Goal: Task Accomplishment & Management: Manage account settings

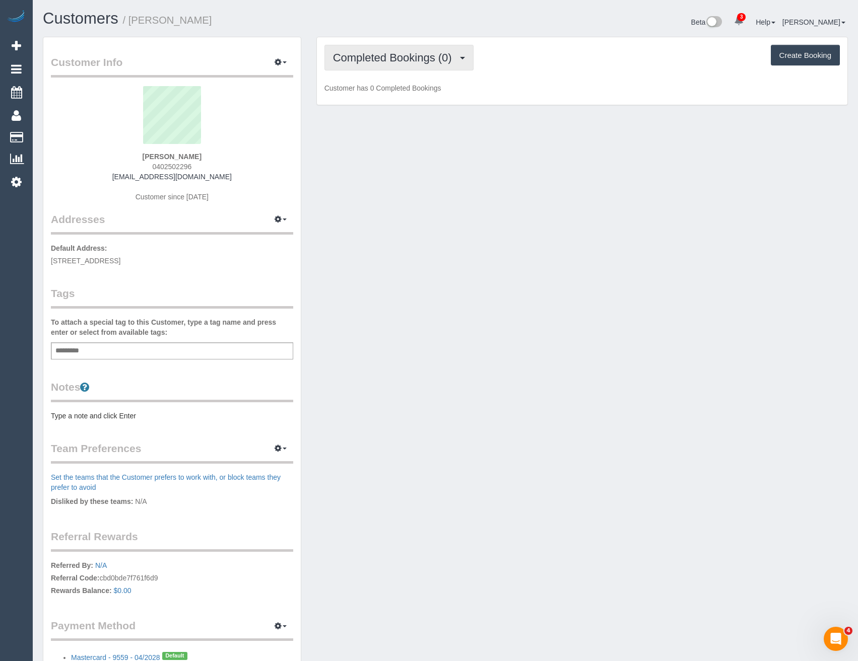
click at [434, 57] on span "Completed Bookings (0)" at bounding box center [395, 57] width 124 height 13
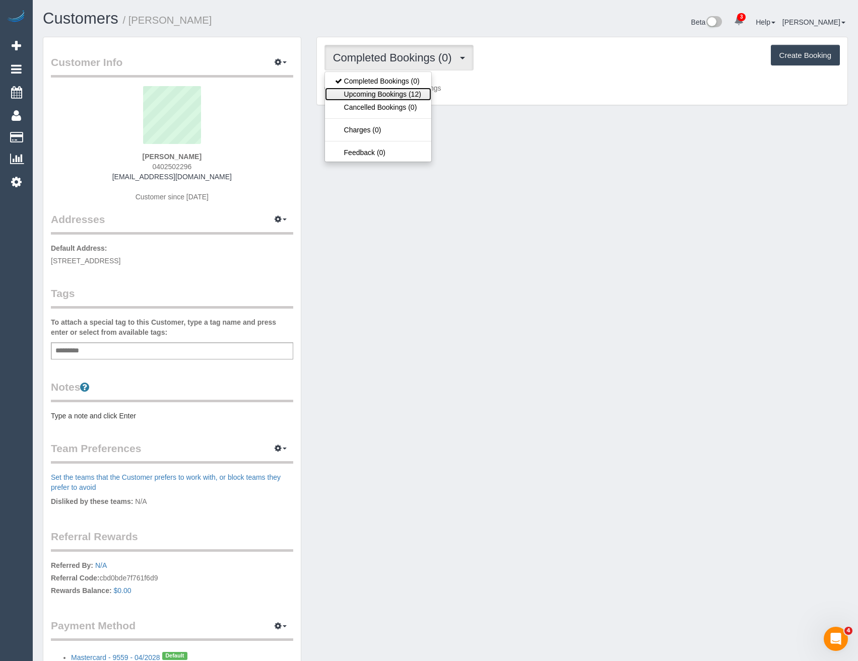
click at [426, 93] on link "Upcoming Bookings (12)" at bounding box center [378, 94] width 106 height 13
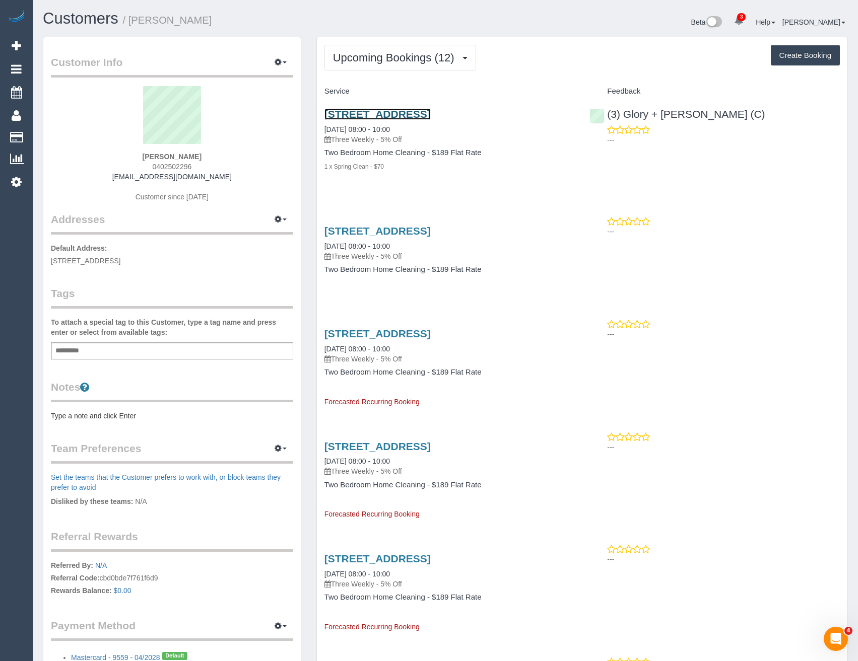
click at [431, 115] on link "286 Highett Rd, Unit 217, Highett, VIC 3190" at bounding box center [377, 114] width 106 height 12
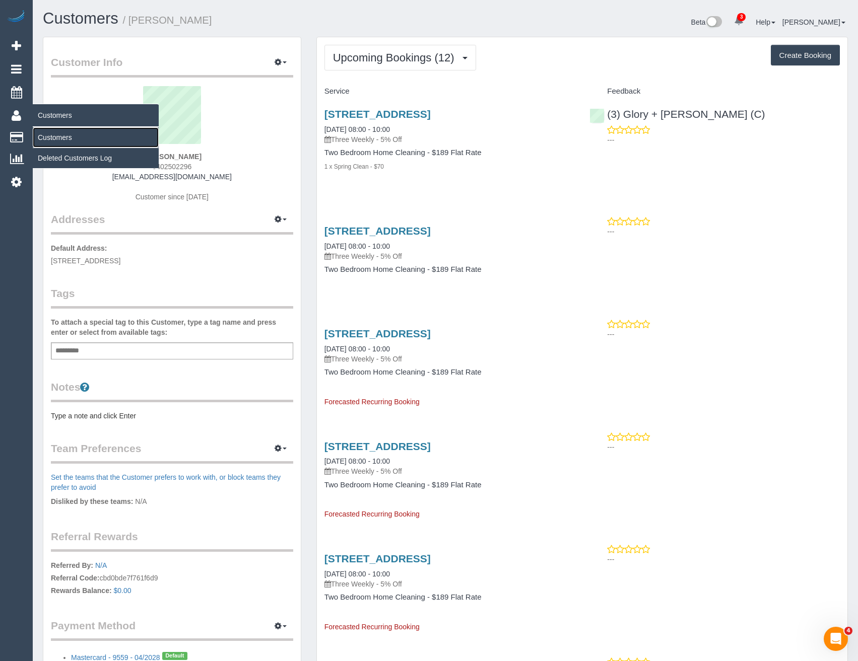
drag, startPoint x: 62, startPoint y: 137, endPoint x: 84, endPoint y: 130, distance: 22.6
click at [62, 137] on link "Customers" at bounding box center [96, 137] width 126 height 20
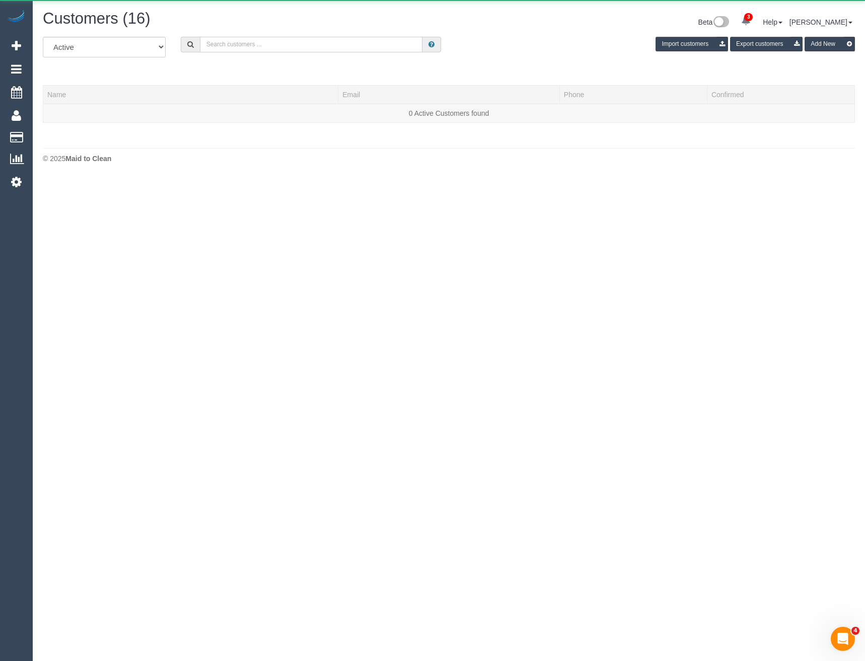
drag, startPoint x: 221, startPoint y: 43, endPoint x: 219, endPoint y: 37, distance: 5.7
click at [221, 43] on input "text" at bounding box center [311, 45] width 223 height 16
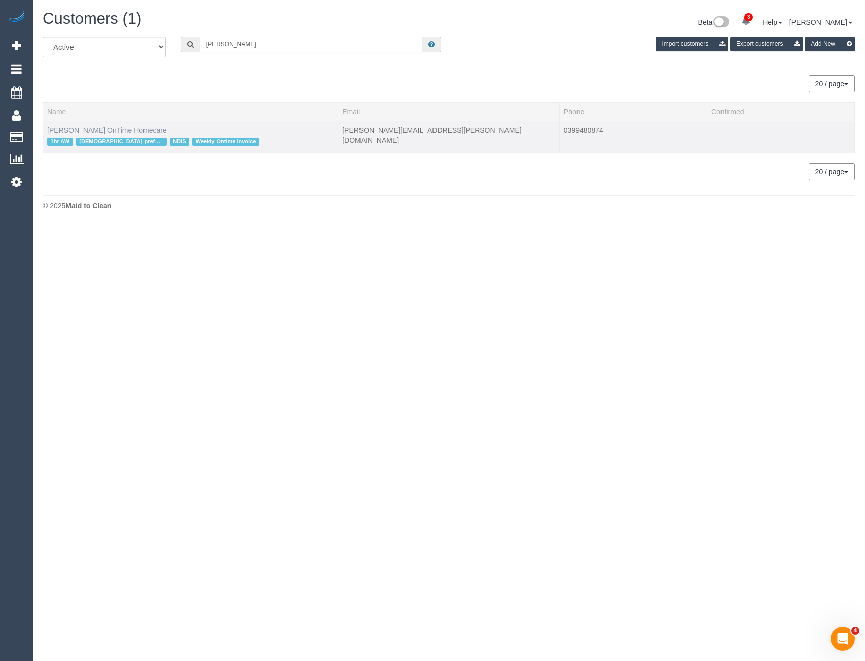
type input "Michael Bray"
click at [120, 127] on link "Michael Bray OnTime Homecare" at bounding box center [106, 130] width 119 height 8
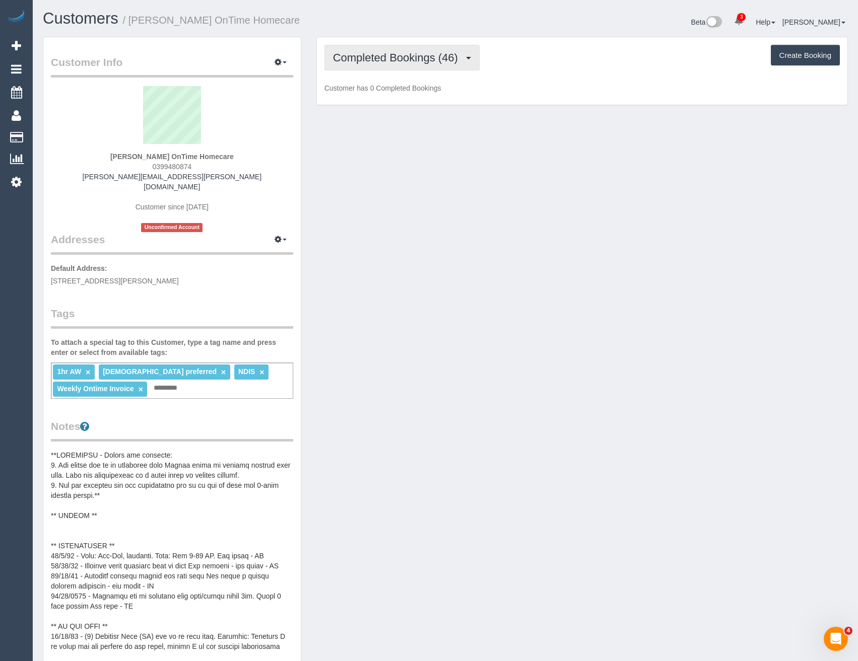
click at [407, 56] on span "Completed Bookings (46)" at bounding box center [398, 57] width 130 height 13
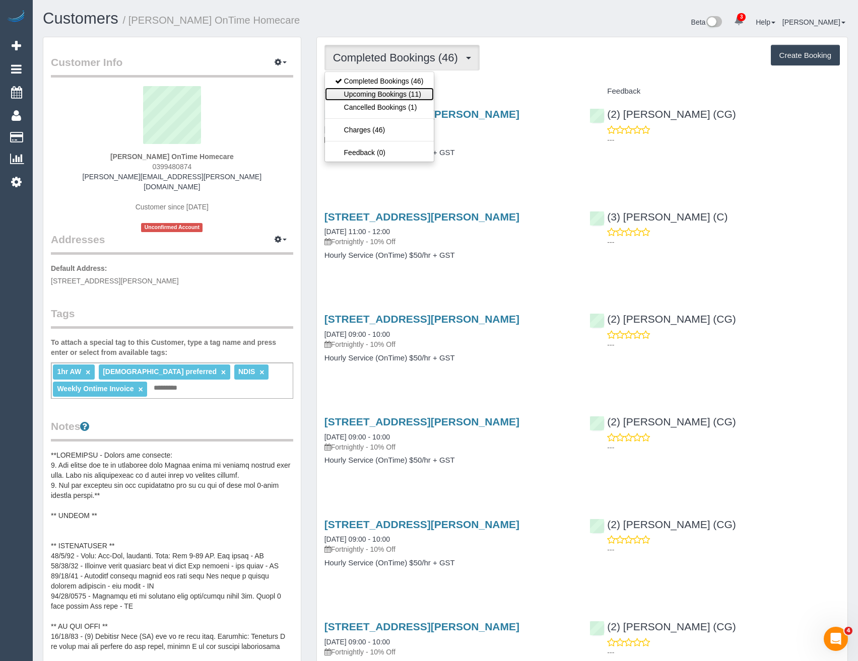
click at [400, 91] on link "Upcoming Bookings (11)" at bounding box center [379, 94] width 109 height 13
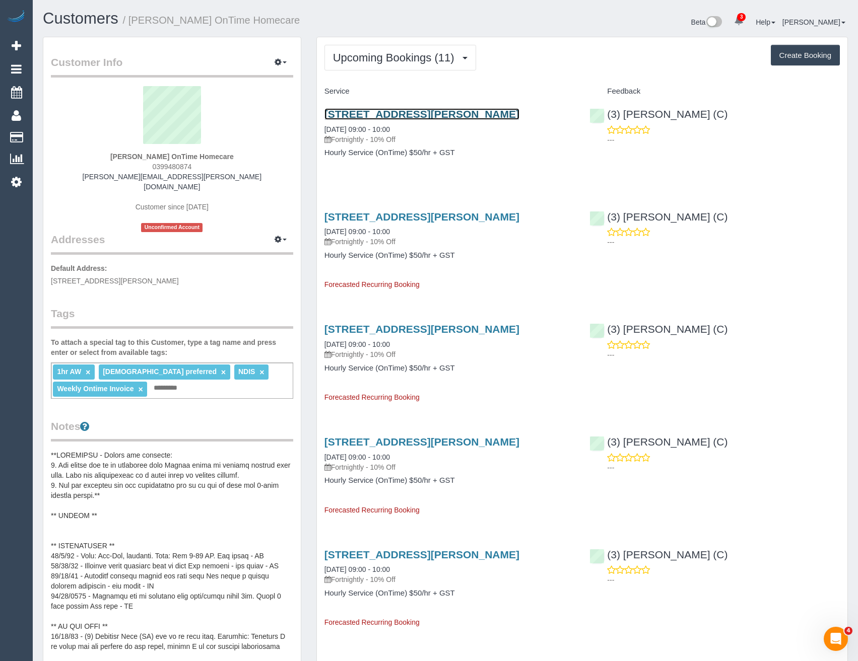
click at [471, 119] on link "9 Andrew Road, St Albans, VIC 3021" at bounding box center [421, 114] width 195 height 12
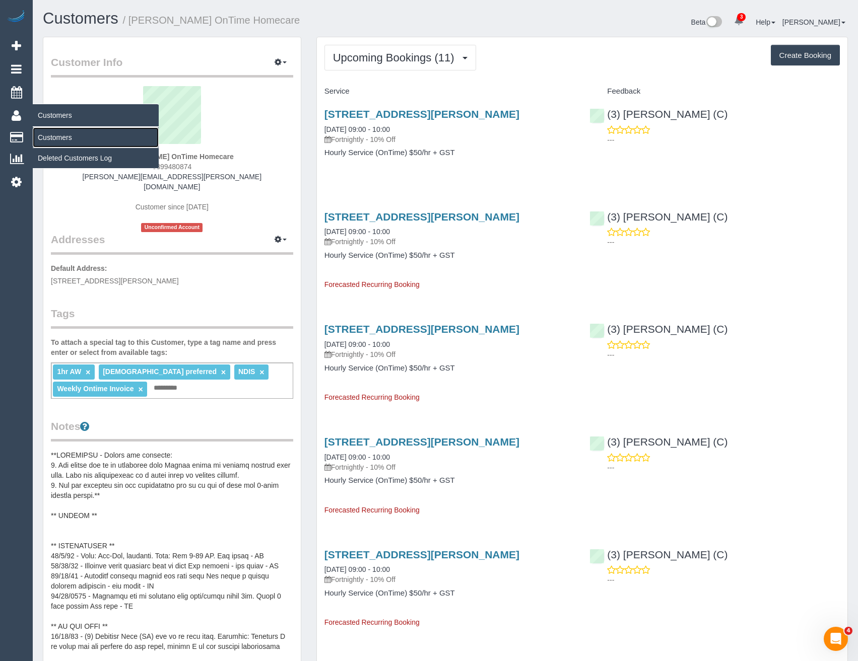
click at [65, 136] on link "Customers" at bounding box center [96, 137] width 126 height 20
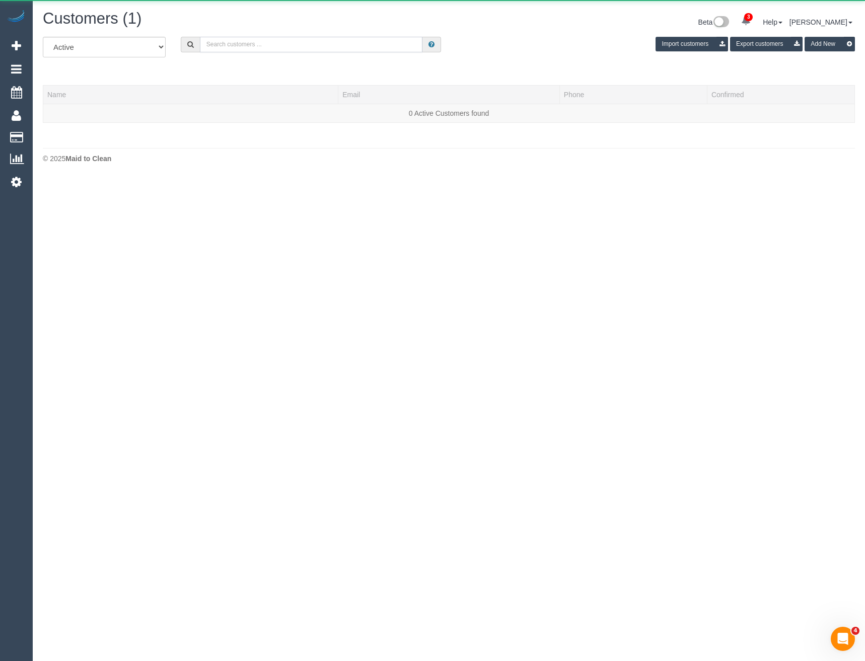
click at [244, 47] on input "text" at bounding box center [311, 45] width 223 height 16
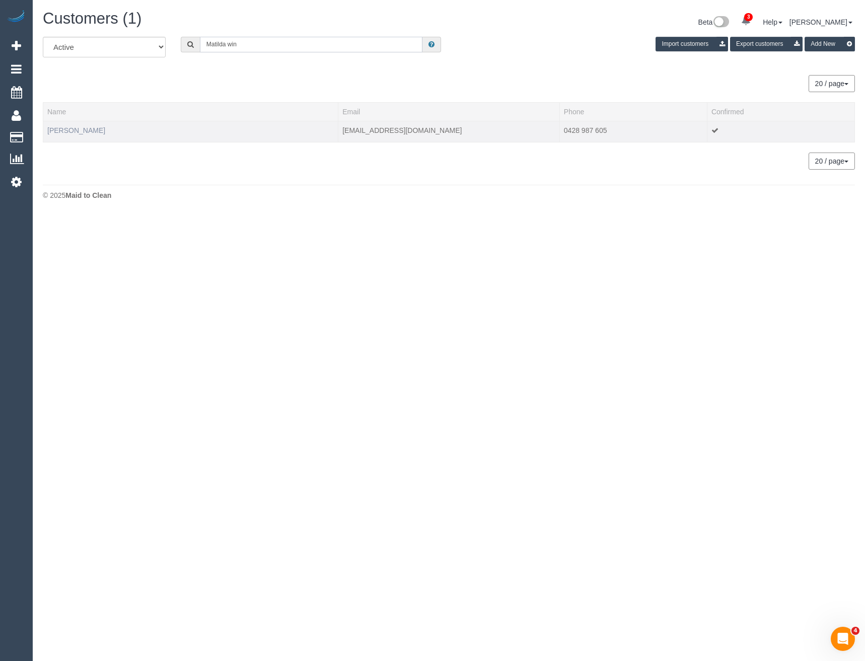
type input "Matilda win"
click at [78, 131] on link "Matilda Winnell" at bounding box center [76, 130] width 58 height 8
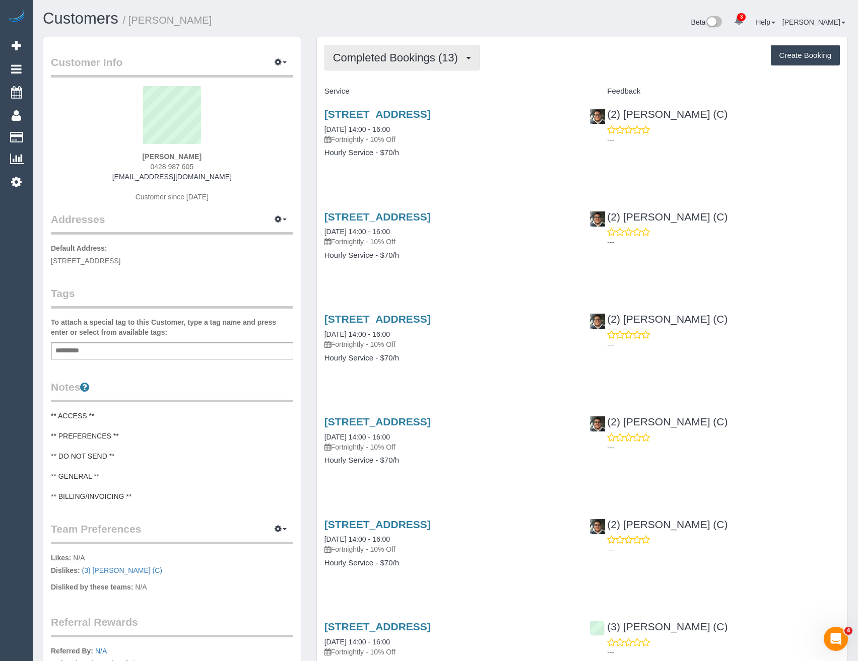
click at [404, 56] on span "Completed Bookings (13)" at bounding box center [398, 57] width 130 height 13
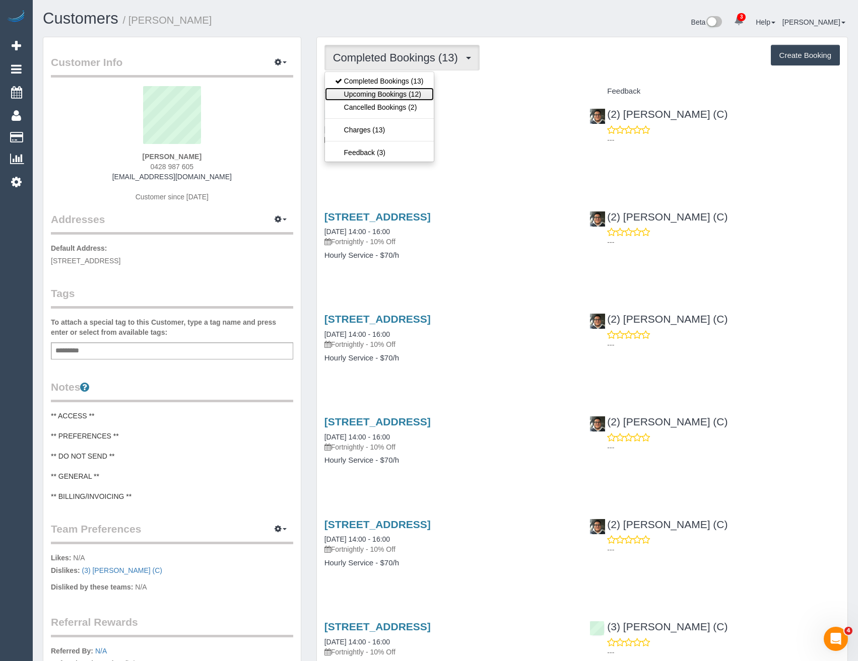
click at [423, 93] on link "Upcoming Bookings (12)" at bounding box center [379, 94] width 109 height 13
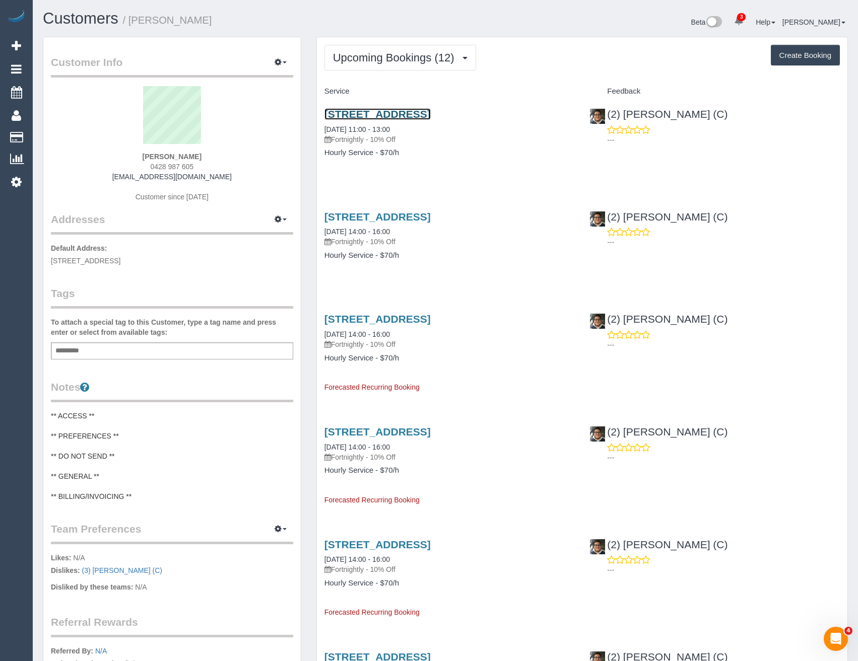
click at [377, 111] on link "2 Ulupna Rd, Apt 4, Ormond, VIC 3204" at bounding box center [377, 114] width 106 height 12
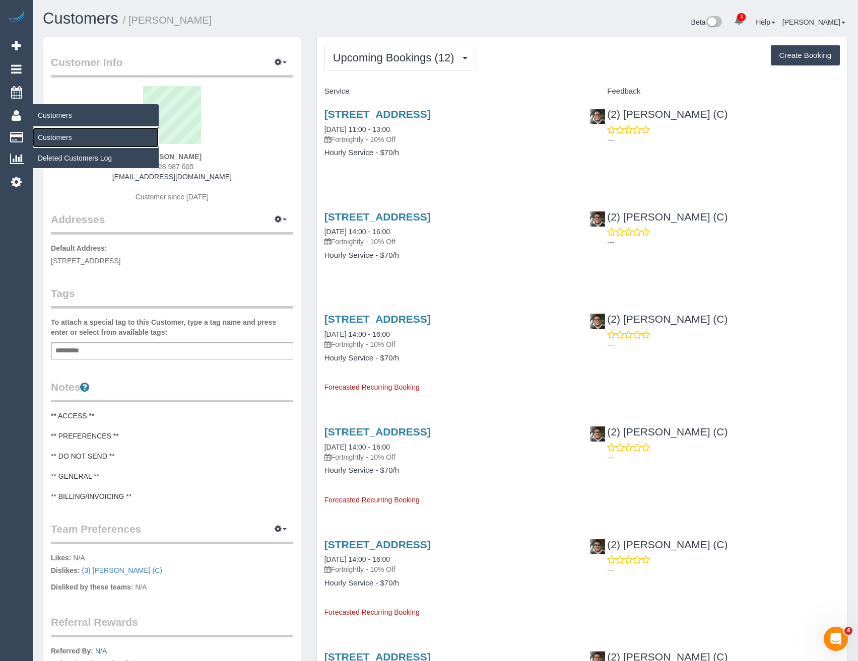
click at [65, 140] on link "Customers" at bounding box center [96, 137] width 126 height 20
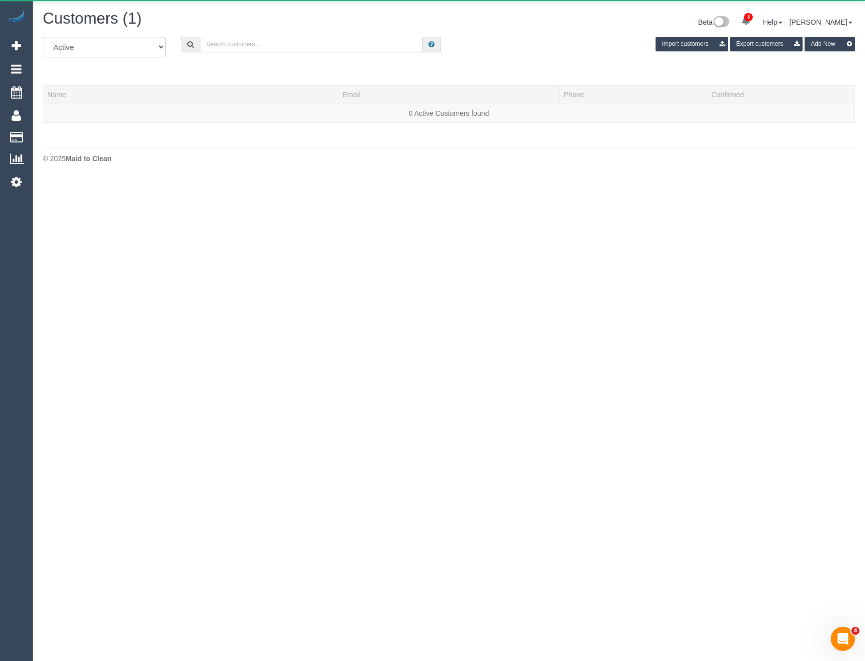
click at [277, 43] on input "text" at bounding box center [311, 45] width 223 height 16
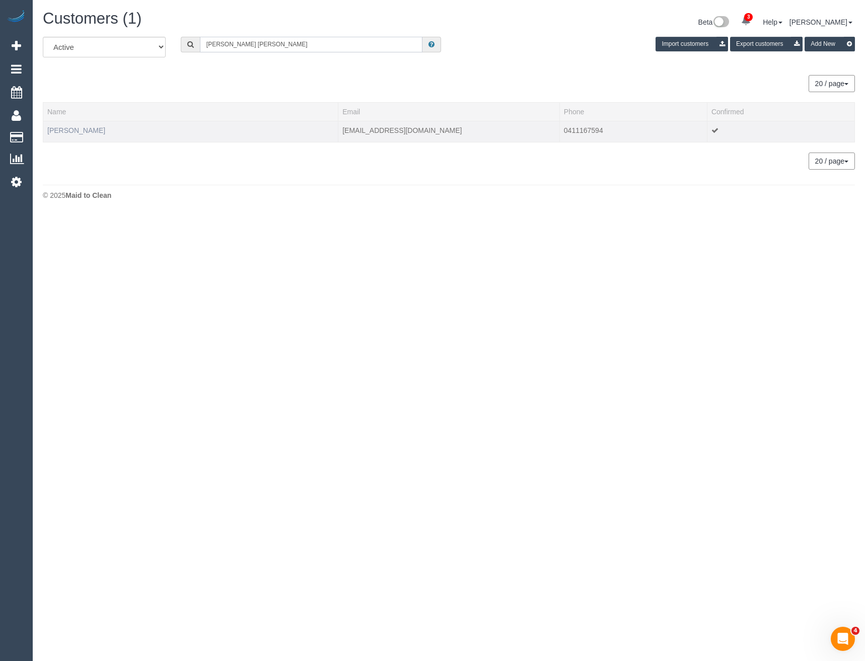
type input "Cassie stan"
click at [82, 128] on link "Cassie Stanton" at bounding box center [76, 130] width 58 height 8
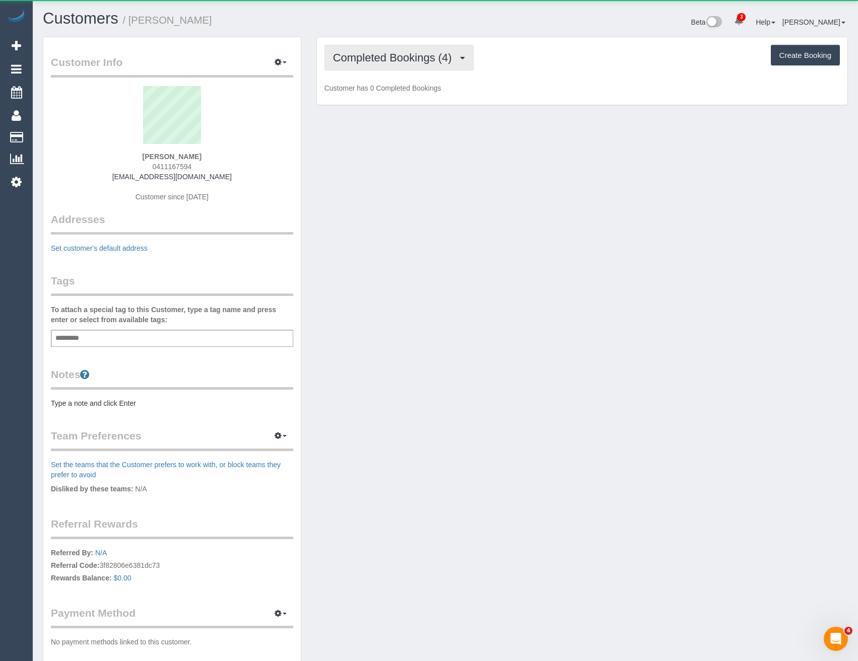
click at [411, 57] on span "Completed Bookings (4)" at bounding box center [395, 57] width 124 height 13
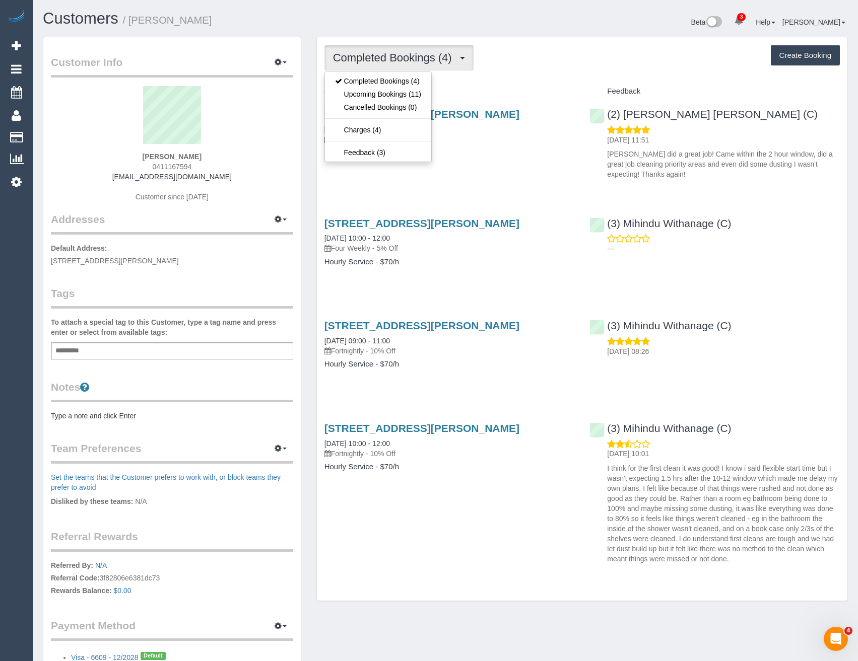
click at [553, 179] on div "345 High Street, Unit 10, Preston, VIC 3072 08/09/2025 08:00 - 10:00 Four Weekl…" at bounding box center [582, 142] width 530 height 84
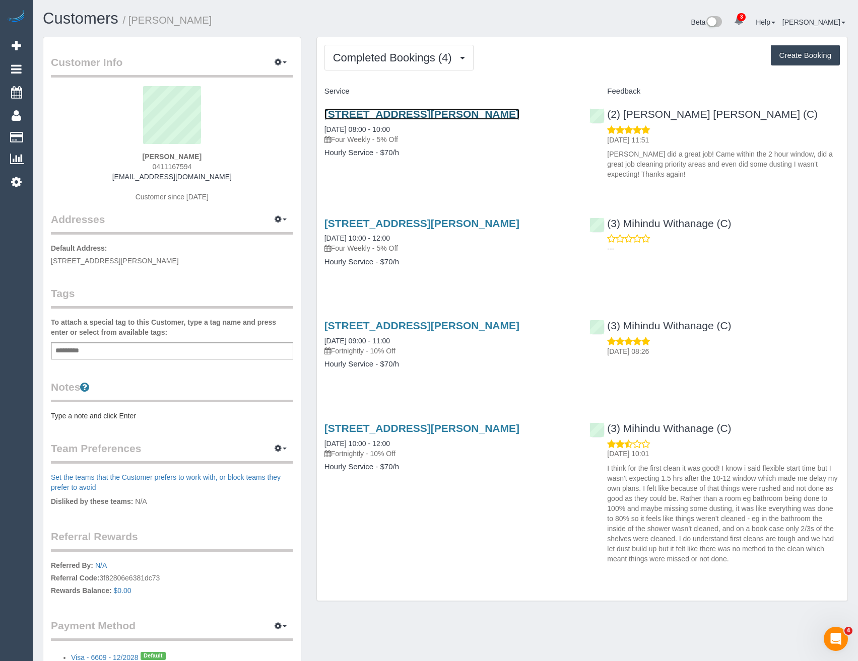
click at [452, 114] on link "345 High Street, Unit 10, Preston, VIC 3072" at bounding box center [421, 114] width 195 height 12
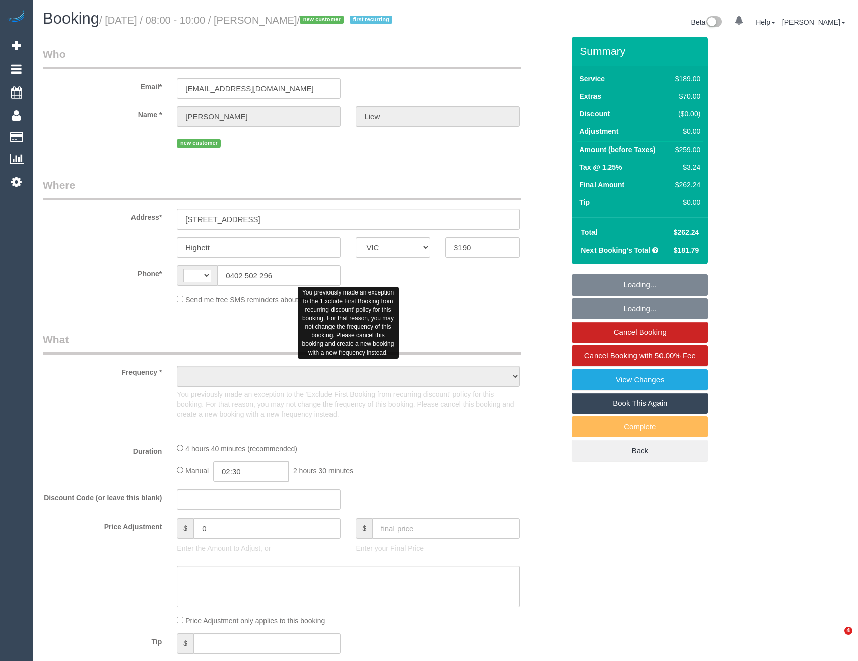
select select "VIC"
select select "string:AU"
select select "object:581"
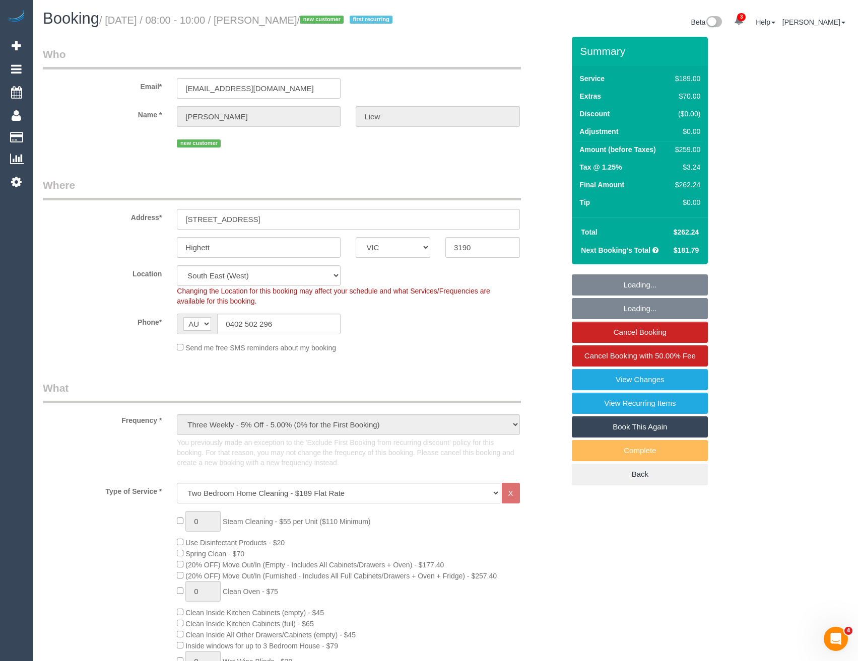
select select "string:stripe-pm_1S4Goq2GScqysDRVX372E5jE"
select select "number:29"
select select "number:14"
select select "number:19"
select select "number:22"
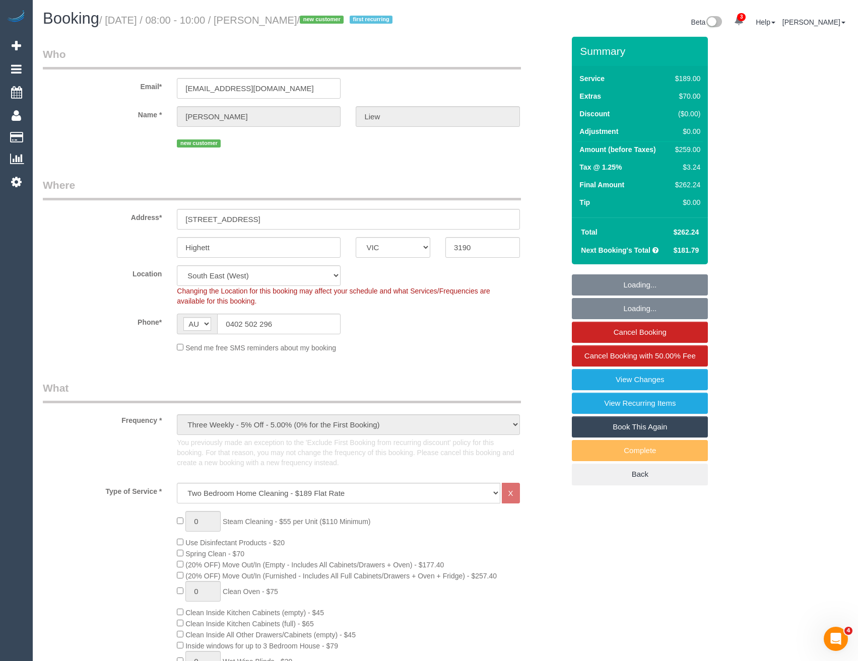
select select "number:34"
select select "number:26"
select select "object:1378"
select select "spot1"
click at [621, 381] on link "View Changes" at bounding box center [640, 379] width 136 height 21
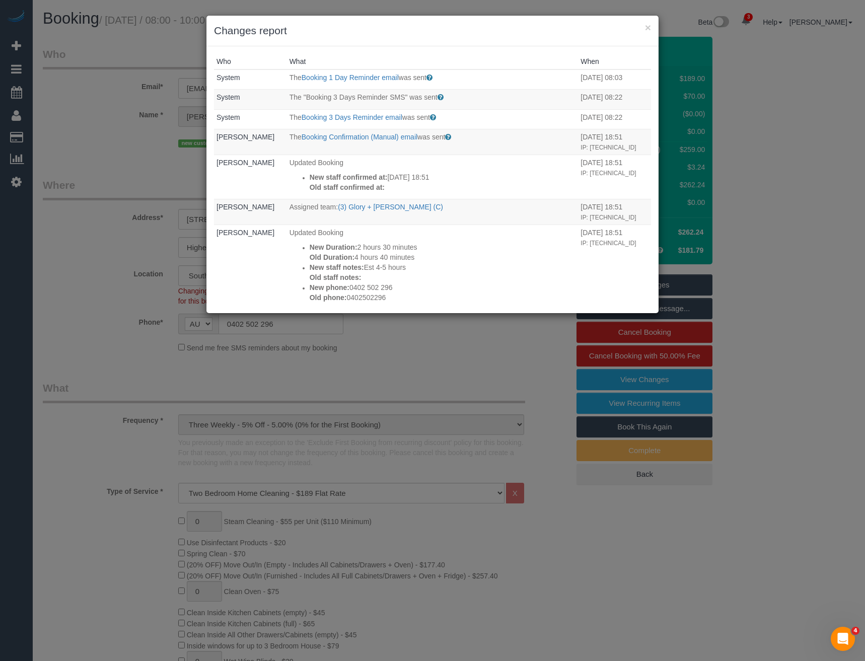
click at [421, 386] on div "× Changes report Who What When System The Booking 1 Day Reminder email was sent…" at bounding box center [432, 330] width 865 height 661
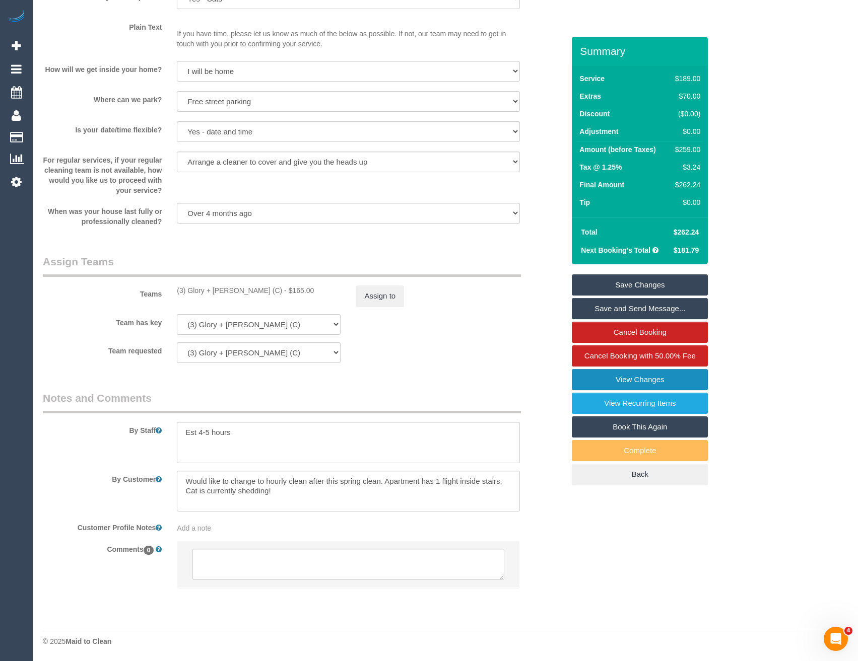
scroll to position [1145, 0]
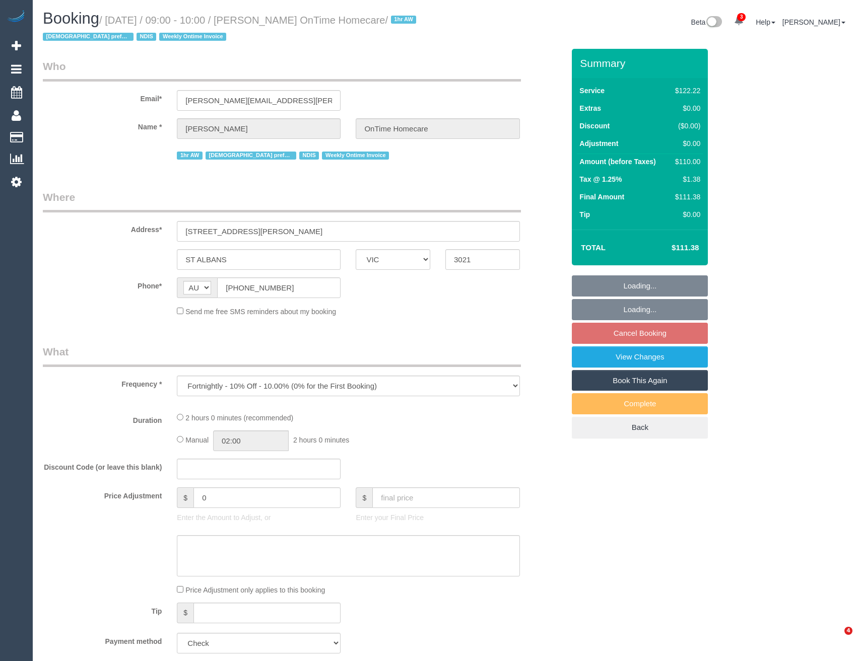
select select "VIC"
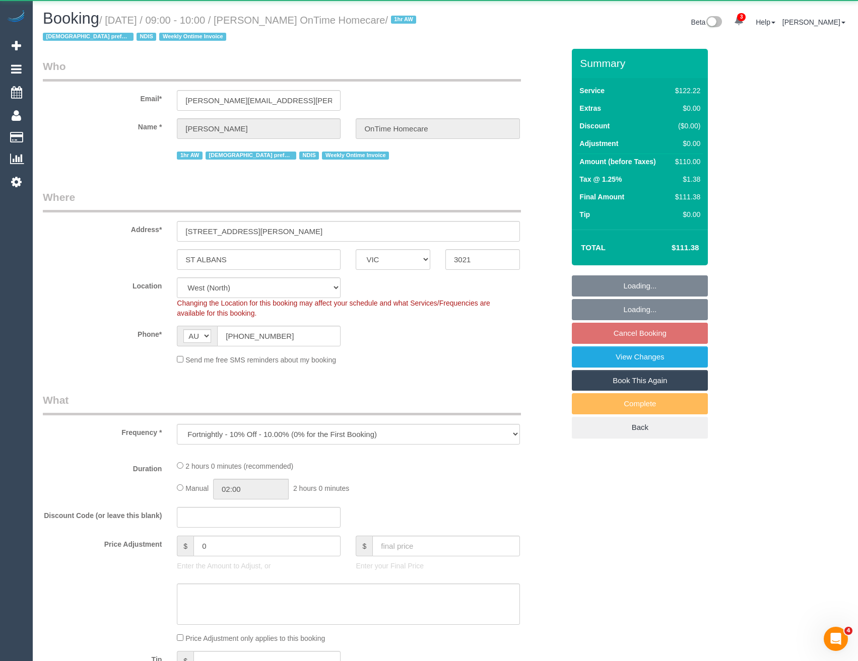
select select "object:624"
select select "number:27"
select select "number:14"
select select "number:19"
select select "number:22"
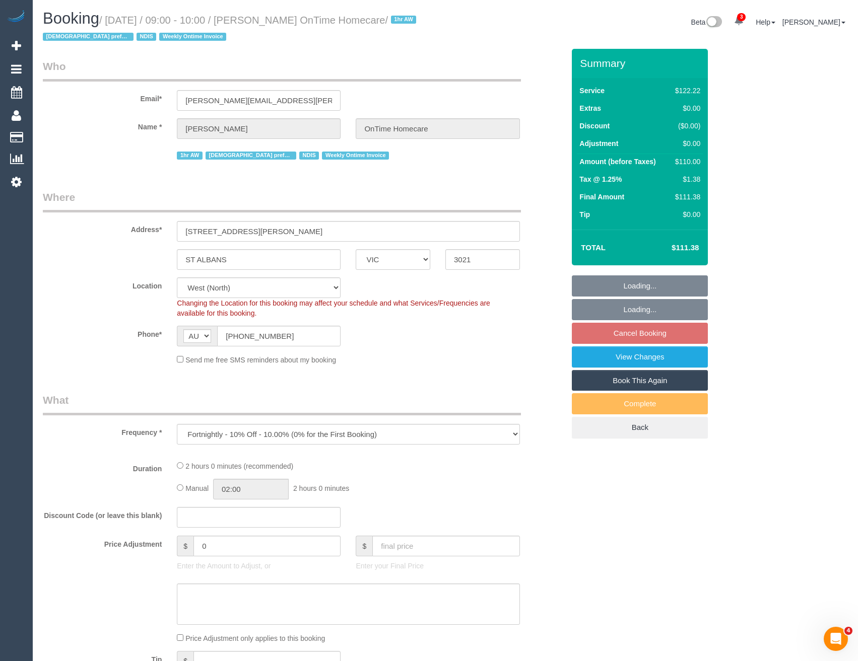
select select "number:35"
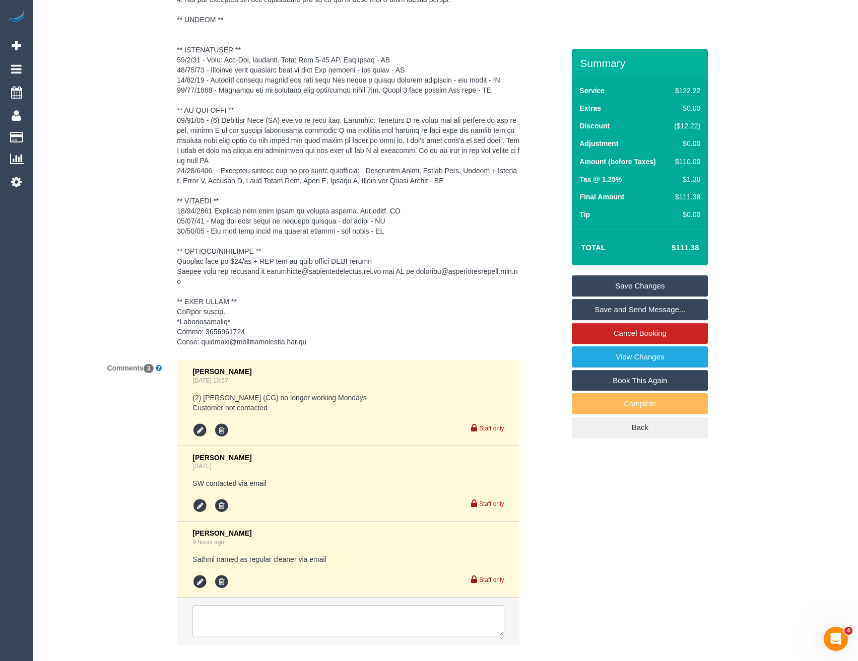
scroll to position [1645, 0]
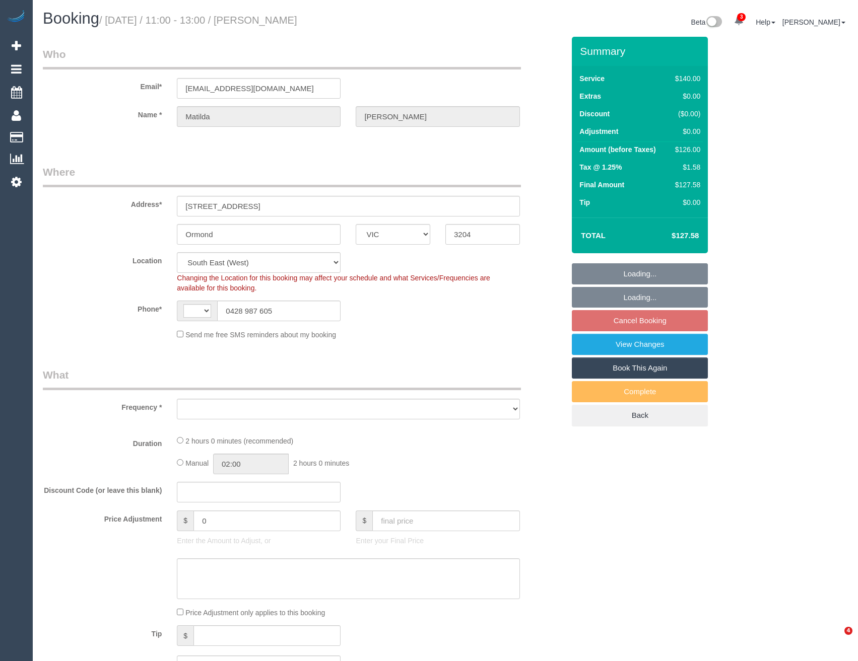
select select "VIC"
select select "string:stripe-pm_1R8Aca2GScqysDRVDBMcBtBr"
select select "number:29"
select select "number:14"
select select "number:19"
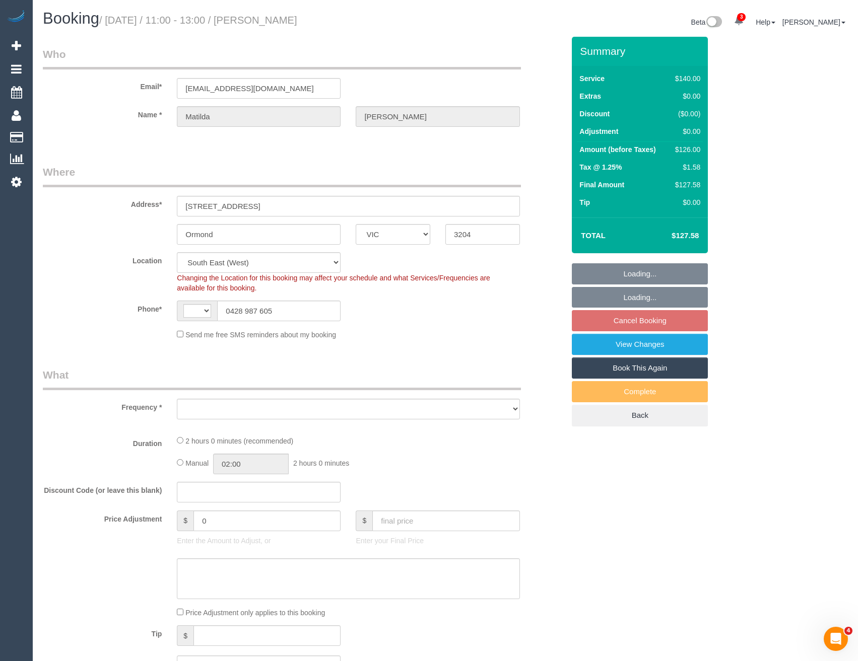
select select "number:22"
select select "number:34"
select select "number:13"
select select "string:AU"
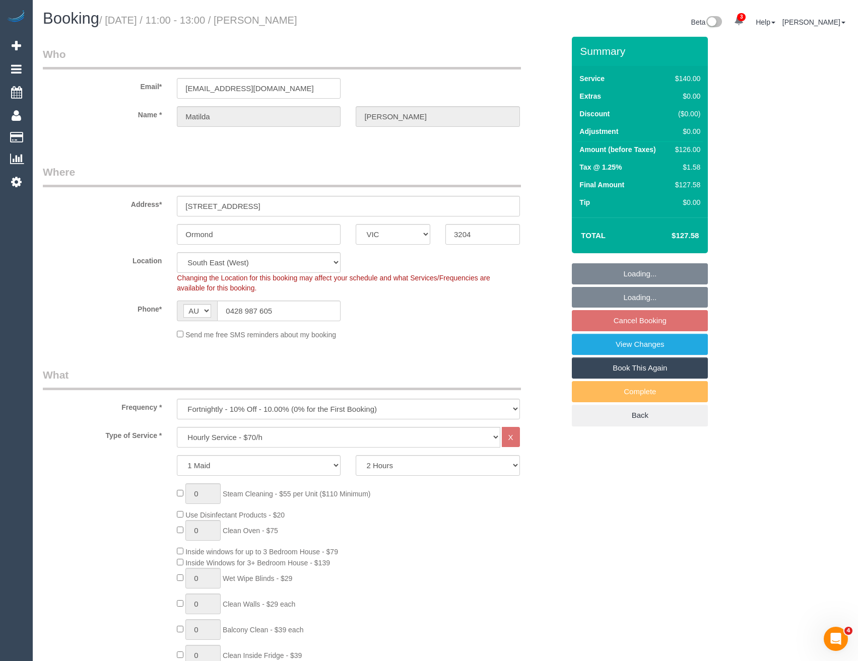
select select "object:893"
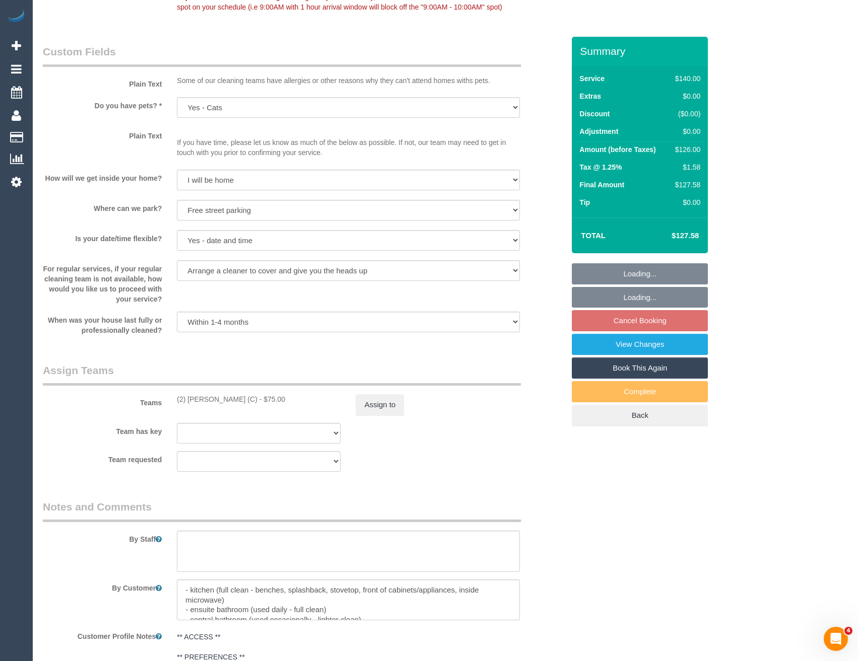
scroll to position [1561, 0]
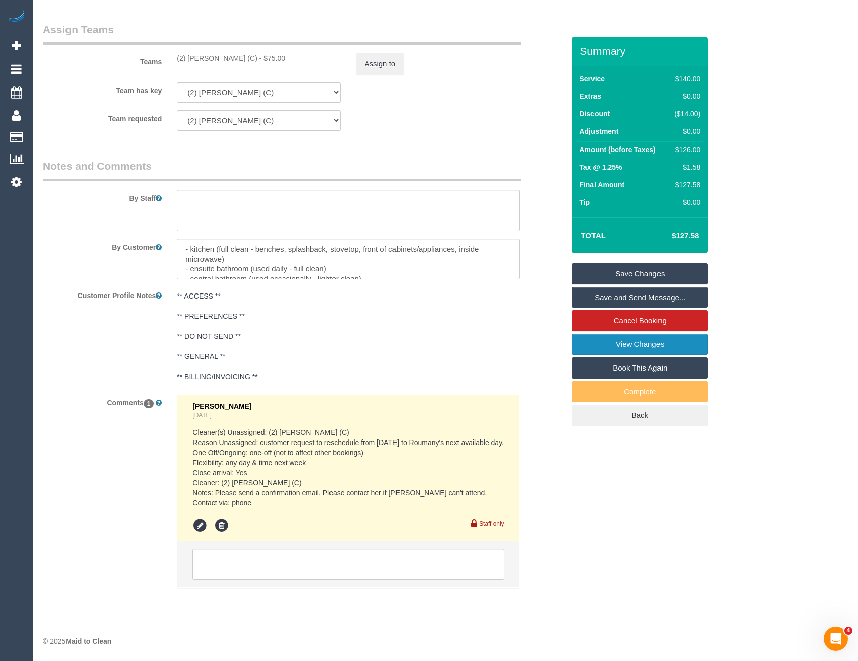
click at [616, 354] on link "View Changes" at bounding box center [640, 344] width 136 height 21
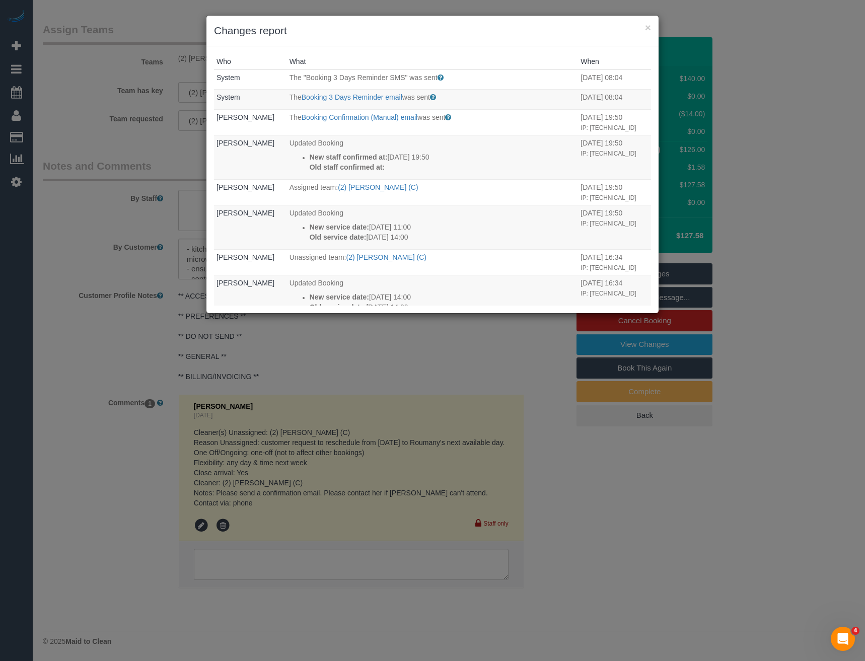
click at [370, 348] on div "× Changes report Who What When System The "Booking 3 Days Reminder SMS" was sen…" at bounding box center [432, 330] width 865 height 661
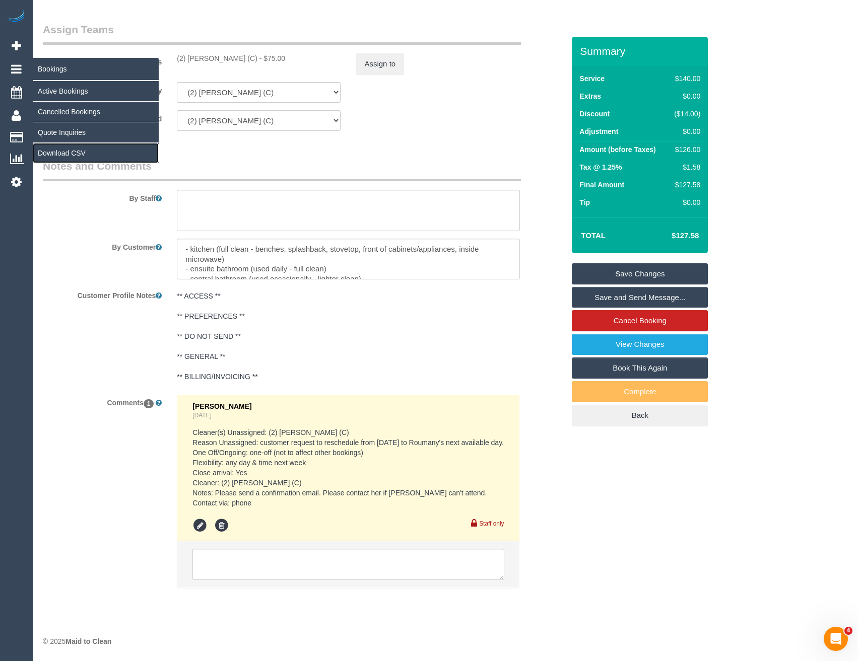
click at [57, 151] on link "Download CSV" at bounding box center [96, 153] width 126 height 20
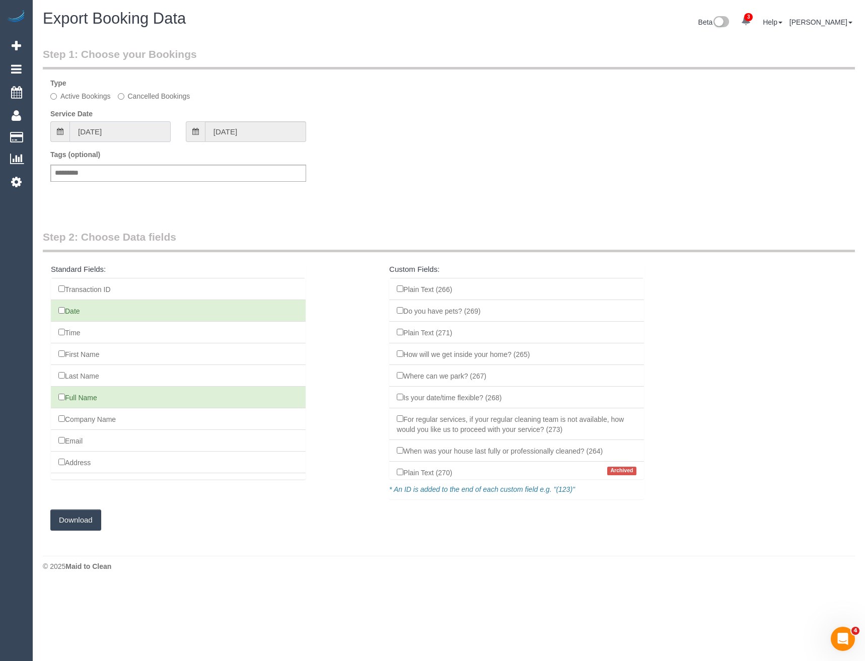
click at [131, 128] on input "13/08/2025" at bounding box center [119, 131] width 101 height 21
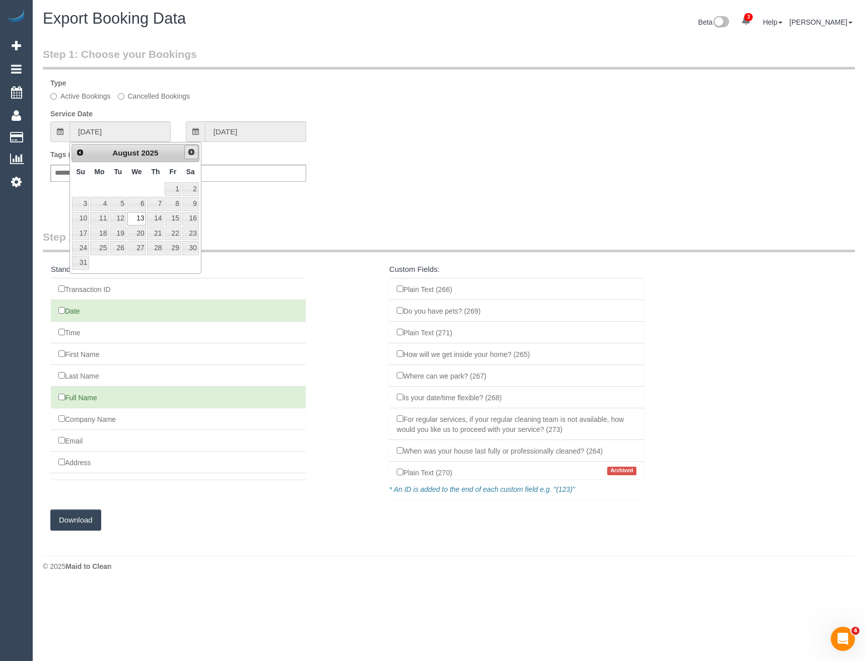
click at [190, 154] on span "Next" at bounding box center [191, 152] width 8 height 8
click at [104, 205] on link "8" at bounding box center [99, 204] width 19 height 14
type input "08/09/2025"
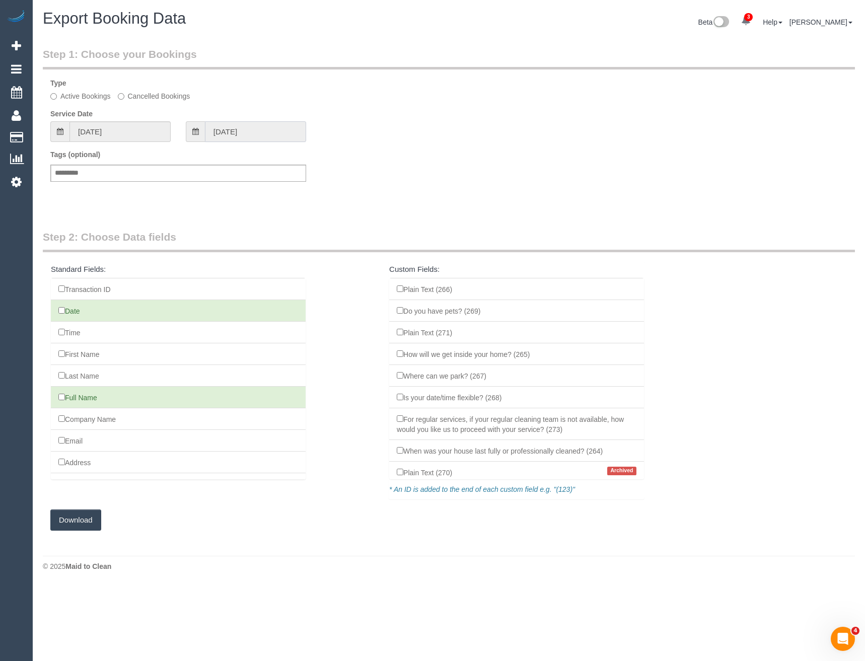
click at [234, 129] on input "08/09/2025" at bounding box center [255, 131] width 101 height 21
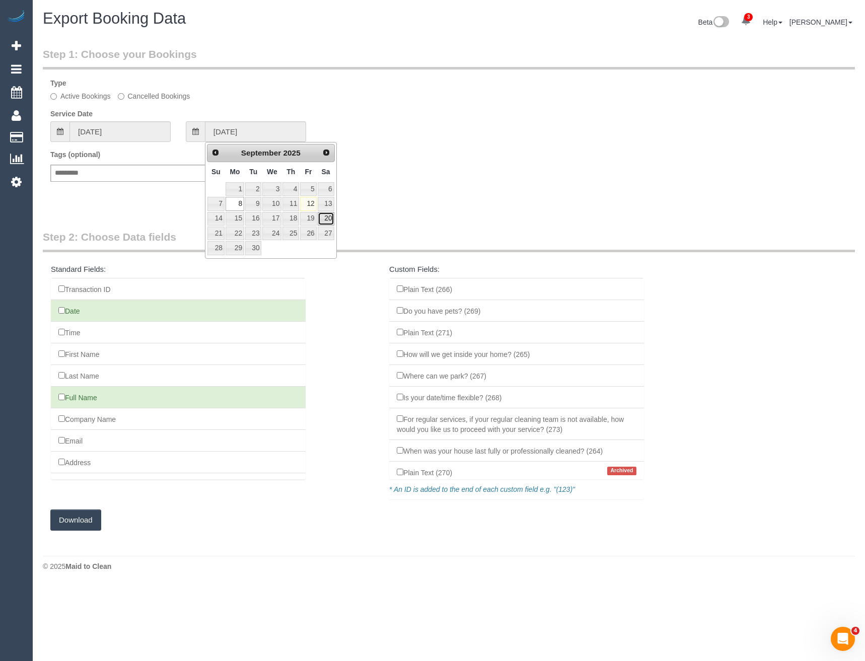
click at [327, 219] on link "20" at bounding box center [326, 219] width 17 height 14
type input "20/09/2025"
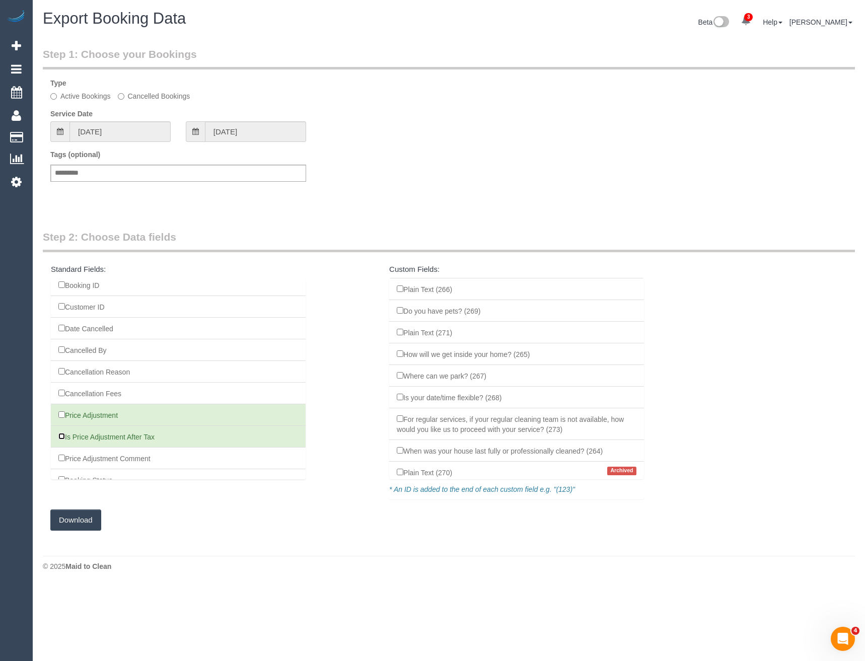
scroll to position [968, 0]
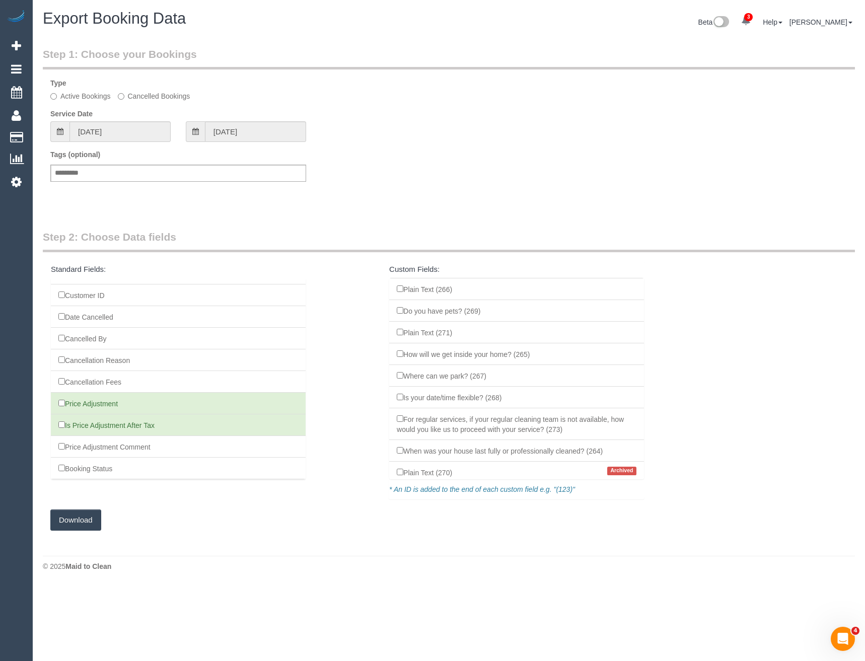
click at [77, 524] on button "Download" at bounding box center [75, 520] width 51 height 21
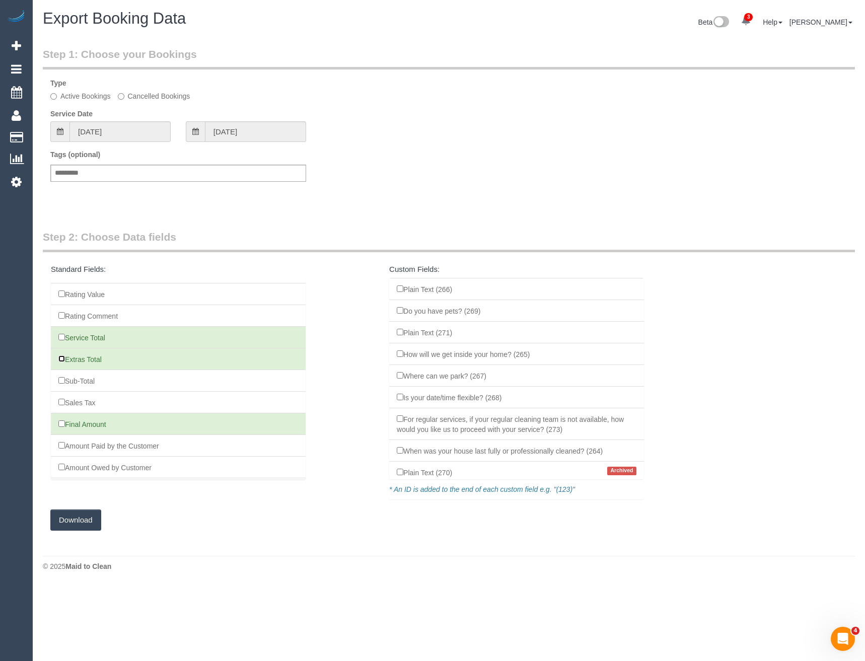
scroll to position [314, 0]
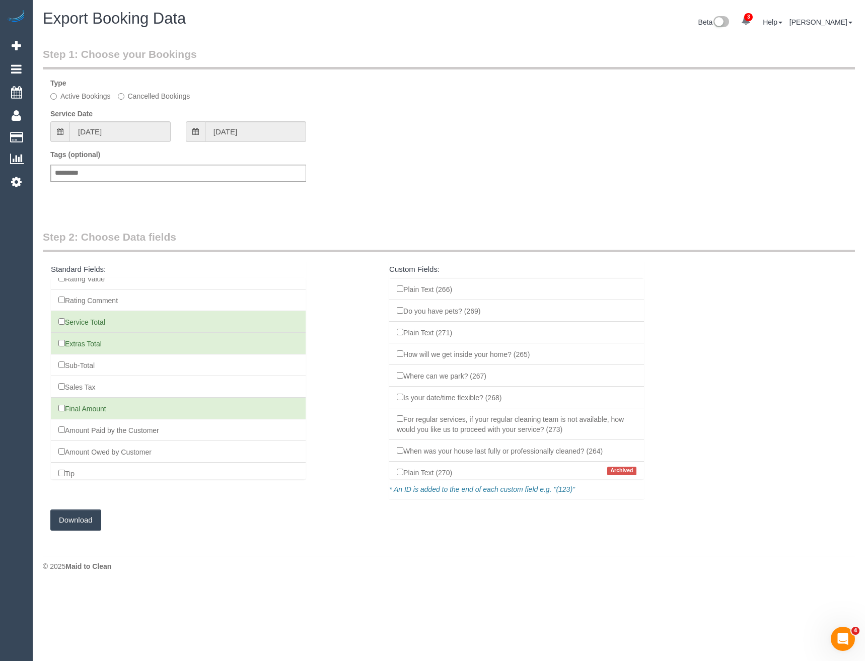
click at [76, 522] on button "Download" at bounding box center [75, 520] width 51 height 21
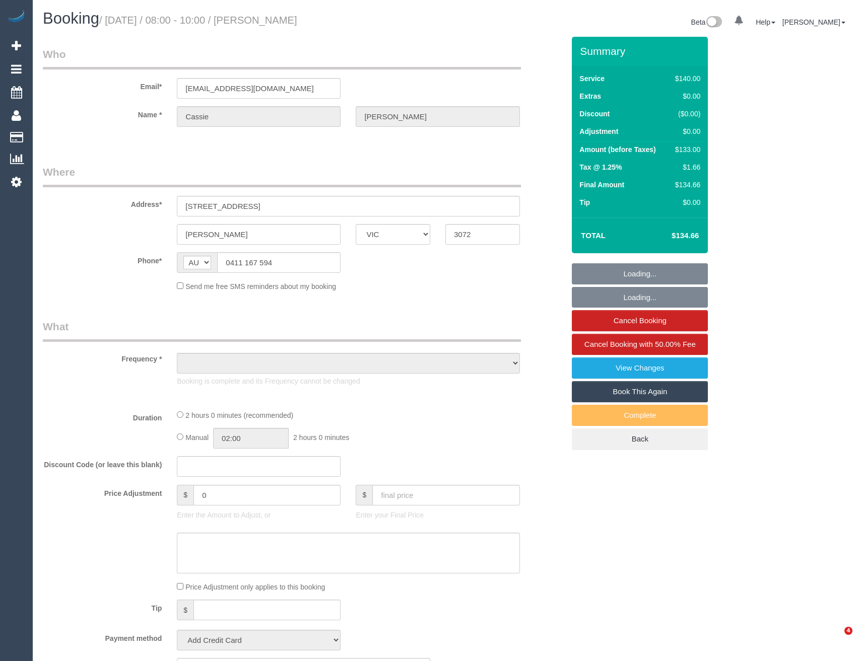
select select "VIC"
select select "object:596"
select select "string:stripe-pm_1Rs9rI2GScqysDRVisW3Vee7"
select select "number:29"
select select "number:14"
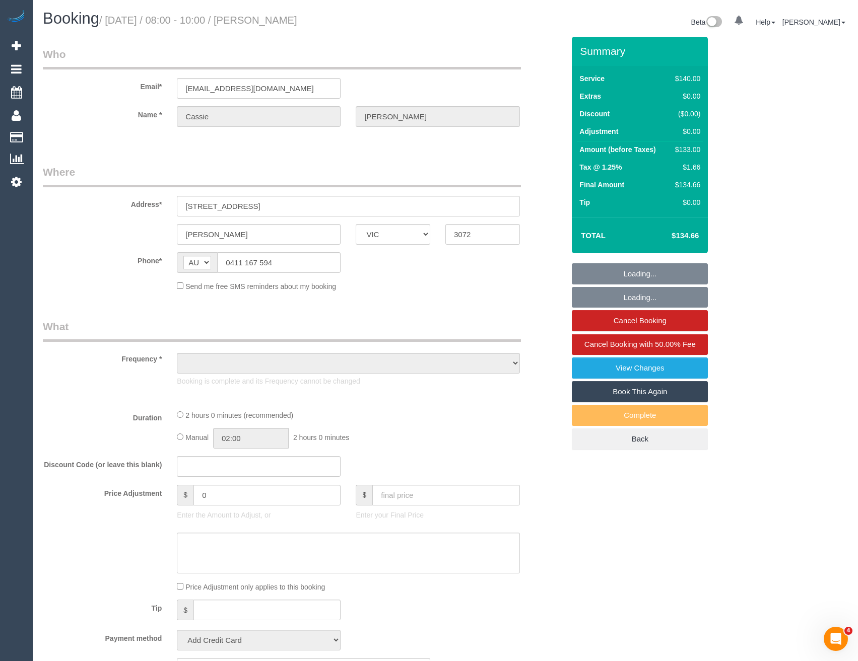
select select "number:19"
select select "number:25"
select select "number:34"
select select "number:12"
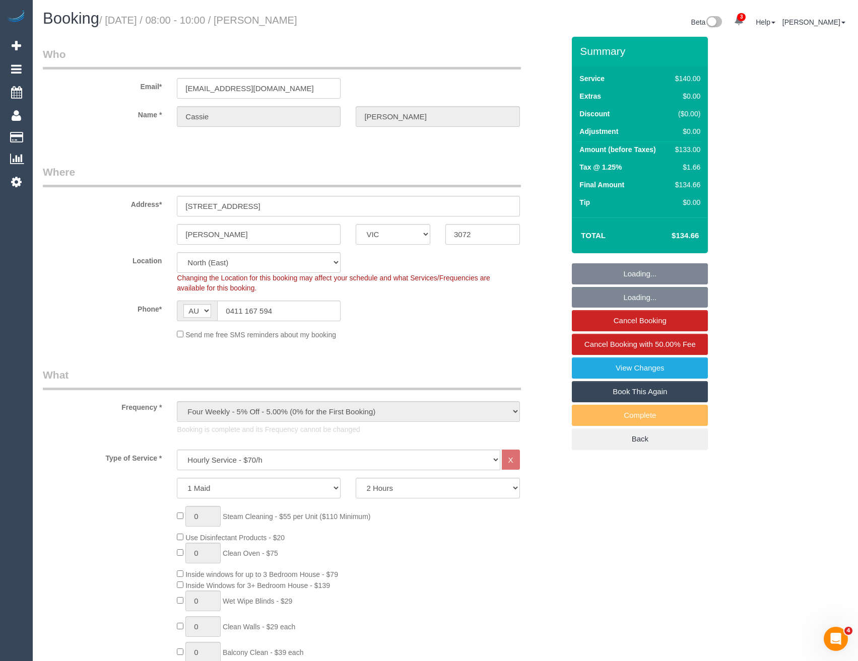
select select "object:922"
click at [621, 370] on link "View Changes" at bounding box center [640, 368] width 136 height 21
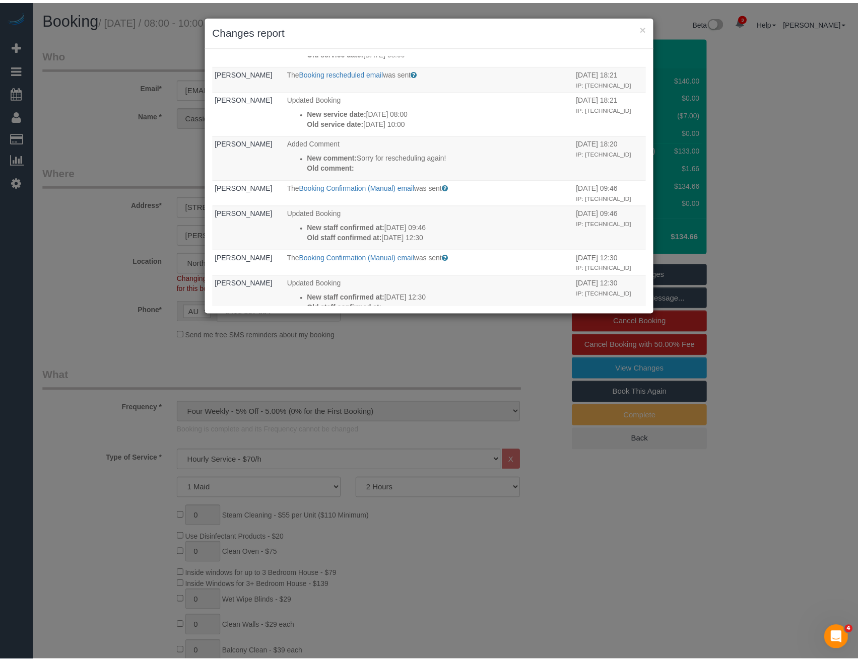
scroll to position [554, 0]
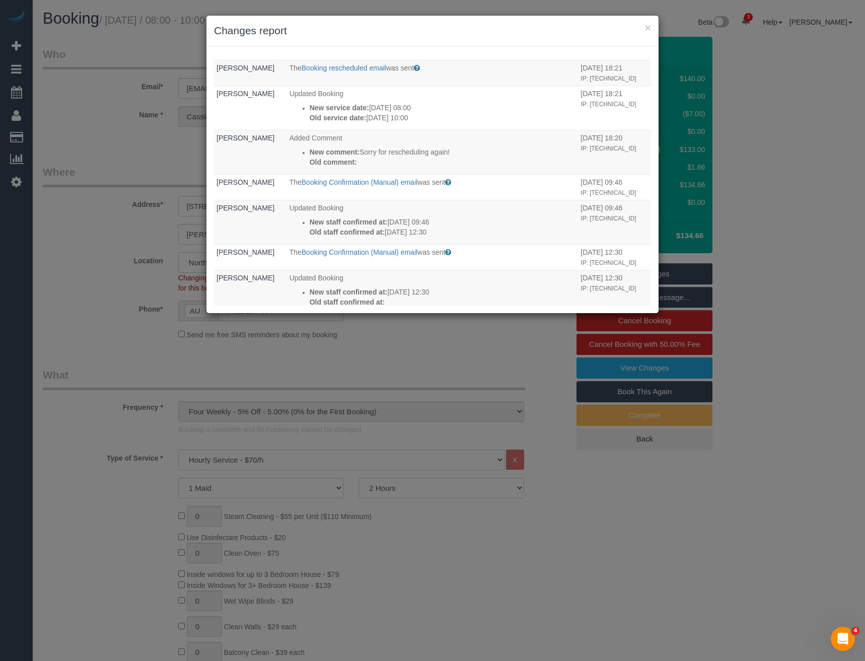
click at [362, 344] on div "× Changes report Who What When [PERSON_NAME] The Happy Rating Follow Up email w…" at bounding box center [432, 330] width 865 height 661
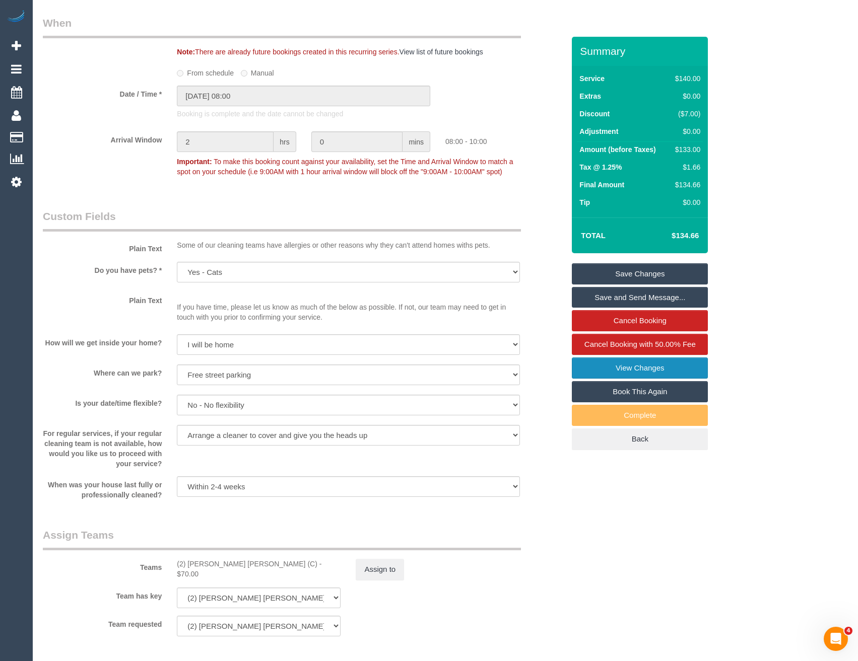
scroll to position [1209, 0]
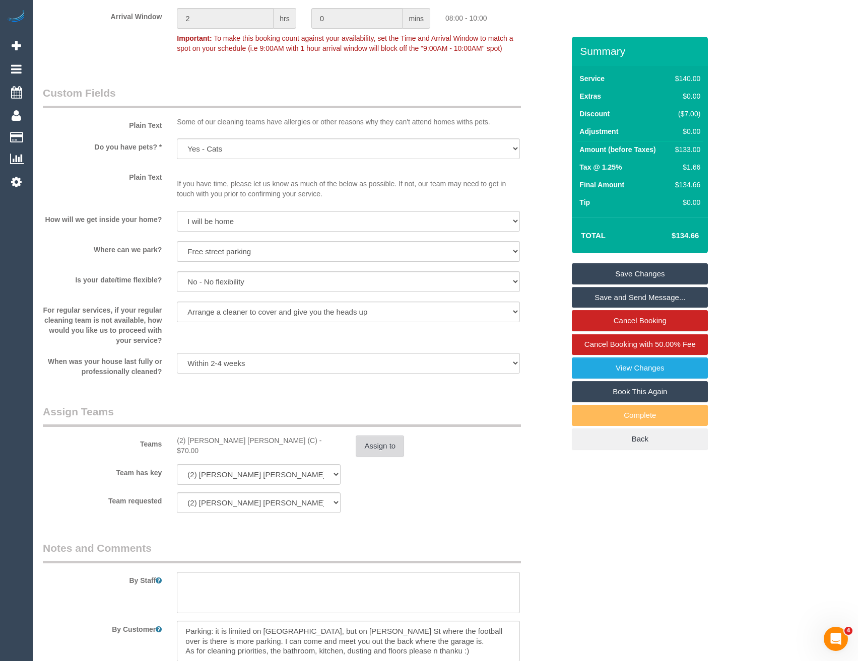
click at [382, 441] on button "Assign to" at bounding box center [380, 446] width 48 height 21
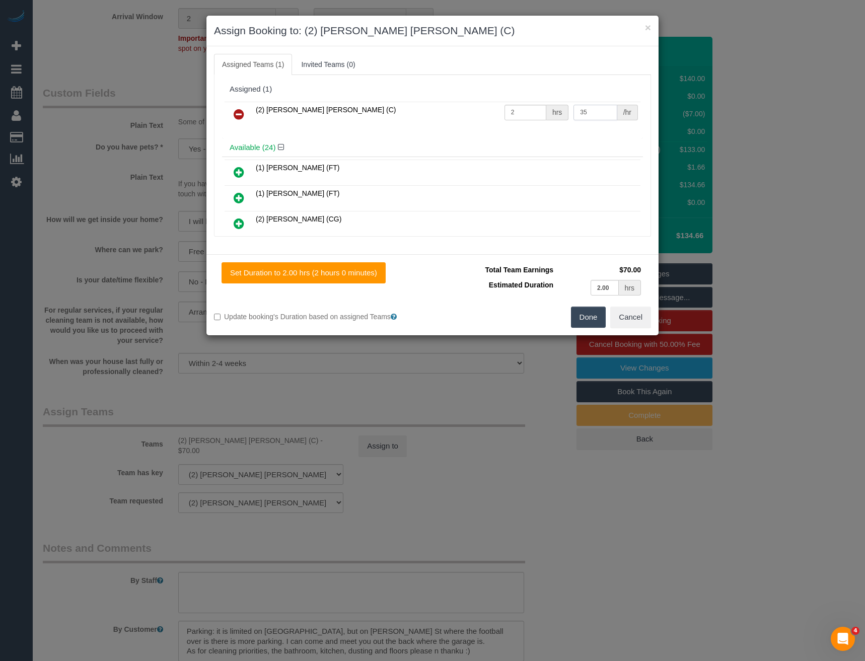
drag, startPoint x: 592, startPoint y: 112, endPoint x: 493, endPoint y: 127, distance: 99.3
click at [496, 127] on div "(2) Joel Wei Ong (C) 2 hrs 35 /hr" at bounding box center [432, 118] width 421 height 39
type input "37.5"
click at [590, 320] on button "Done" at bounding box center [588, 317] width 35 height 21
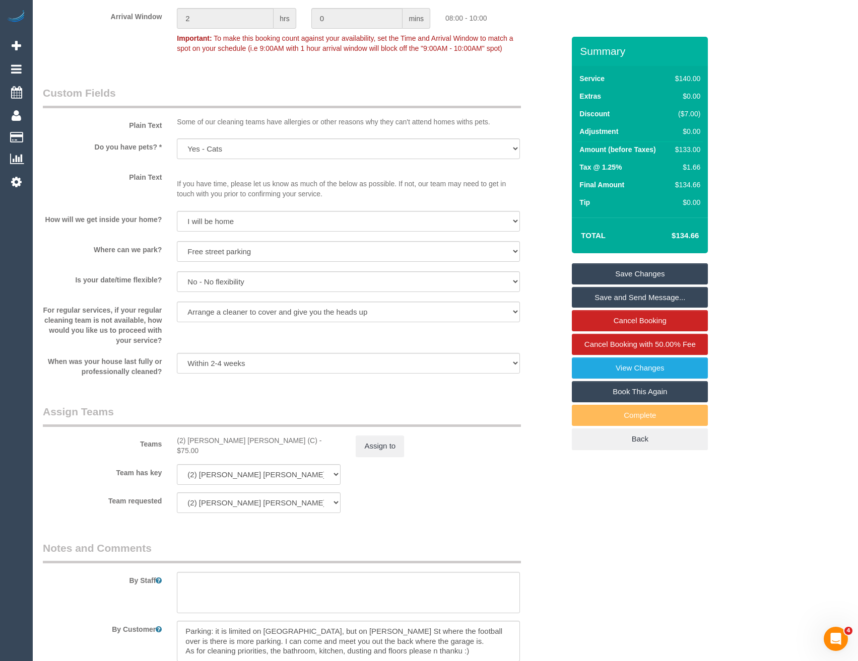
click at [605, 270] on link "Save Changes" at bounding box center [640, 273] width 136 height 21
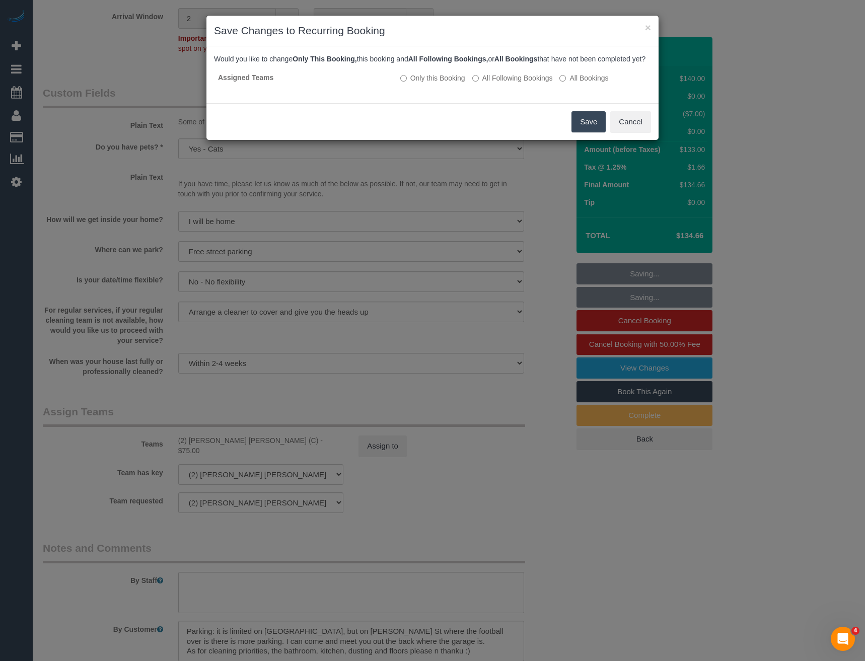
click at [579, 129] on button "Save" at bounding box center [589, 121] width 34 height 21
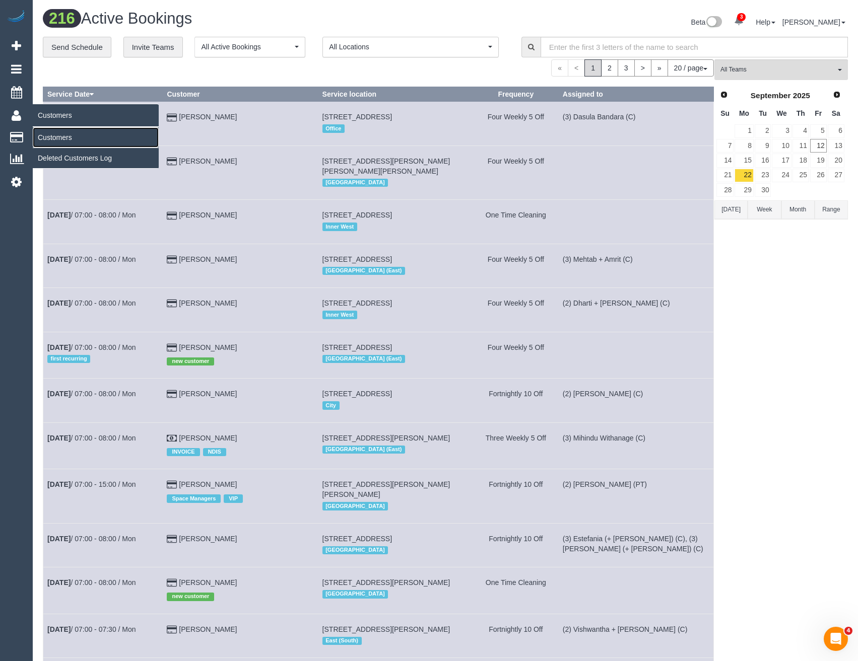
click at [54, 137] on link "Customers" at bounding box center [96, 137] width 126 height 20
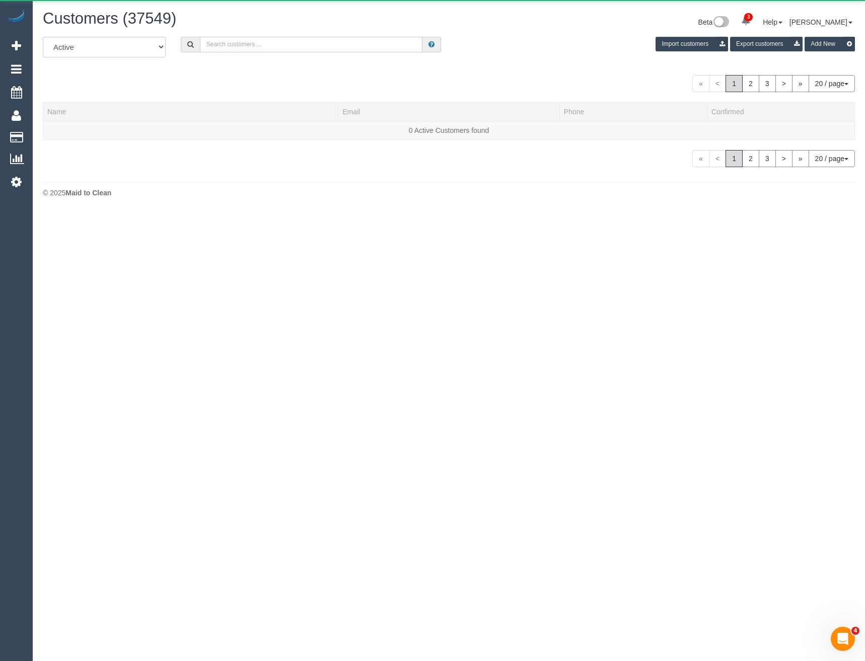
drag, startPoint x: 241, startPoint y: 49, endPoint x: 235, endPoint y: 45, distance: 6.6
click at [241, 49] on input "text" at bounding box center [311, 45] width 223 height 16
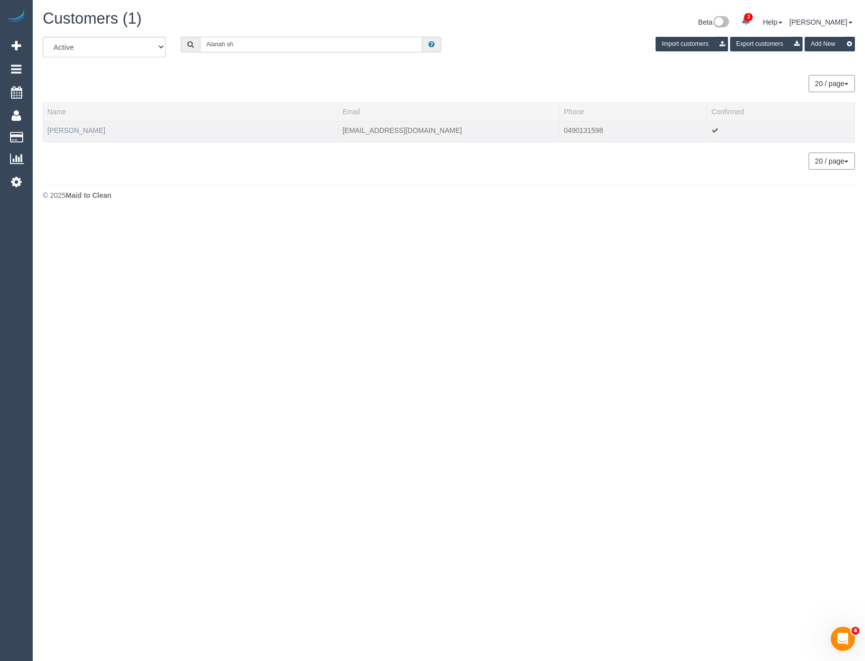
type input "Alanah sh"
click at [92, 129] on link "Alanah Shankland" at bounding box center [76, 130] width 58 height 8
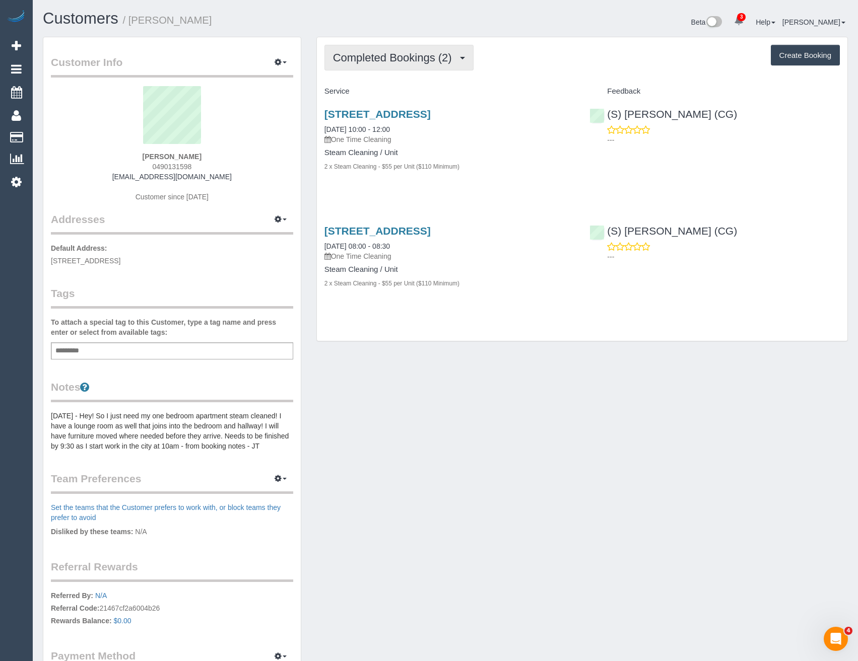
click at [413, 51] on span "Completed Bookings (2)" at bounding box center [395, 57] width 124 height 13
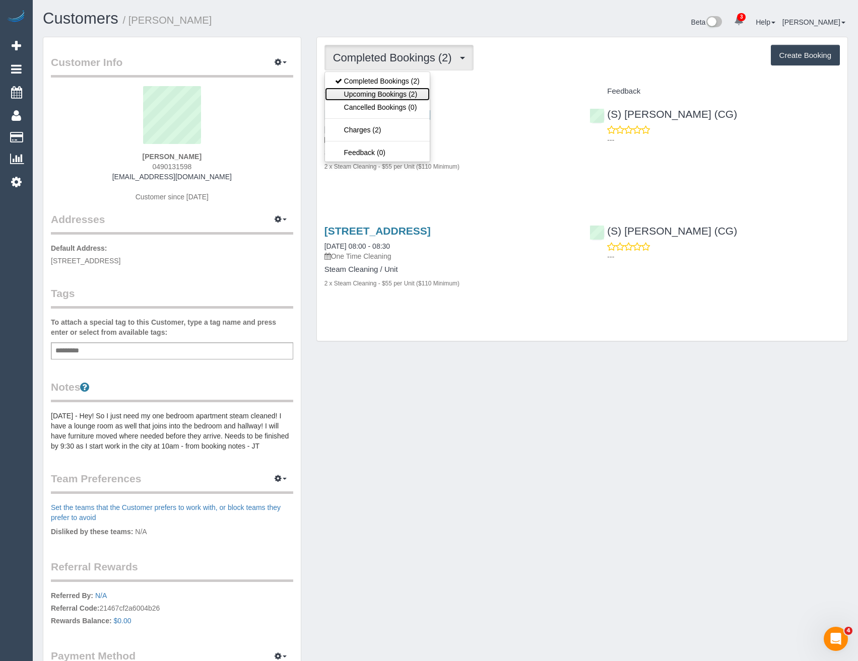
click at [413, 97] on link "Upcoming Bookings (2)" at bounding box center [377, 94] width 105 height 13
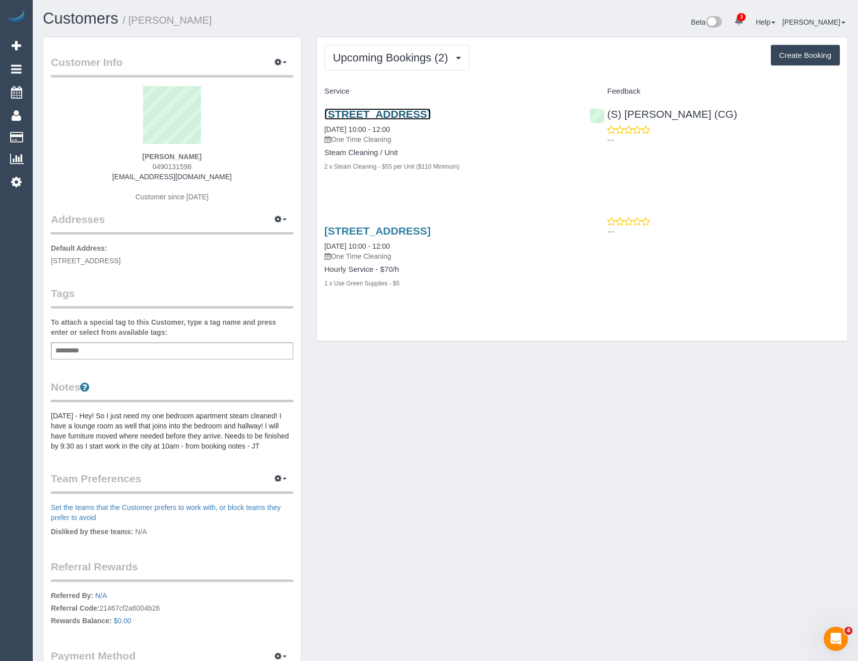
click at [431, 118] on link "3 Yarra St, 1410, South Yarra, VIC 3141" at bounding box center [377, 114] width 106 height 12
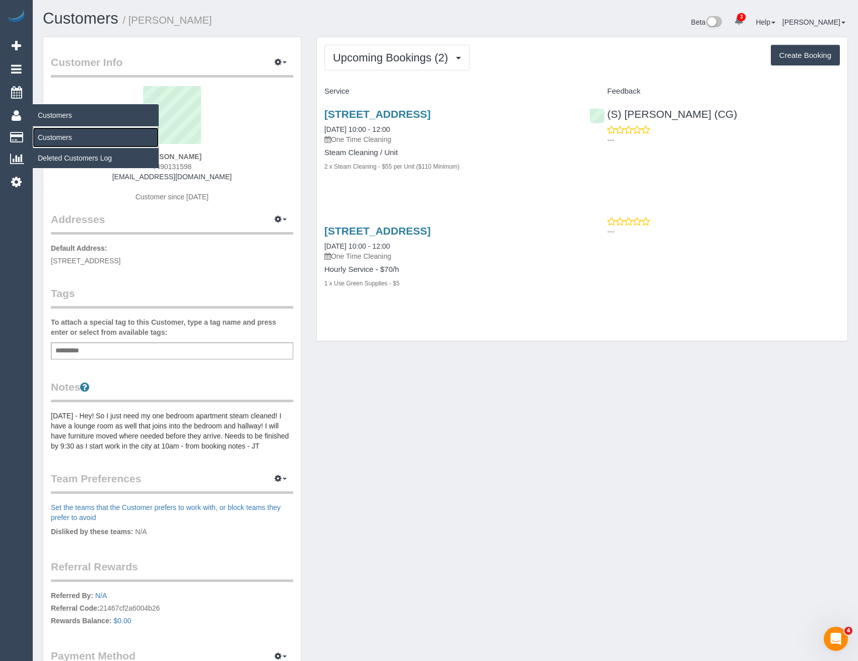
drag, startPoint x: 58, startPoint y: 144, endPoint x: 115, endPoint y: 119, distance: 62.7
click at [58, 144] on link "Customers" at bounding box center [96, 137] width 126 height 20
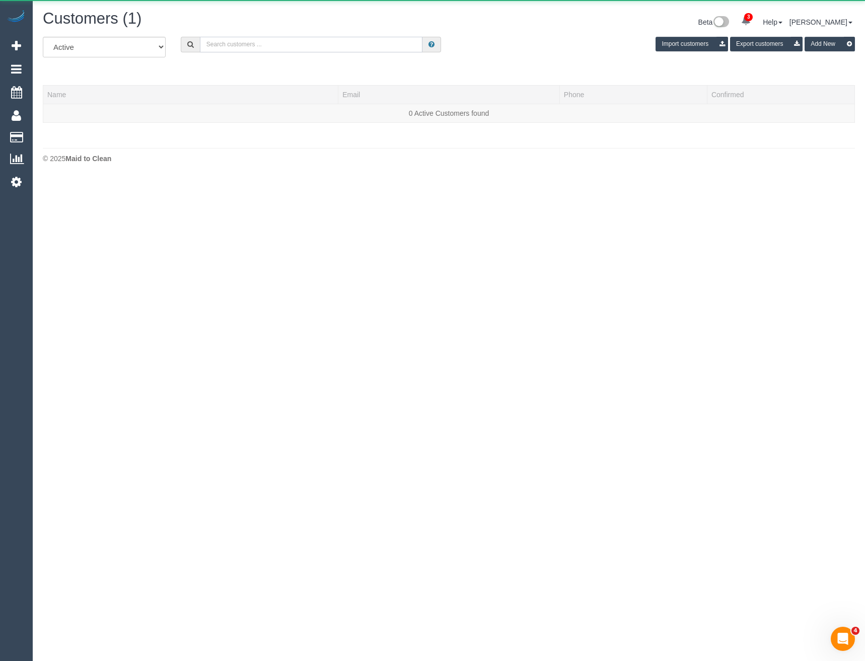
click at [239, 49] on input "text" at bounding box center [311, 45] width 223 height 16
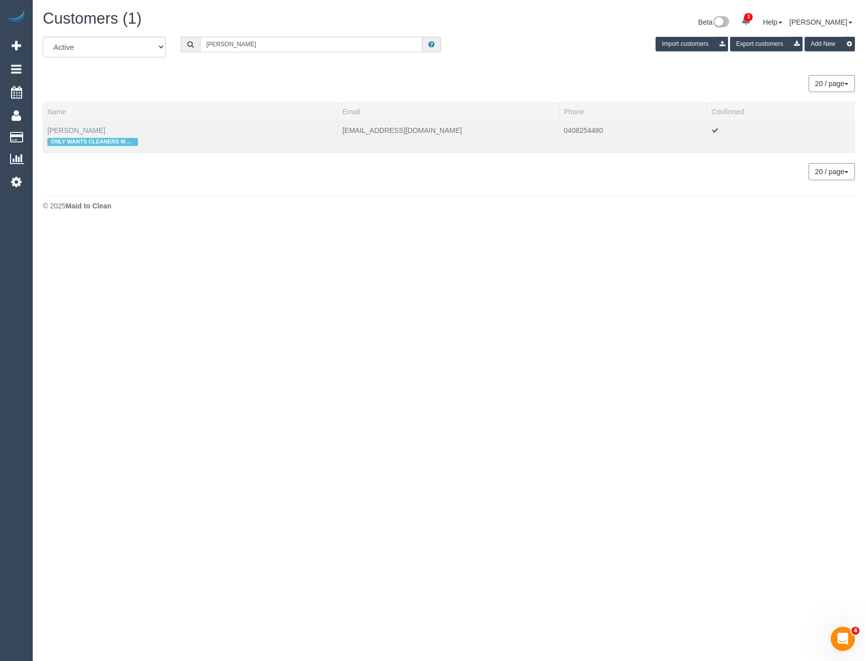
type input "Catherine Deb"
click at [102, 132] on link "Catherine Debreceny" at bounding box center [76, 130] width 58 height 8
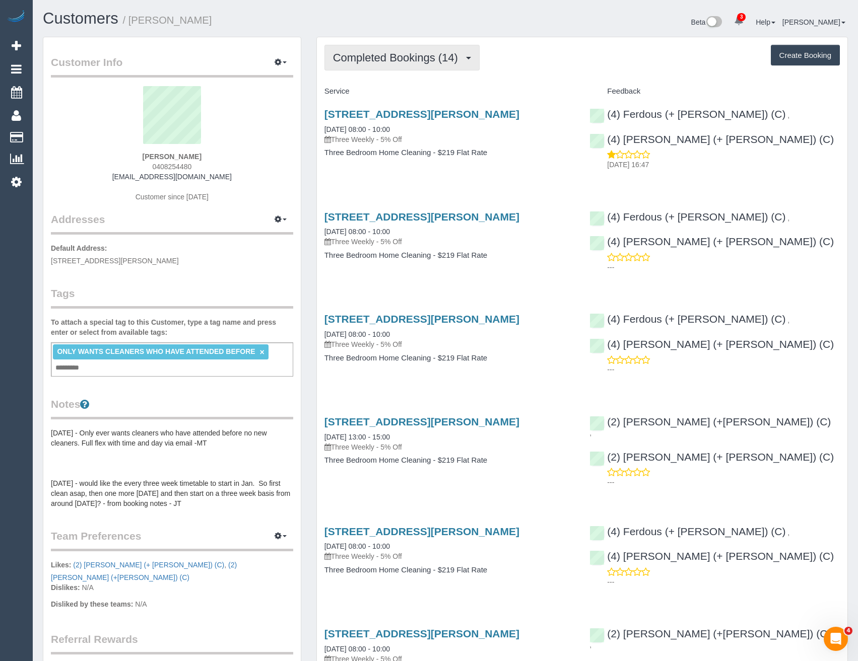
click at [403, 59] on span "Completed Bookings (14)" at bounding box center [398, 57] width 130 height 13
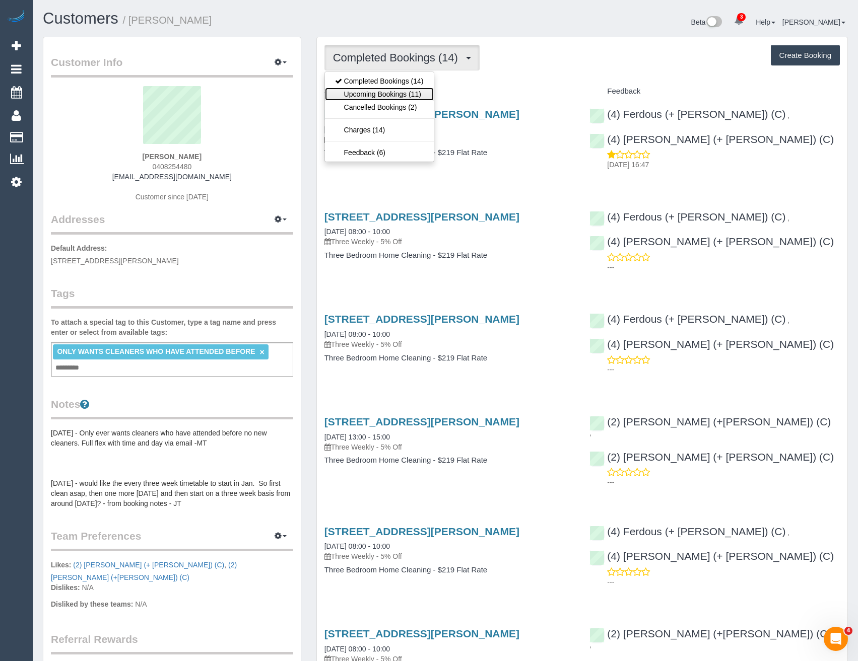
click at [414, 95] on link "Upcoming Bookings (11)" at bounding box center [379, 94] width 109 height 13
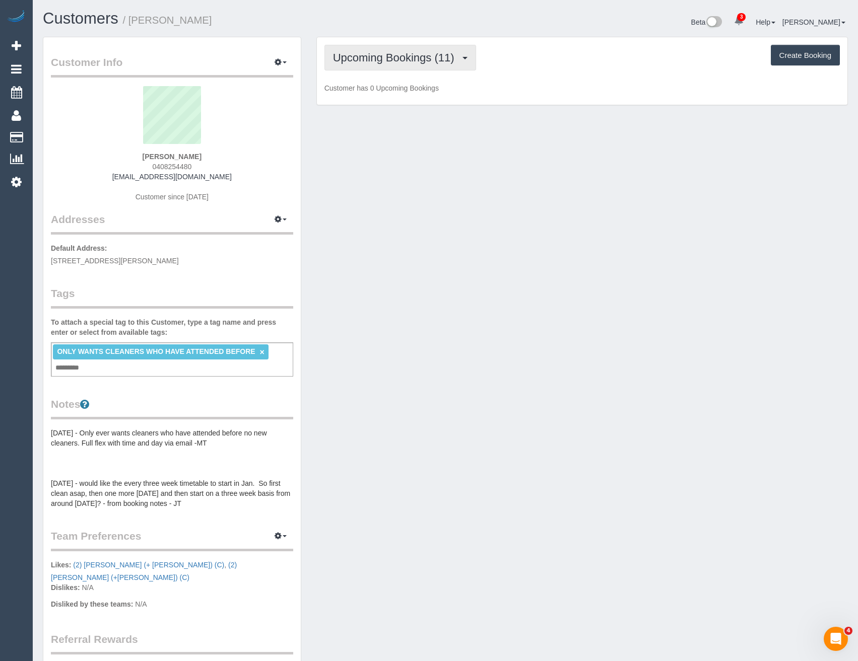
click at [403, 58] on span "Upcoming Bookings (11)" at bounding box center [396, 57] width 126 height 13
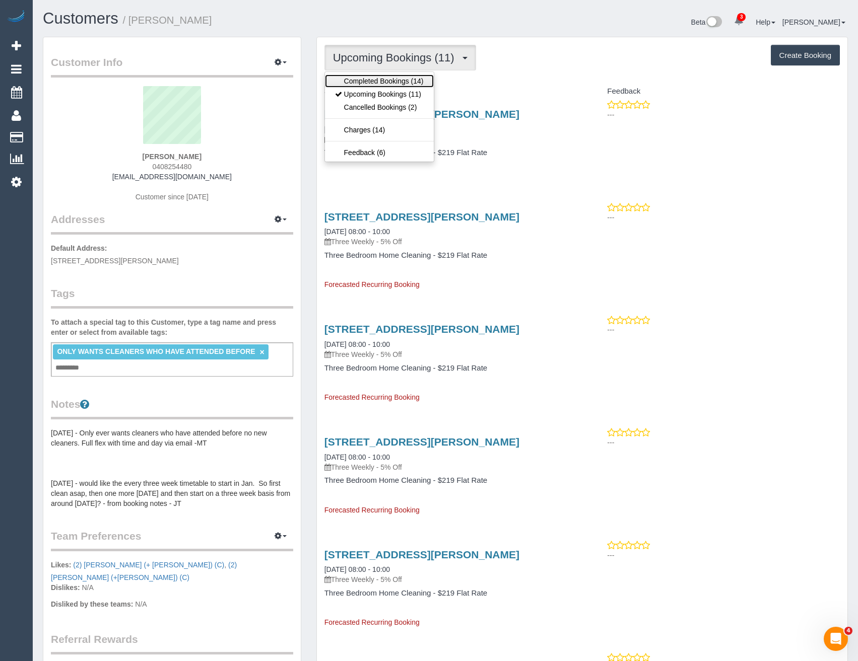
click at [399, 80] on link "Completed Bookings (14)" at bounding box center [379, 81] width 109 height 13
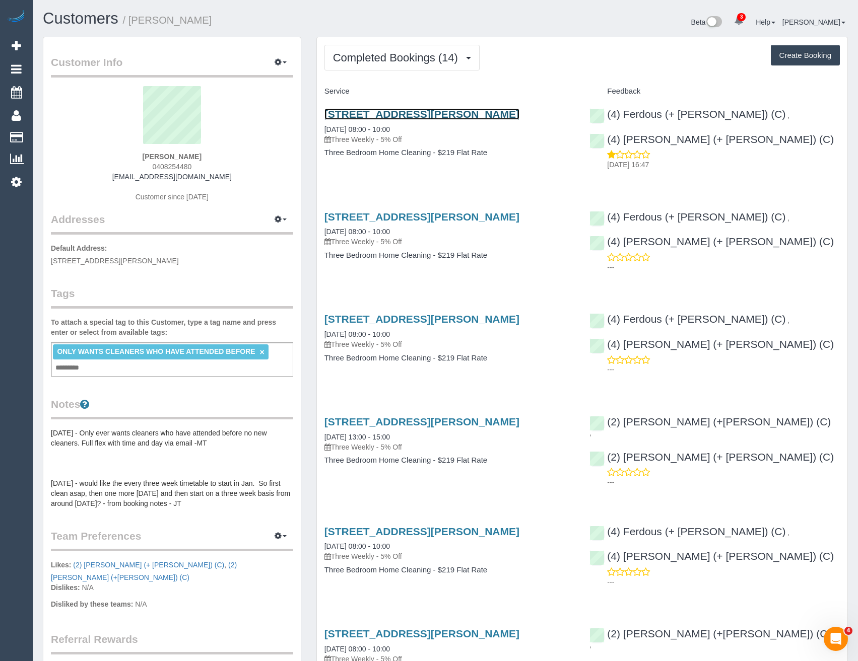
click at [449, 111] on link "168a Stewart Street, Brunswick East, VIC 3057" at bounding box center [421, 114] width 195 height 12
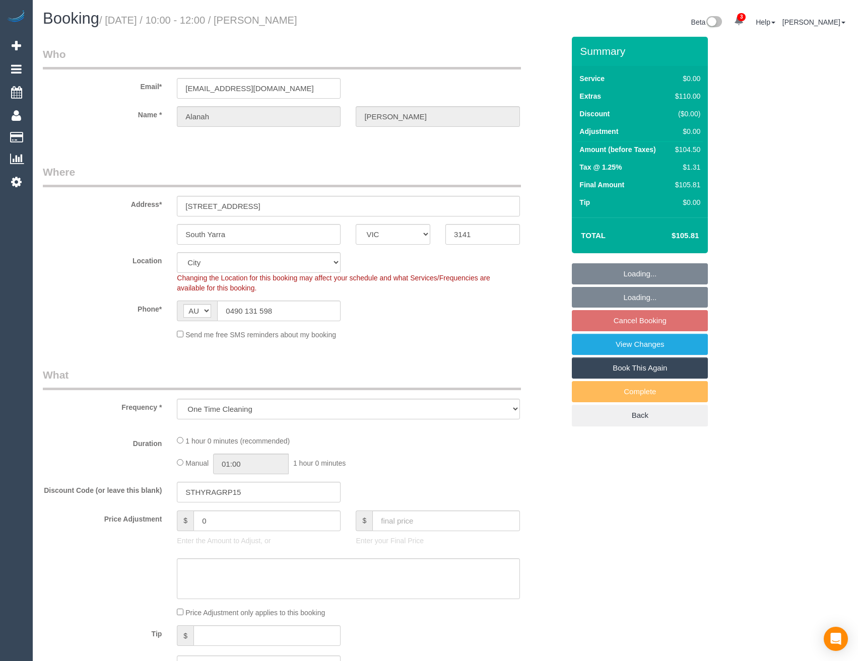
select select "VIC"
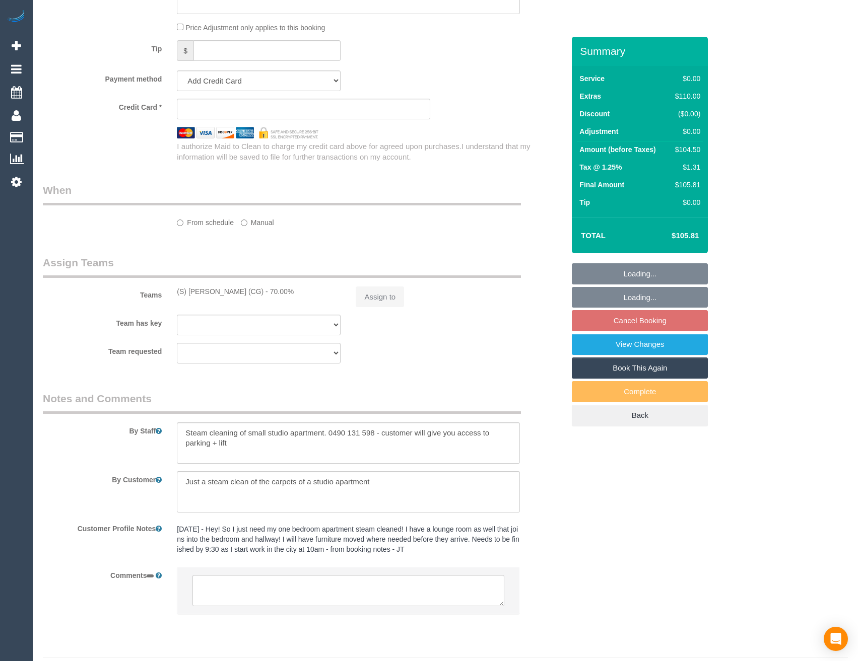
select select "string:stripe-pm_1S11Ty2GScqysDRVeEYmUExY"
select select "number:29"
select select "number:14"
select select "number:18"
select select "number:25"
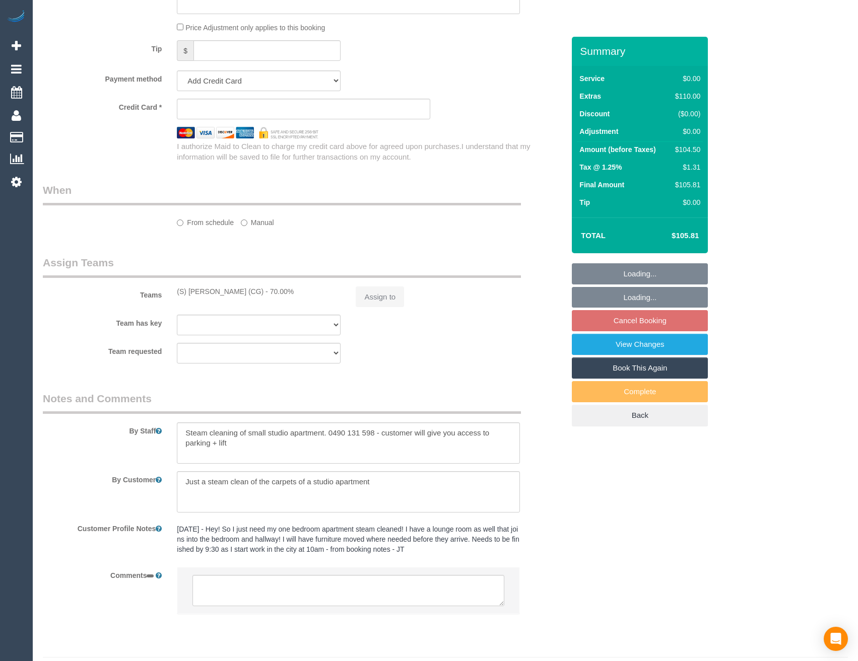
select select "number:13"
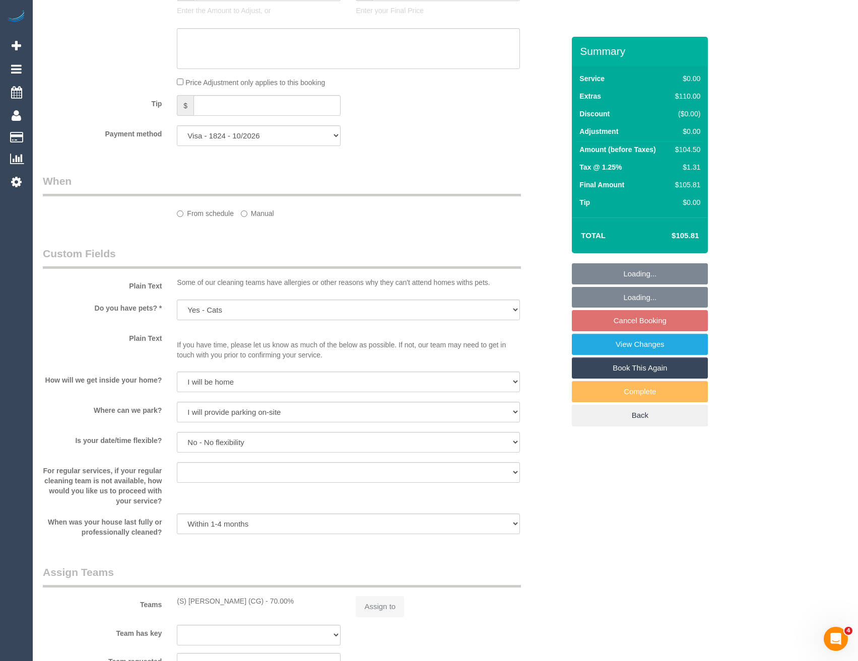
scroll to position [880, 0]
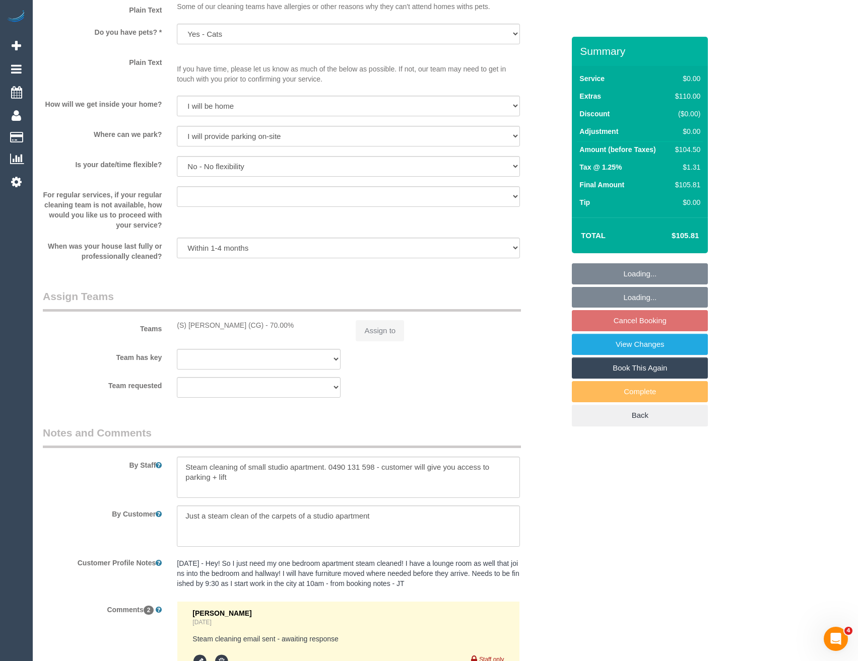
select select "object:1193"
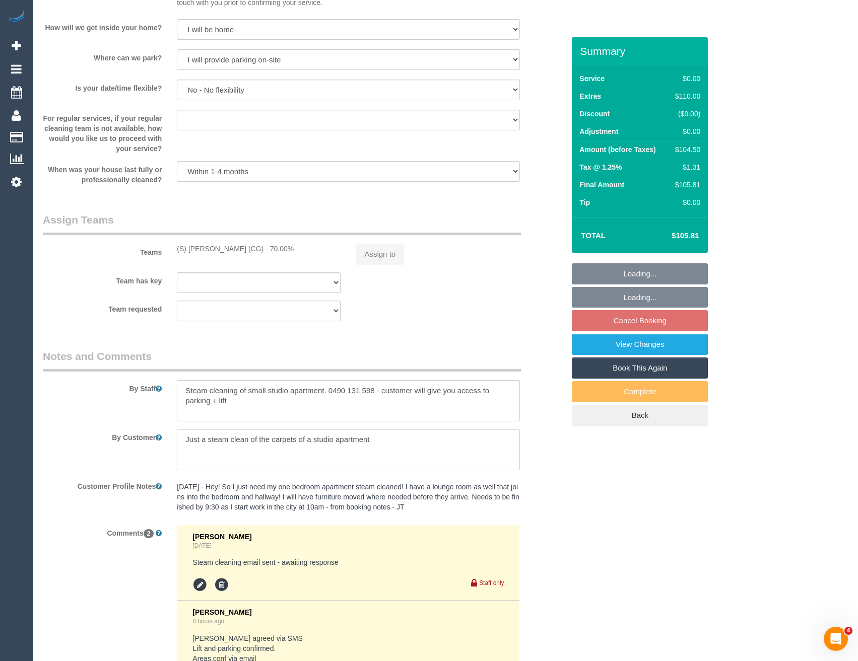
select select "spot3"
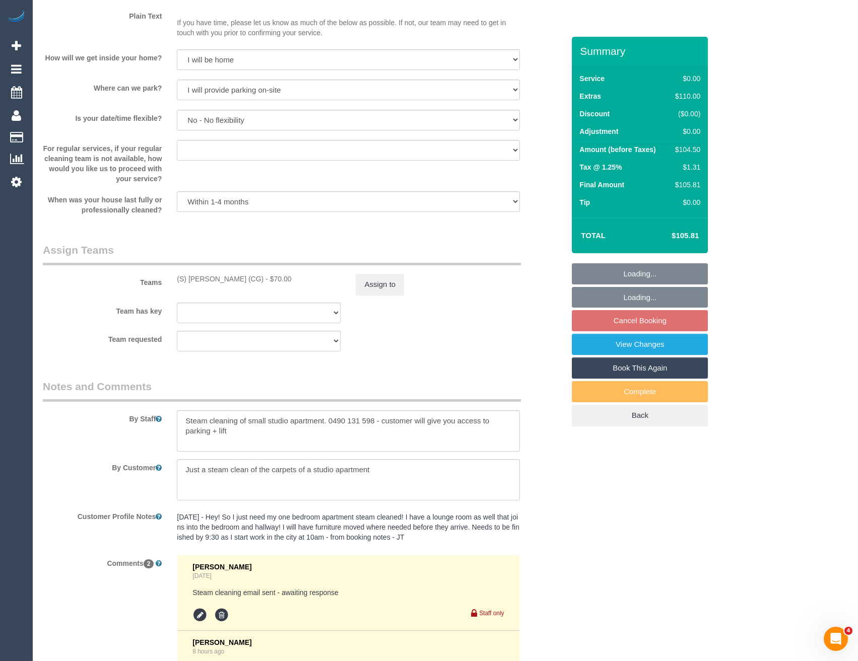
scroll to position [987, 0]
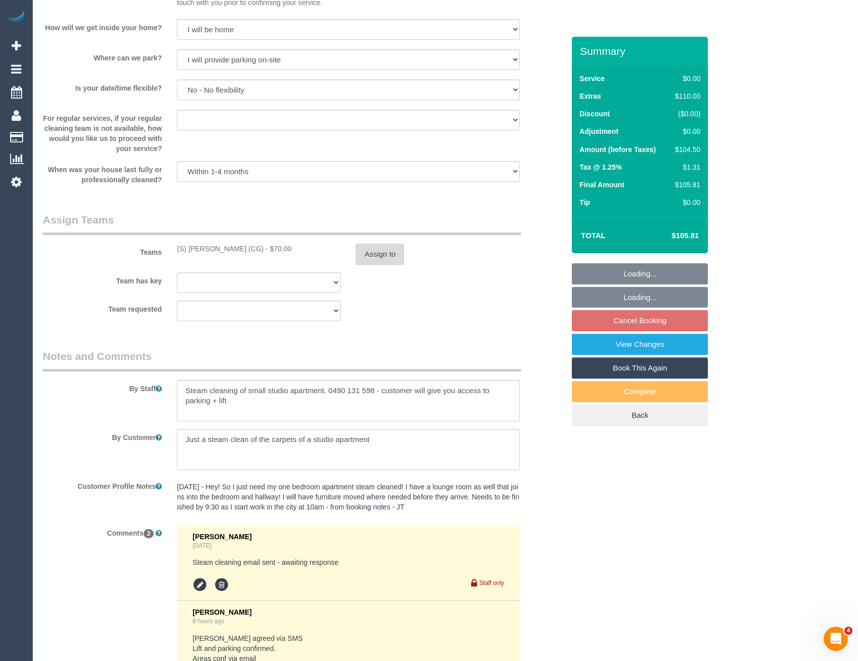
click at [379, 255] on button "Assign to" at bounding box center [380, 254] width 48 height 21
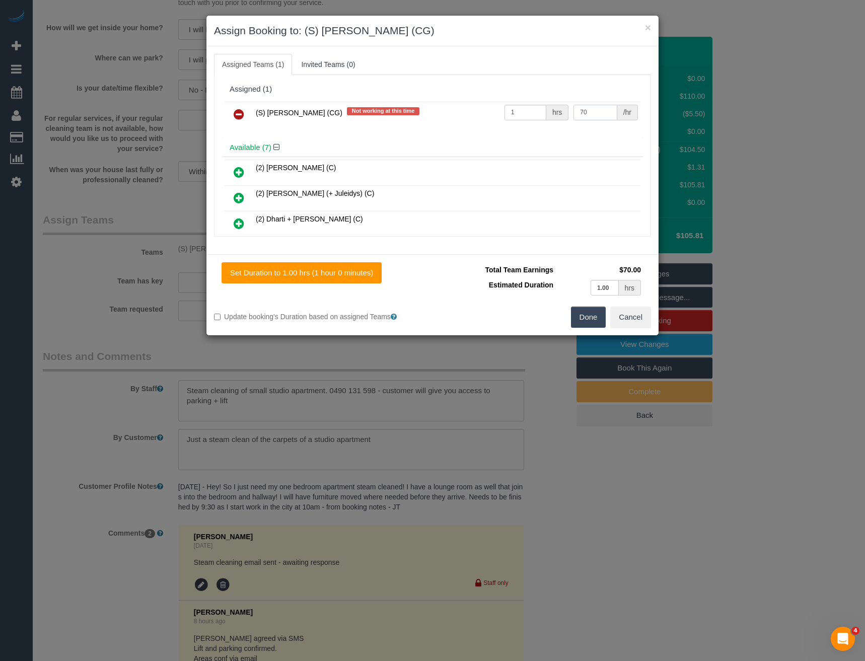
click at [515, 118] on tr "(S) [PERSON_NAME] (CG) Not working at this time 1 hrs 70 /hr" at bounding box center [433, 115] width 416 height 26
type input "75"
click at [594, 309] on button "Done" at bounding box center [588, 317] width 35 height 21
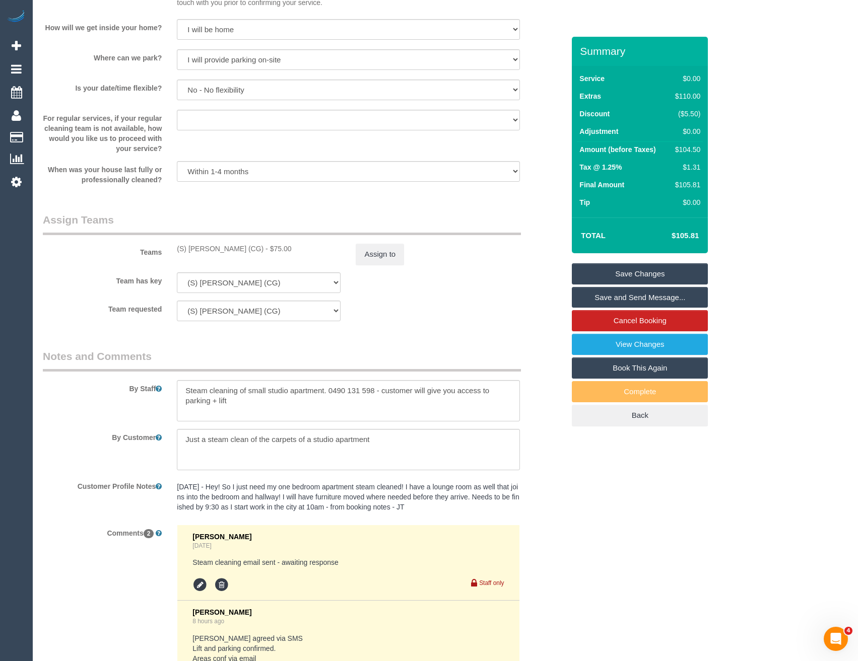
click at [611, 274] on link "Save Changes" at bounding box center [640, 273] width 136 height 21
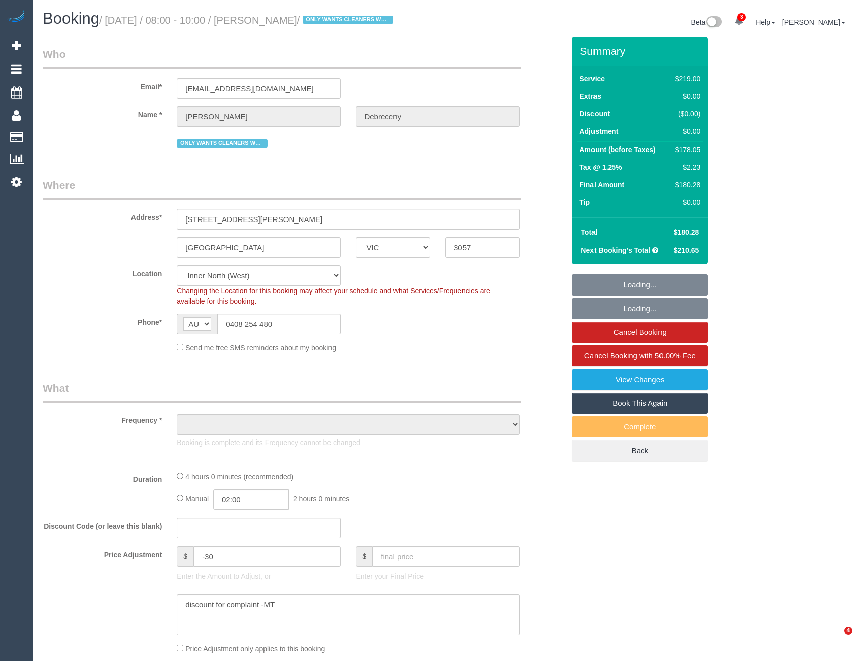
select select "VIC"
select select "string:stripe-pm_1QSYE42GScqysDRV0aWtKGdt"
select select "object:603"
select select "number:30"
select select "number:16"
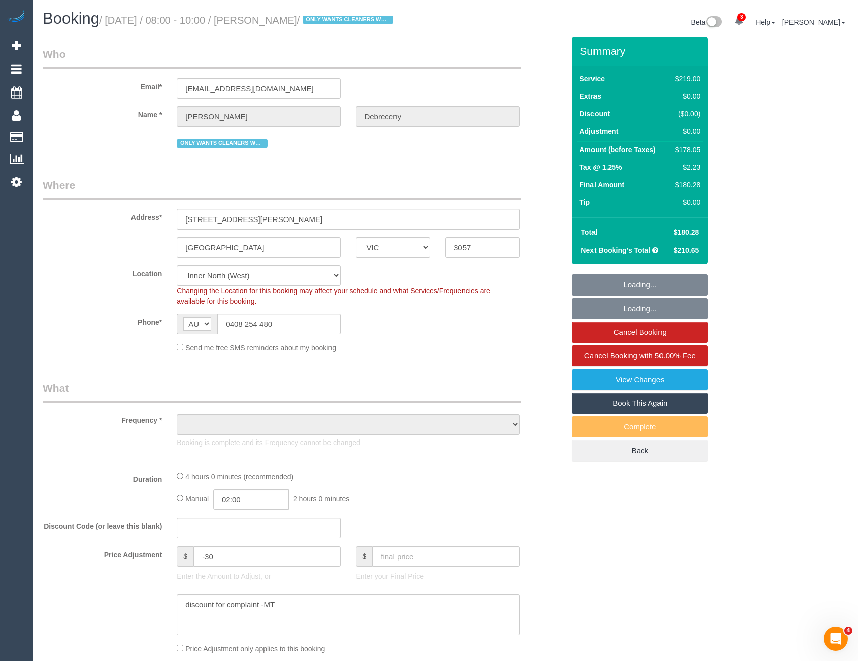
select select "number:19"
select select "number:22"
select select "number:34"
select select "number:13"
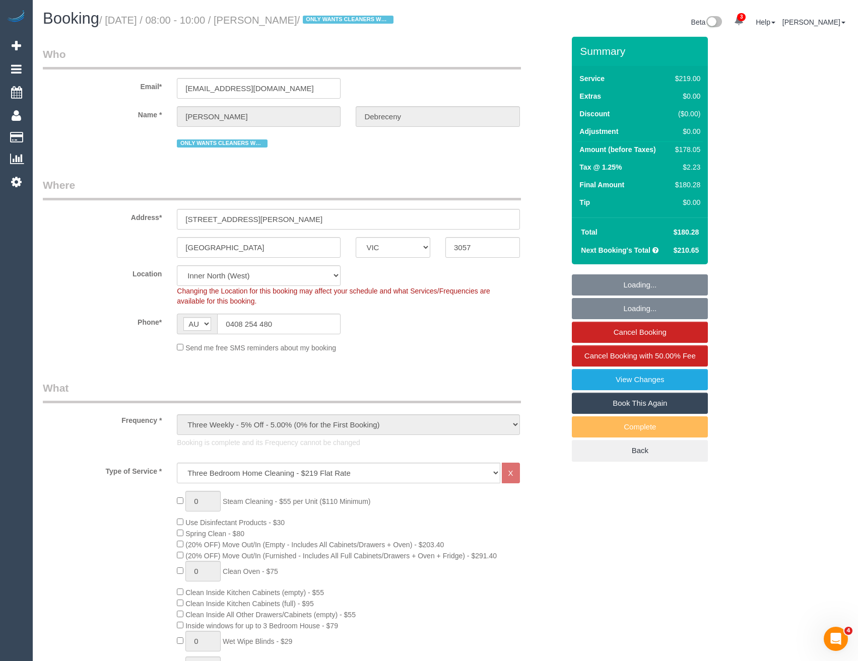
select select "object:1764"
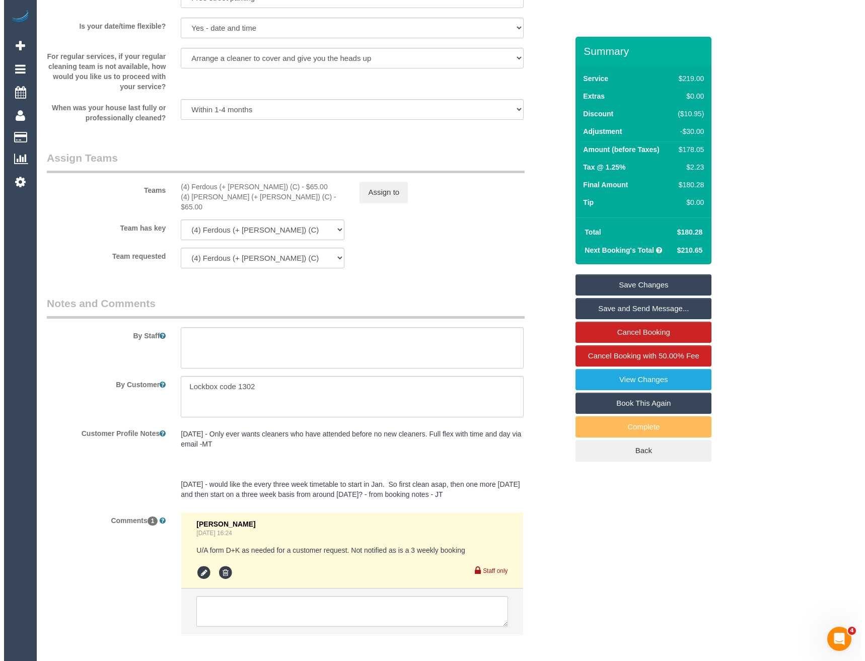
scroll to position [1553, 0]
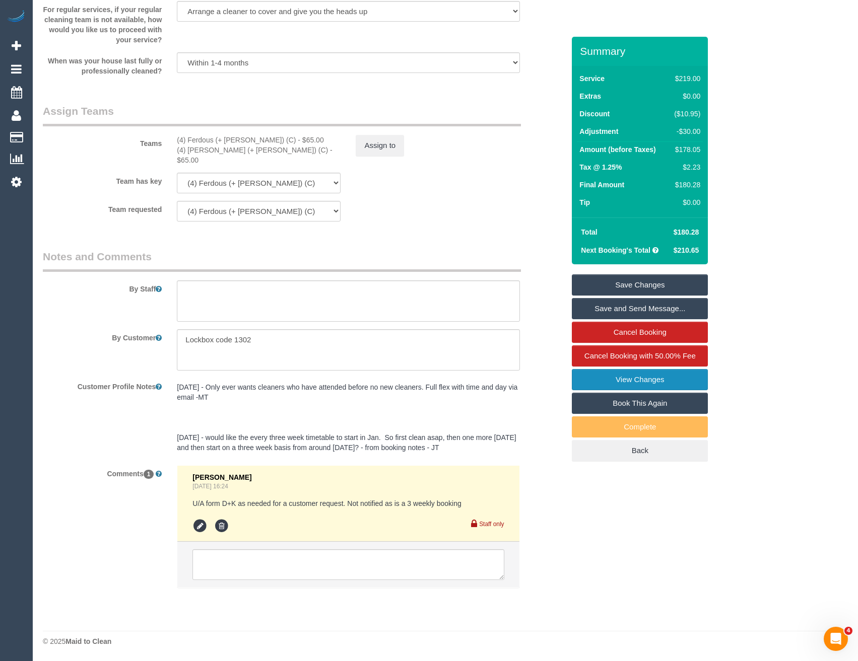
click at [599, 390] on link "View Changes" at bounding box center [640, 379] width 136 height 21
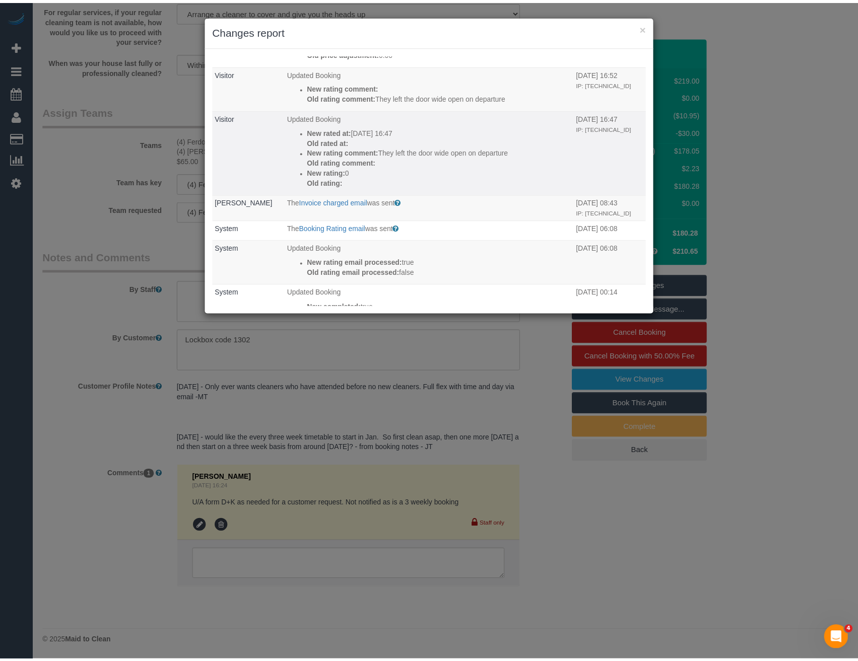
scroll to position [0, 0]
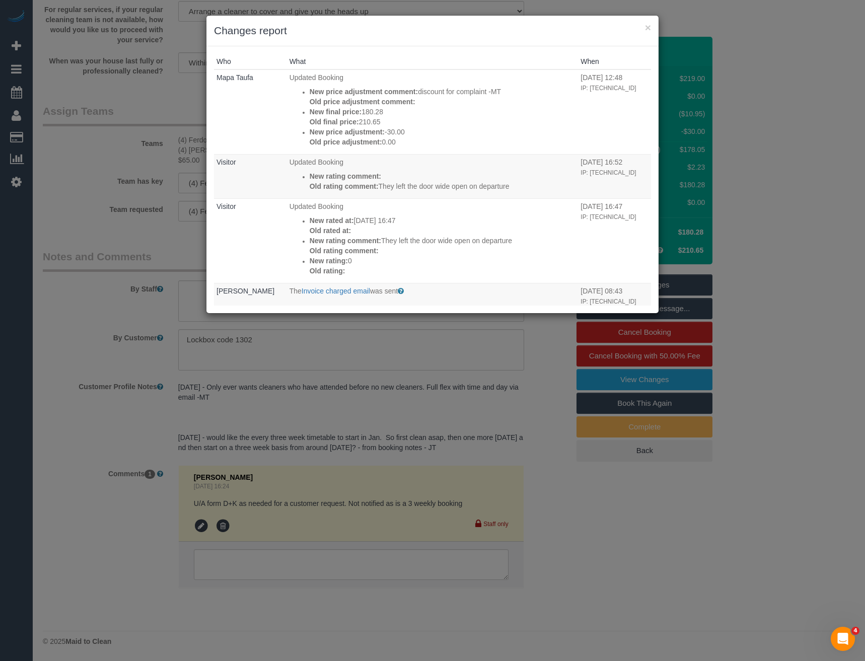
click at [371, 389] on div "× Changes report Who What When Mapa Taufa Updated Booking New price adjustment …" at bounding box center [432, 330] width 865 height 661
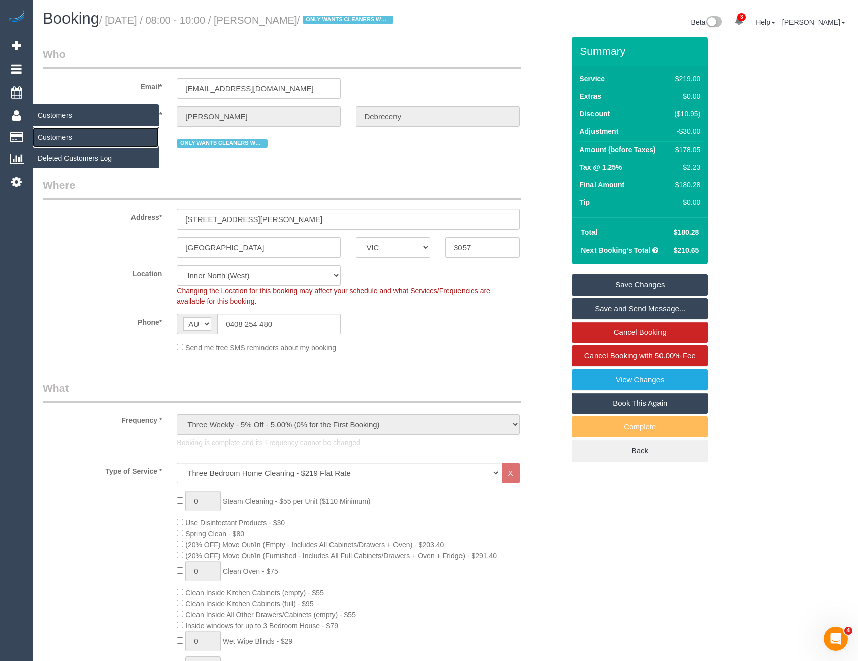
drag, startPoint x: 70, startPoint y: 139, endPoint x: 83, endPoint y: 139, distance: 12.1
click at [70, 139] on link "Customers" at bounding box center [96, 137] width 126 height 20
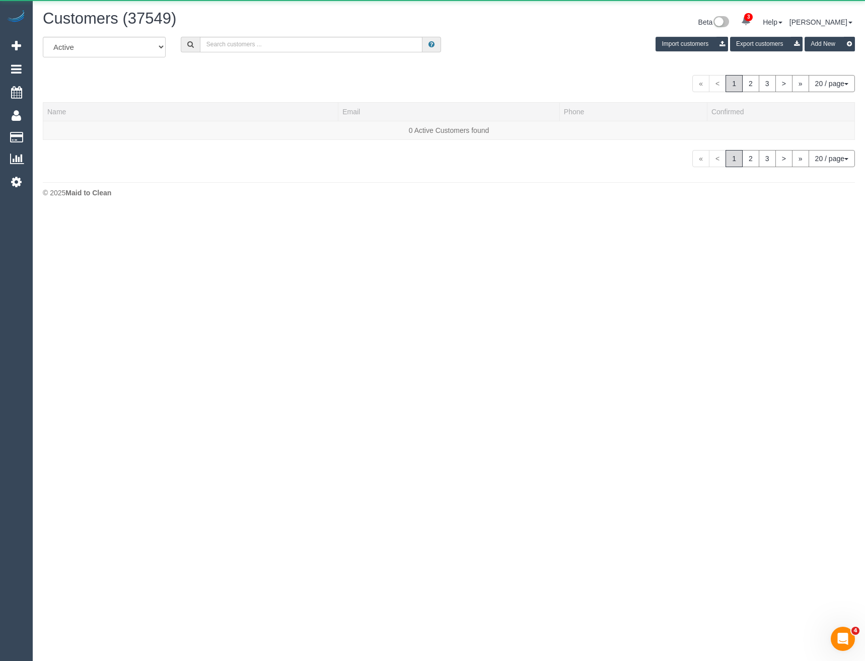
click at [265, 54] on div "All Active Archived Import customers Export customers Add New" at bounding box center [448, 51] width 827 height 28
click at [266, 48] on input "text" at bounding box center [311, 45] width 223 height 16
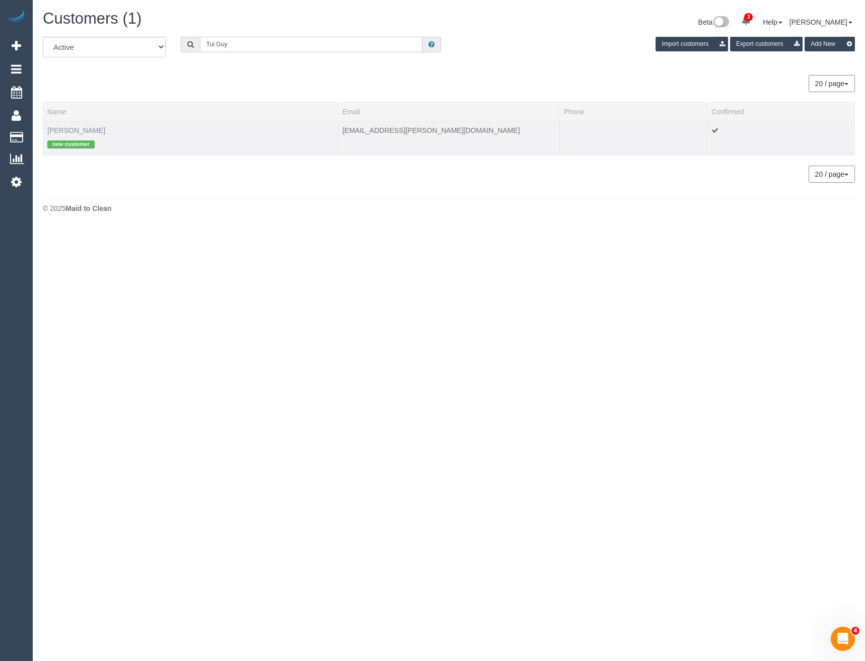
type input "Tui Guy"
click at [78, 129] on link "Tui Guy-Williams" at bounding box center [76, 130] width 58 height 8
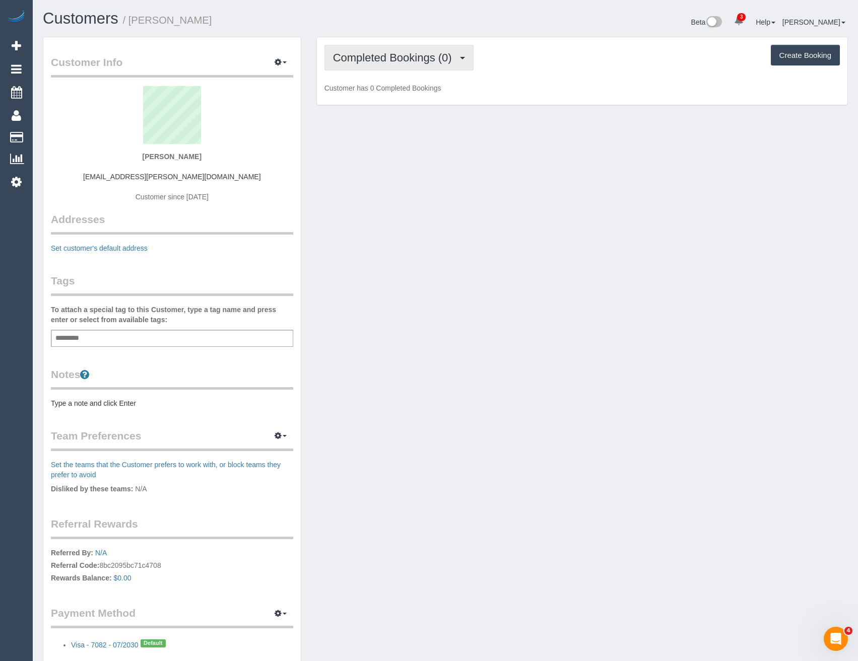
click at [405, 58] on span "Completed Bookings (0)" at bounding box center [395, 57] width 124 height 13
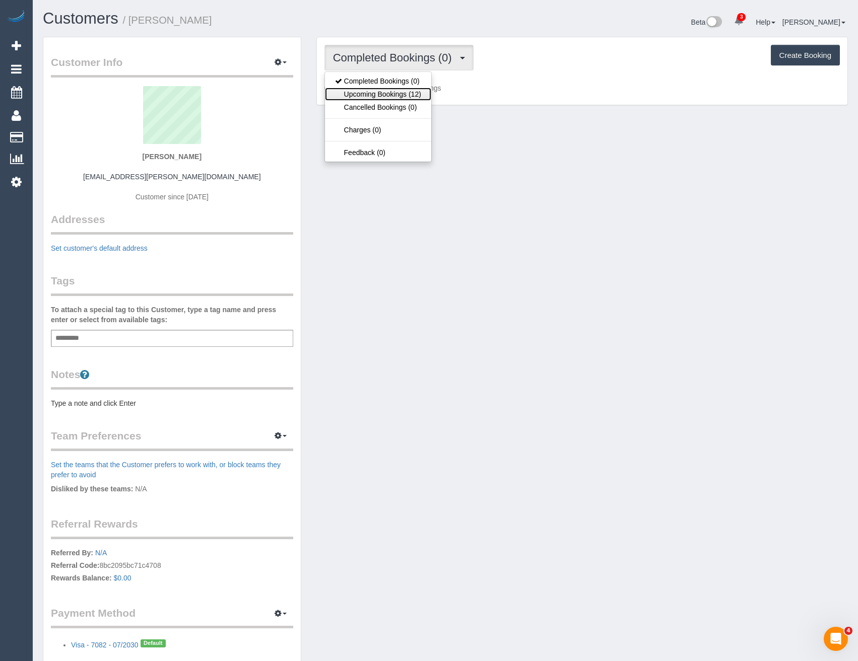
click at [409, 93] on link "Upcoming Bookings (12)" at bounding box center [378, 94] width 106 height 13
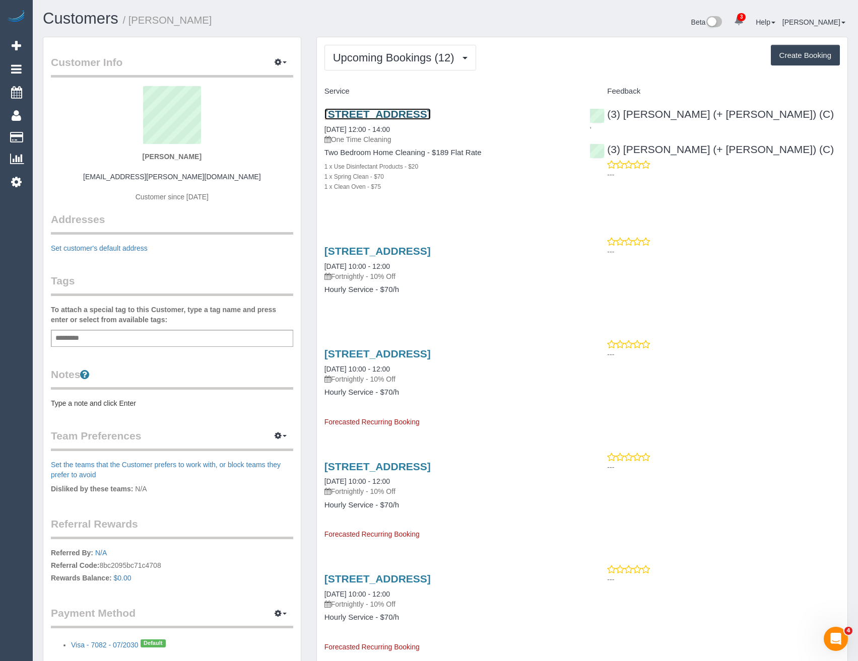
click at [407, 114] on link "1/251 High St, Melbourne, VIC 3181" at bounding box center [377, 114] width 106 height 12
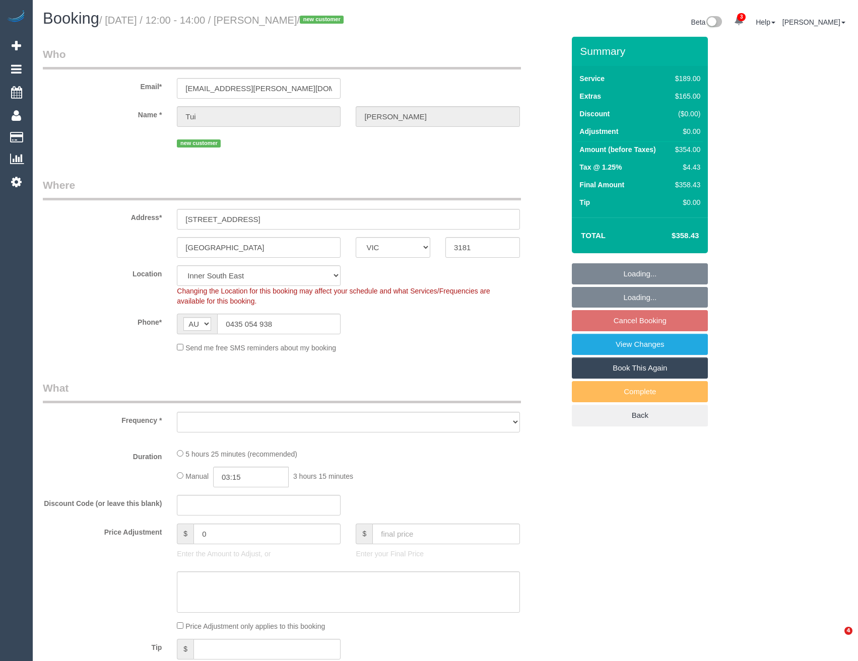
select select "VIC"
select select "string:stripe-pm_1S5KAc2GScqysDRViRFOdfkr"
select select "number:29"
select select "number:14"
select select "number:19"
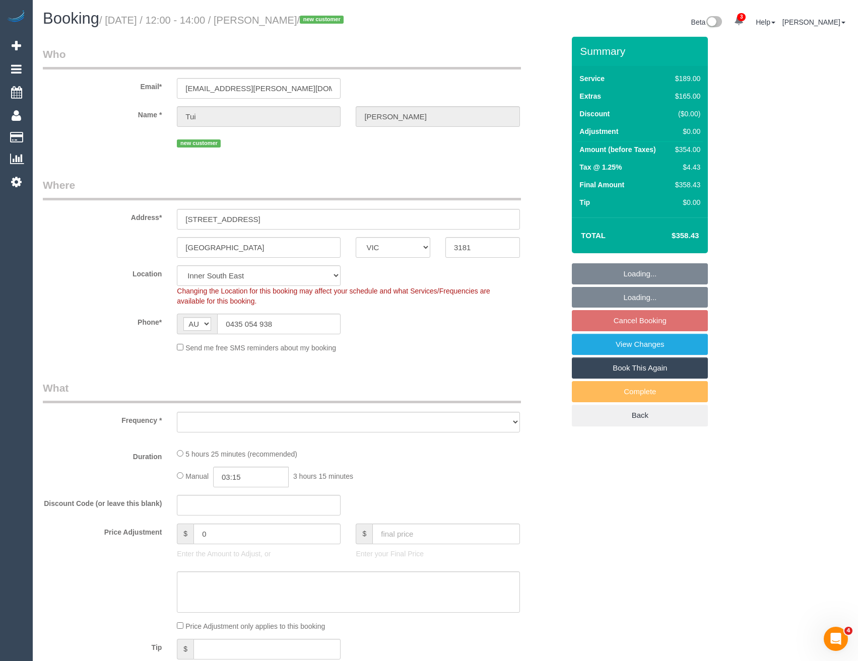
select select "number:36"
select select "number:34"
select select "number:26"
select select "object:745"
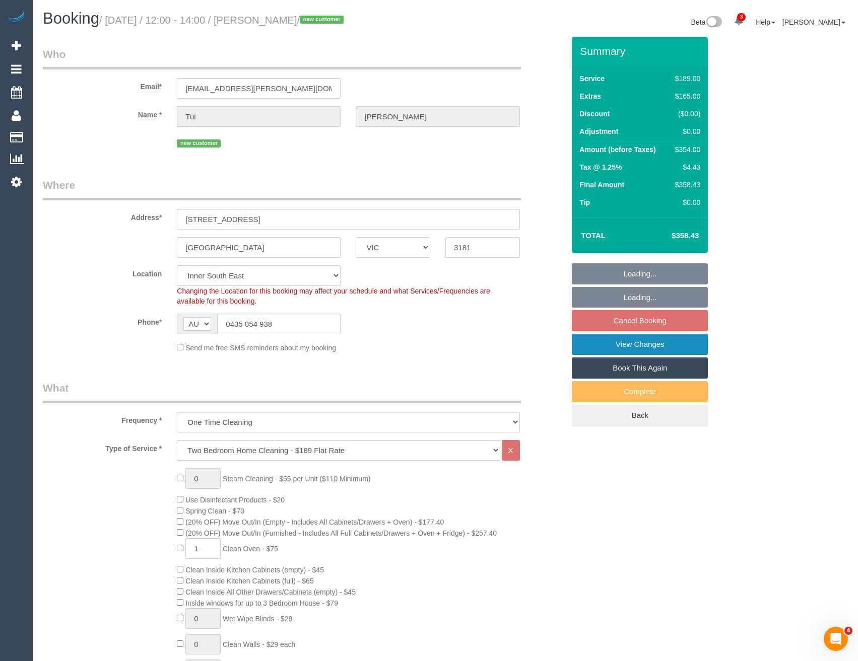
select select "spot4"
click at [647, 344] on link "View Changes" at bounding box center [640, 344] width 136 height 21
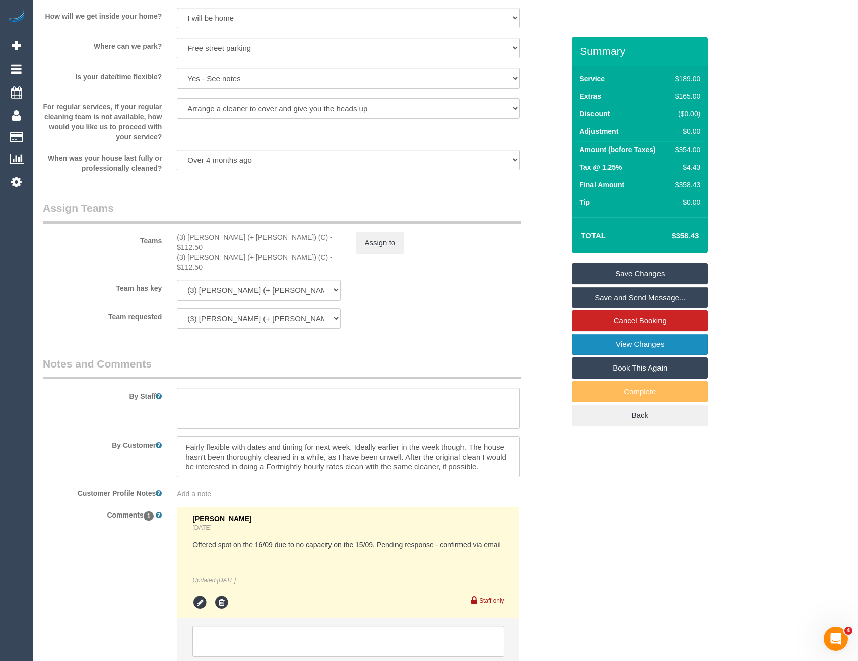
scroll to position [1360, 0]
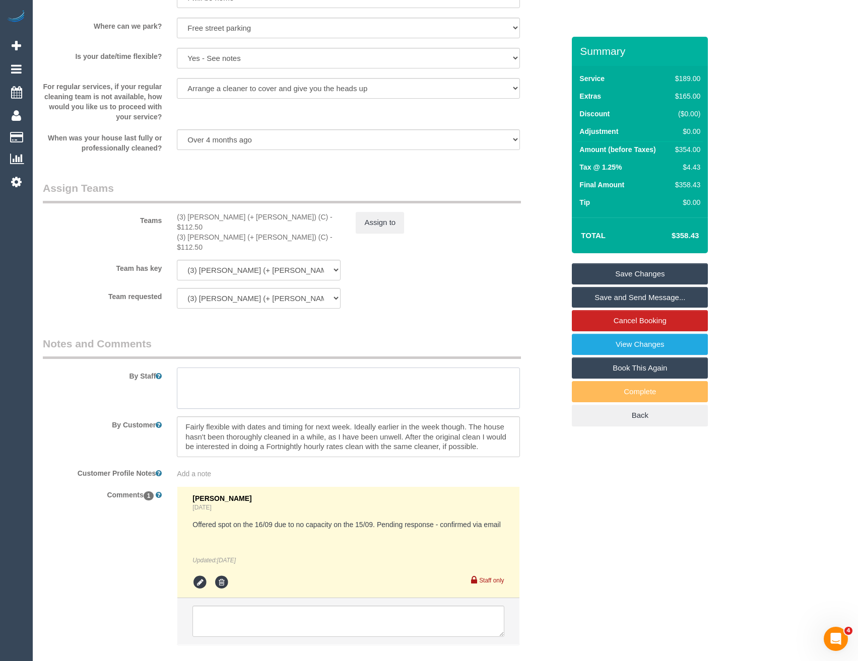
click at [232, 375] on textarea at bounding box center [348, 388] width 342 height 41
type textarea "Est 4.5 - 6.5 hours"
click at [609, 264] on link "Save Changes" at bounding box center [640, 273] width 136 height 21
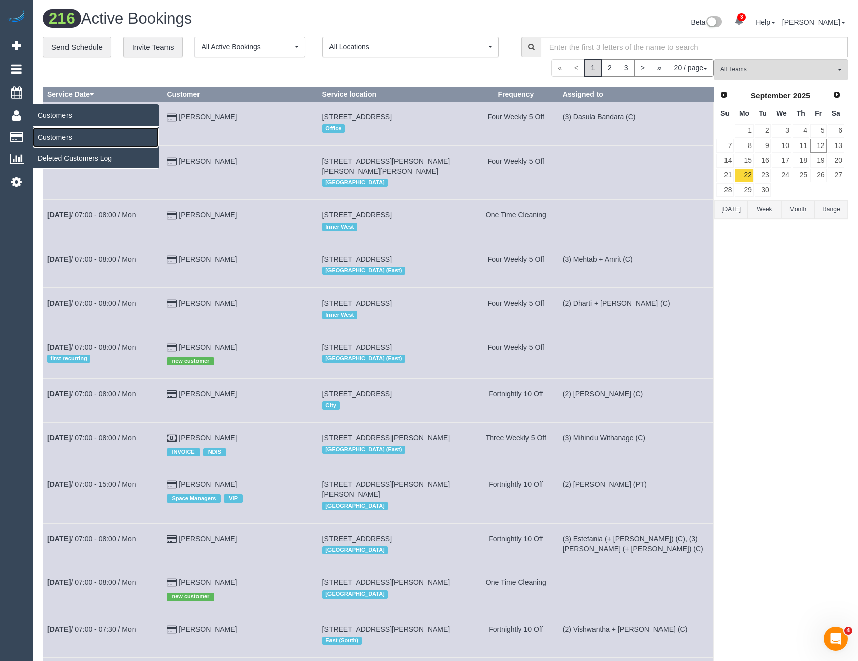
click at [52, 135] on link "Customers" at bounding box center [96, 137] width 126 height 20
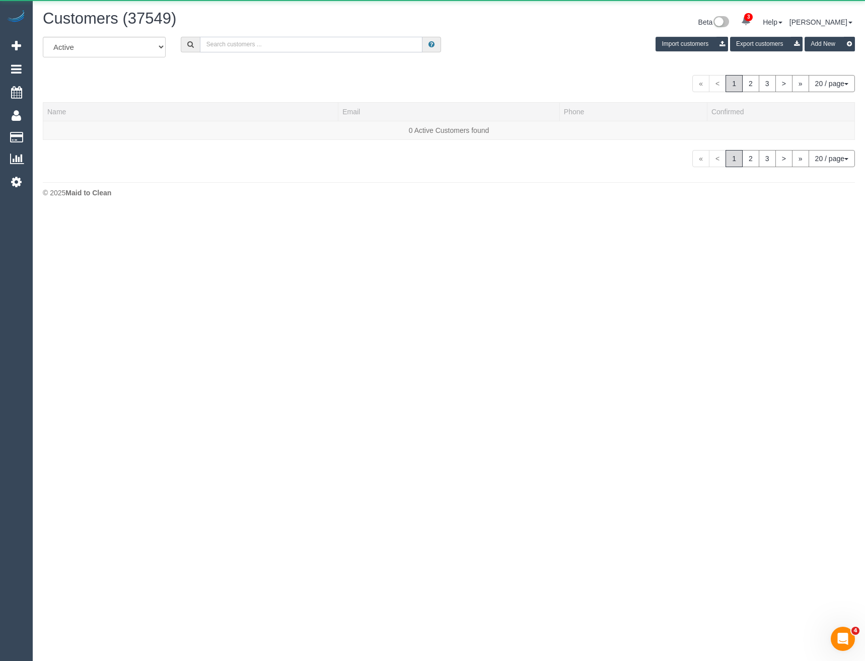
click at [269, 48] on input "text" at bounding box center [311, 45] width 223 height 16
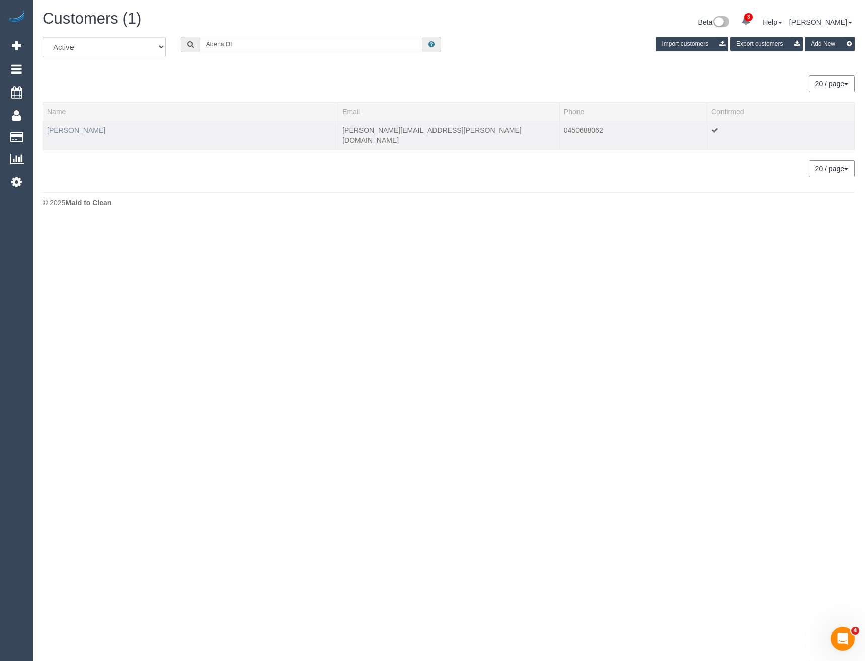
type input "Abena Of"
click at [78, 129] on link "Abena Ofori" at bounding box center [76, 130] width 58 height 8
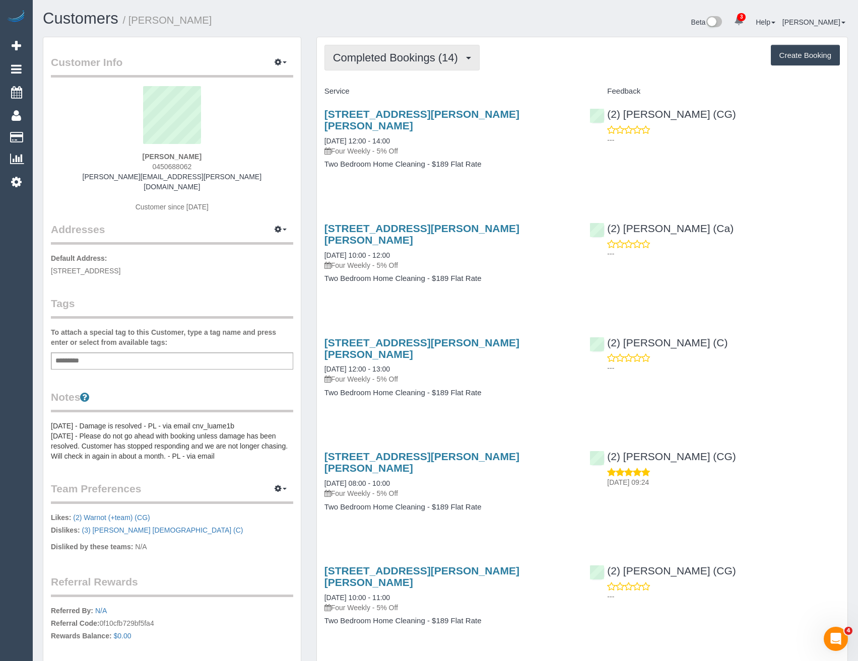
click at [437, 59] on span "Completed Bookings (14)" at bounding box center [398, 57] width 130 height 13
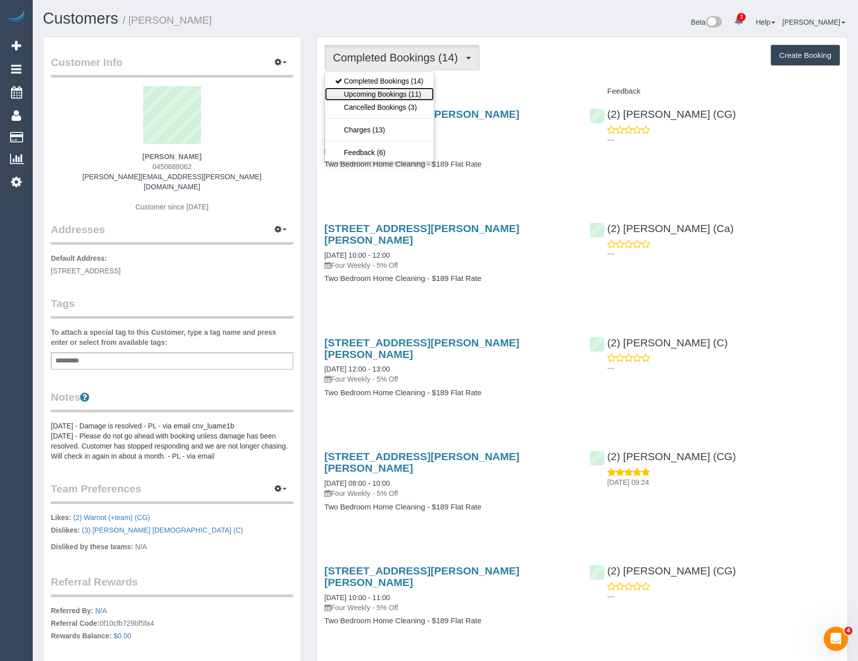
click at [411, 95] on link "Upcoming Bookings (11)" at bounding box center [379, 94] width 109 height 13
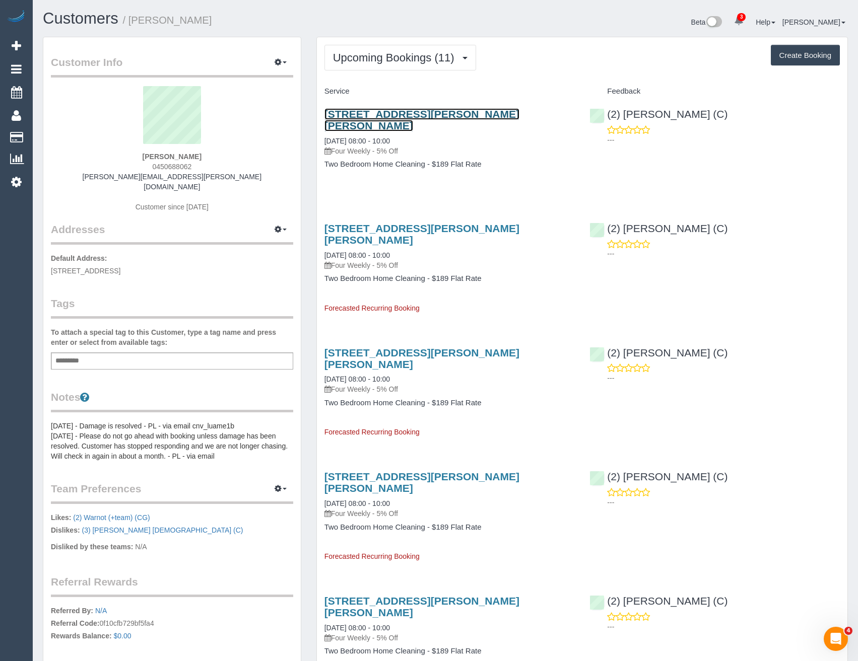
click at [484, 114] on link "469-471 Gilbert Road, Unit 9, Preston, VIC 3072" at bounding box center [421, 119] width 195 height 23
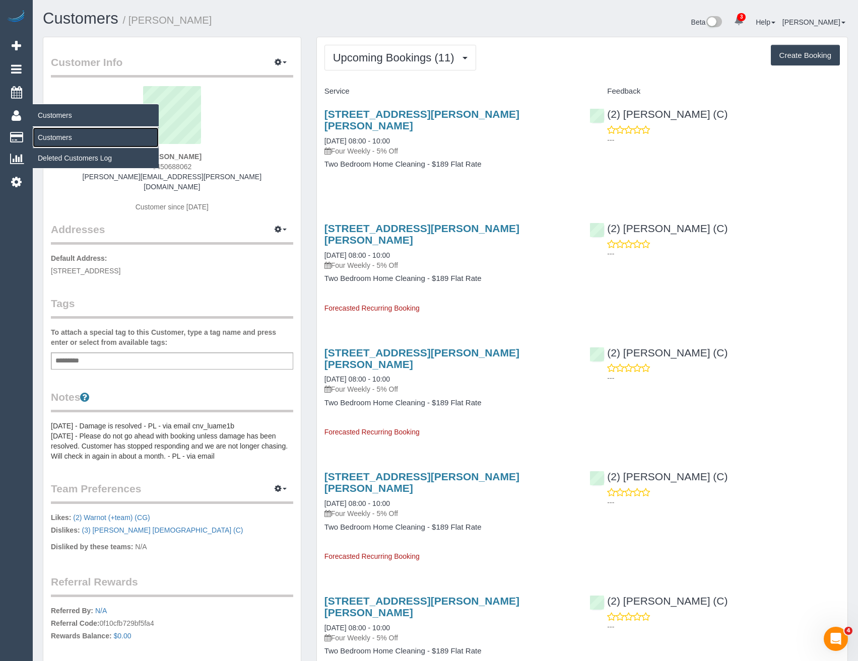
click at [58, 133] on link "Customers" at bounding box center [96, 137] width 126 height 20
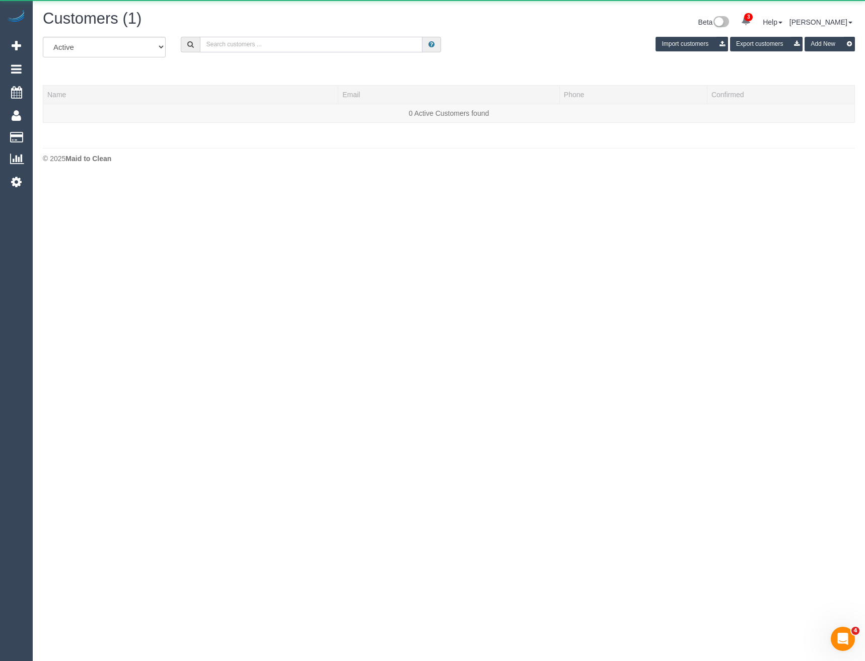
click at [226, 49] on input "text" at bounding box center [311, 45] width 223 height 16
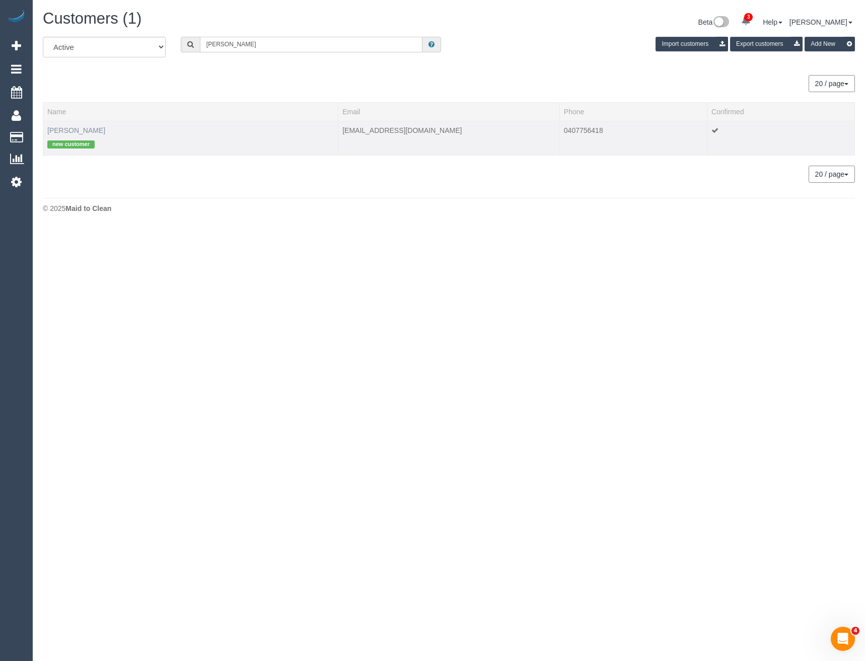
type input "Emma Ruff"
click at [59, 131] on link "Emma Ruff" at bounding box center [76, 130] width 58 height 8
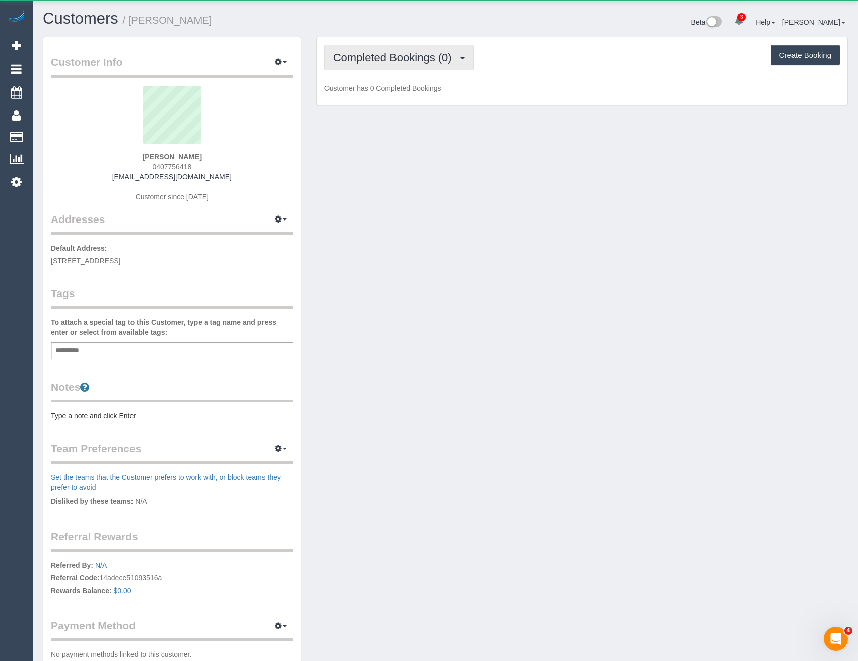
click at [410, 60] on span "Completed Bookings (0)" at bounding box center [395, 57] width 124 height 13
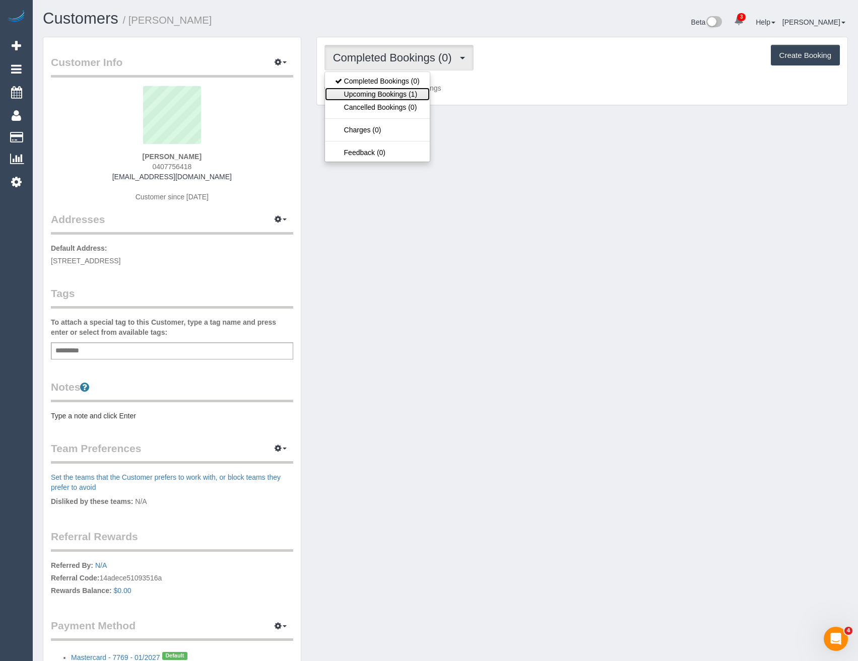
click at [407, 97] on link "Upcoming Bookings (1)" at bounding box center [377, 94] width 105 height 13
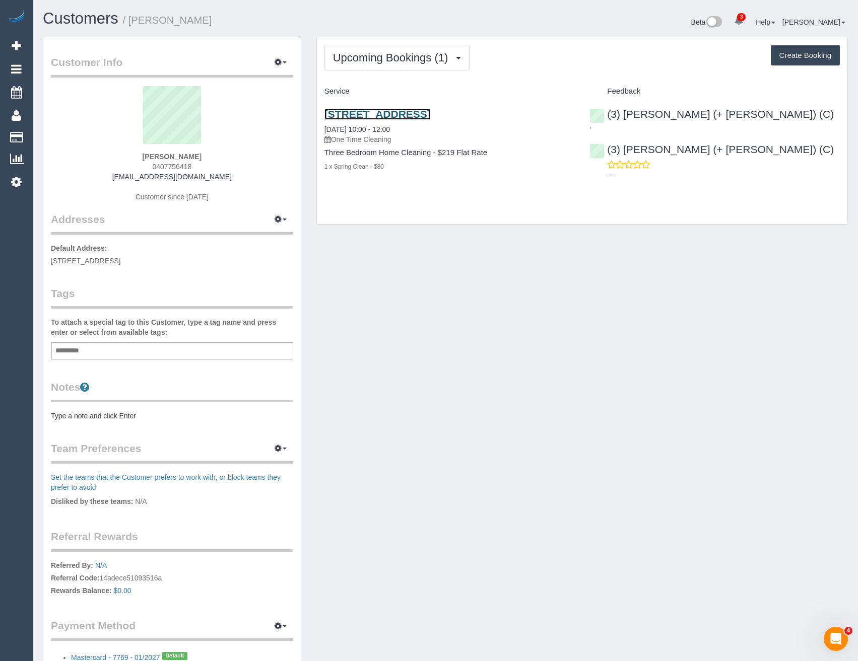
click at [431, 114] on link "8 Lord St, 8, Richmond, VIC 3121" at bounding box center [377, 114] width 106 height 12
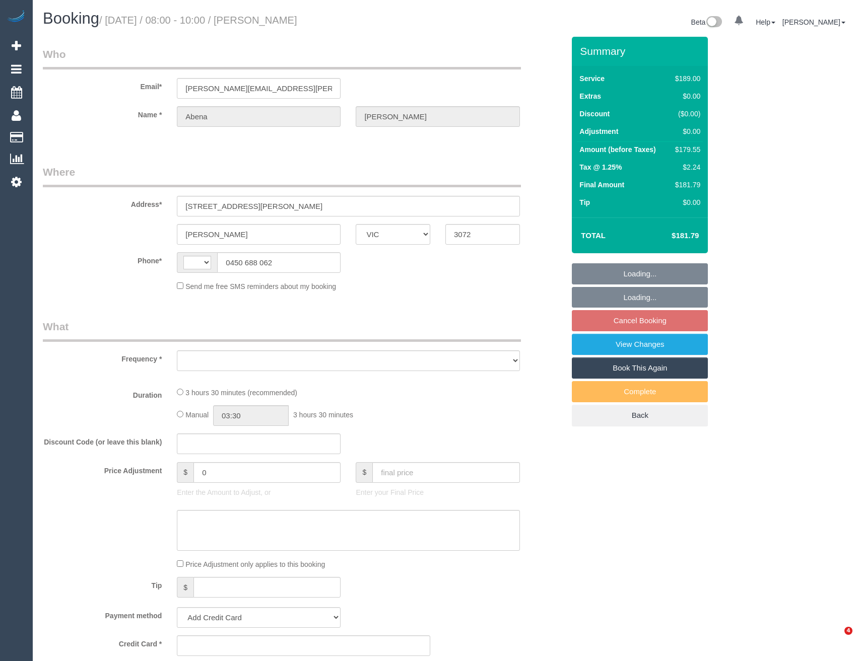
select select "VIC"
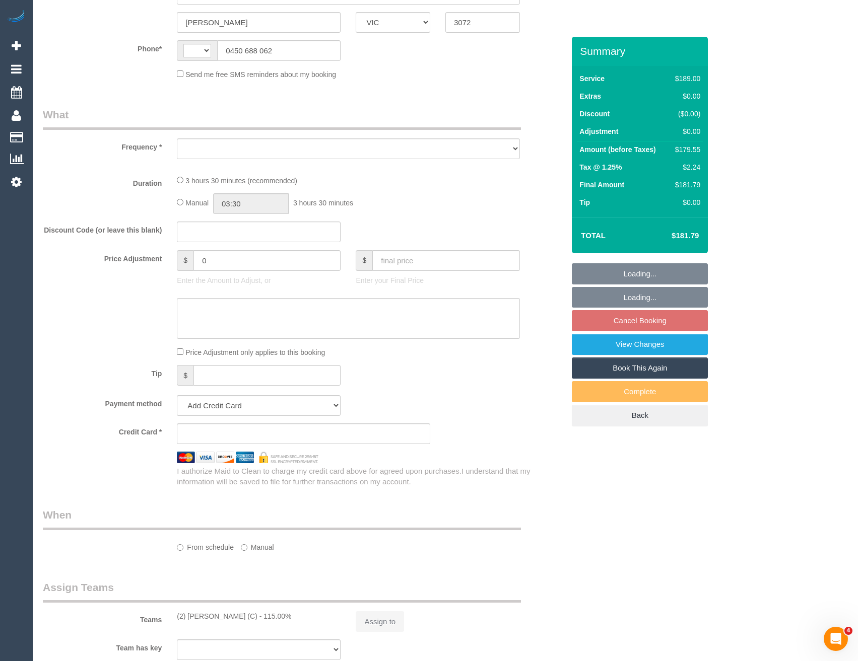
select select "string:stripe-pm_1R7rP32GScqysDRVtetNqcL1"
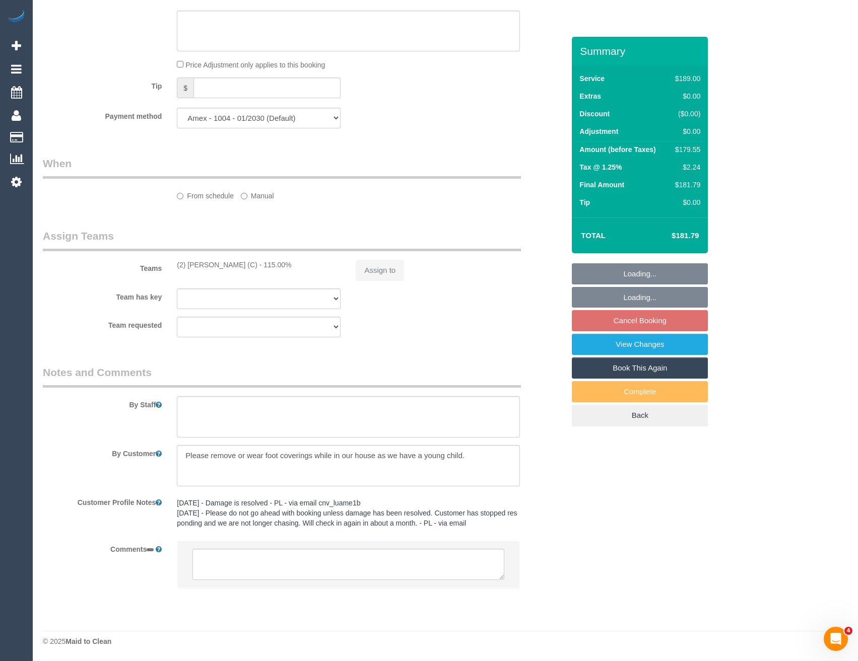
select select "string:AU"
select select "object:555"
select select "number:28"
select select "number:14"
select select "number:19"
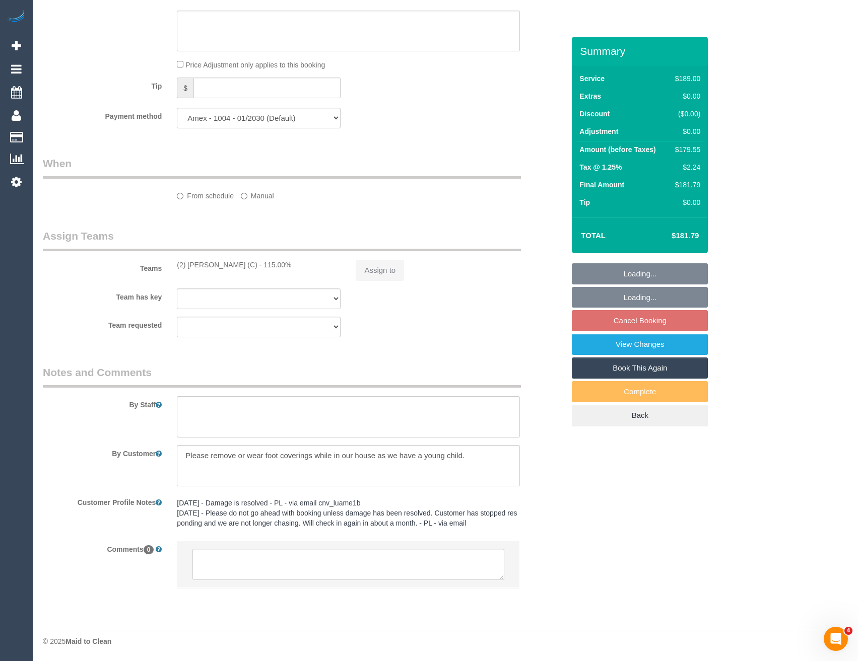
select select "number:24"
select select "number:34"
select select "number:13"
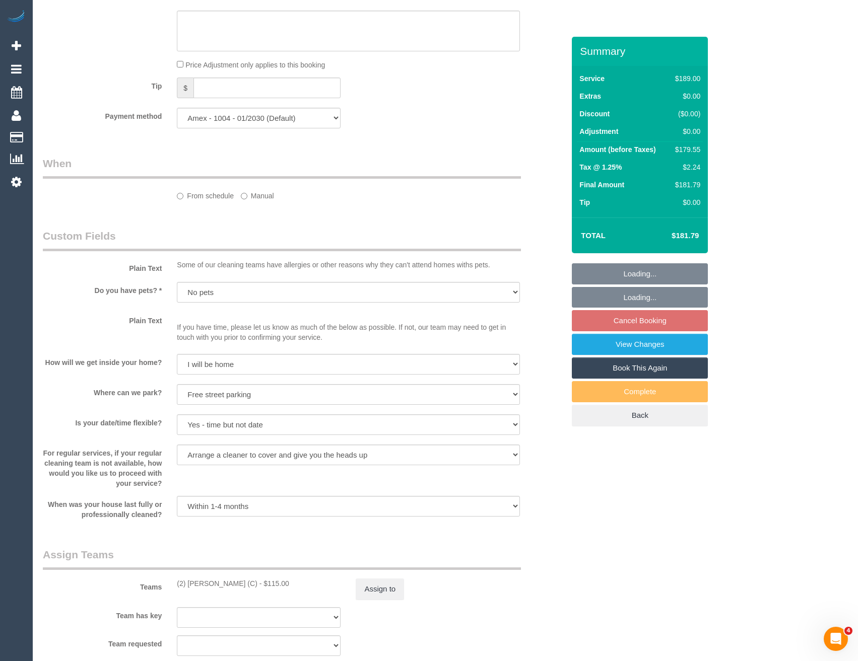
select select "object:1452"
select select "spot2"
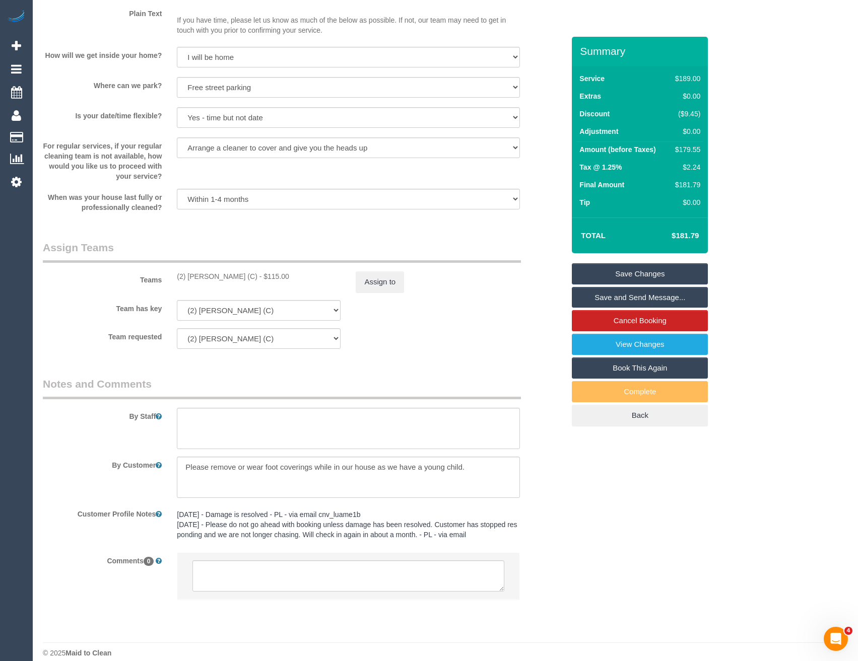
scroll to position [1298, 0]
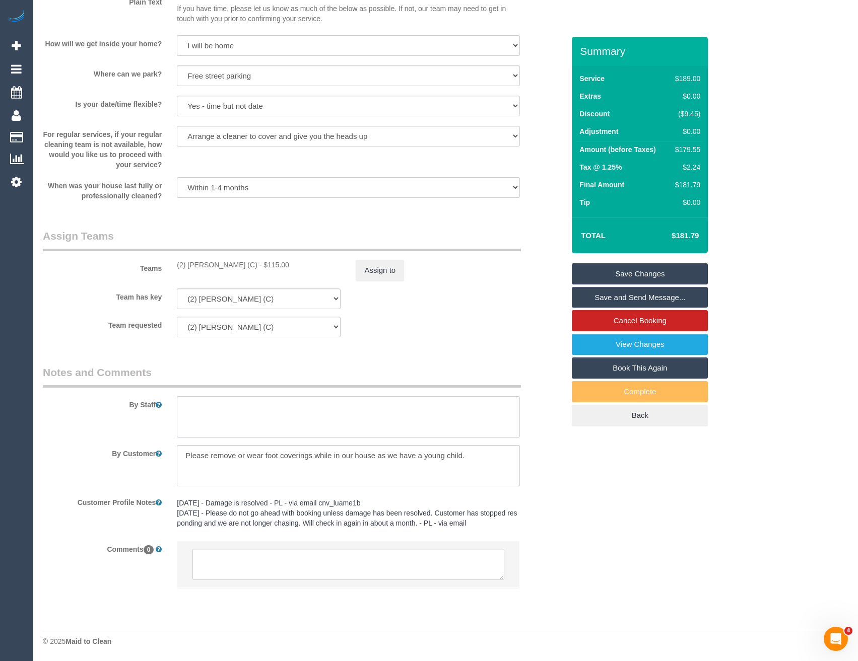
click at [223, 411] on textarea at bounding box center [348, 416] width 342 height 41
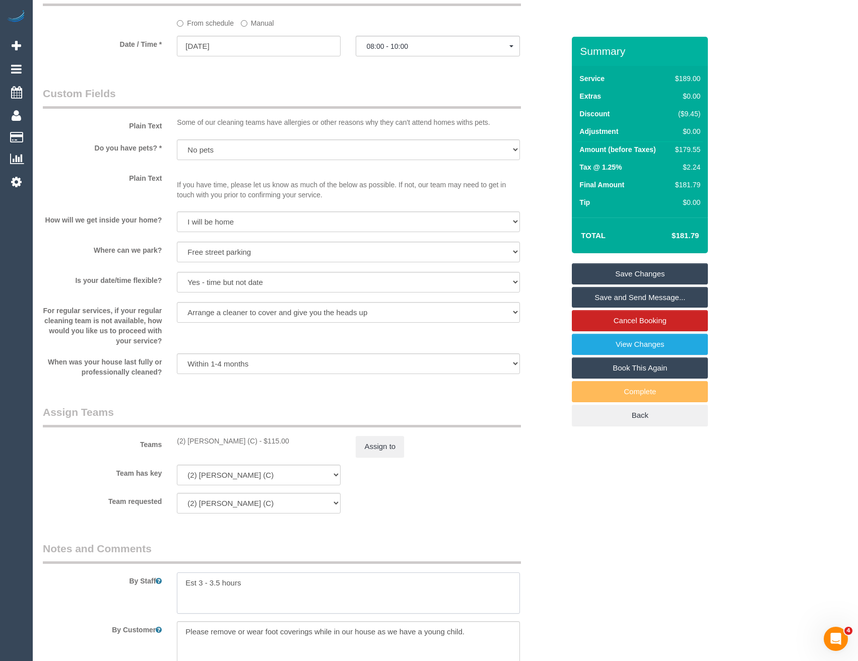
scroll to position [996, 0]
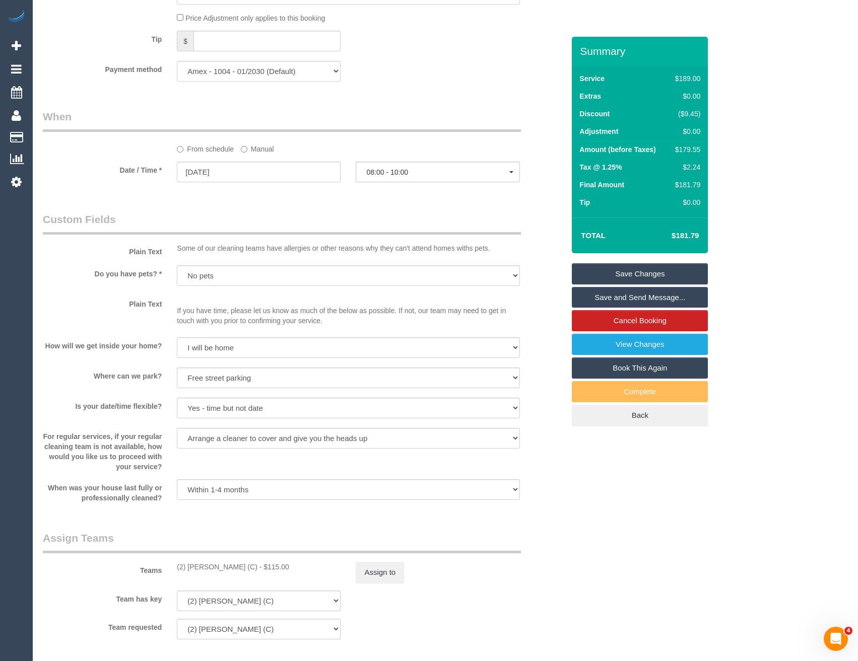
type textarea "Est 3 - 3.5 hours"
click at [601, 268] on link "Save Changes" at bounding box center [640, 273] width 136 height 21
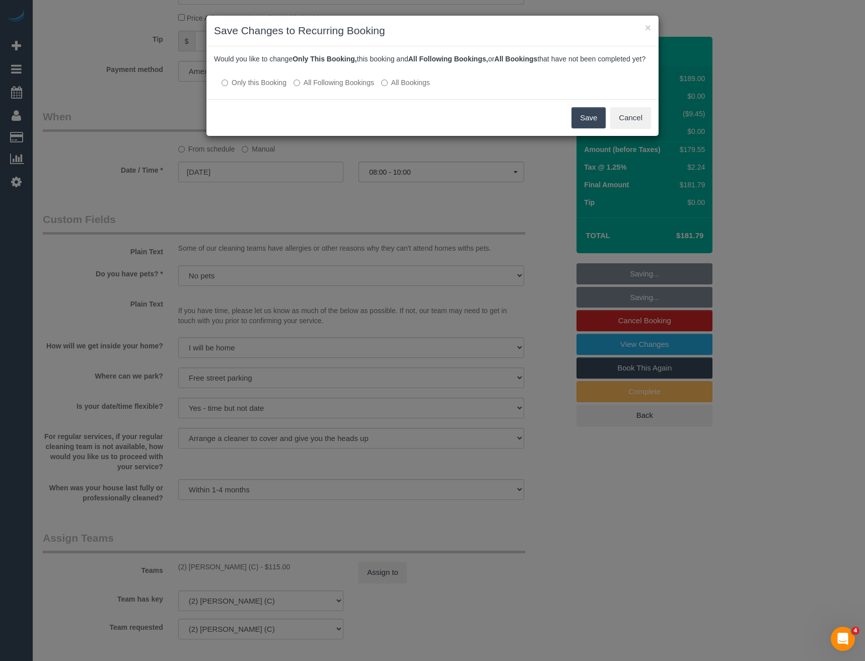
click at [334, 77] on div at bounding box center [432, 72] width 437 height 9
drag, startPoint x: 358, startPoint y: 92, endPoint x: 375, endPoint y: 92, distance: 17.1
click at [359, 88] on label "All Following Bookings" at bounding box center [334, 83] width 81 height 10
click at [595, 128] on button "Save" at bounding box center [589, 117] width 34 height 21
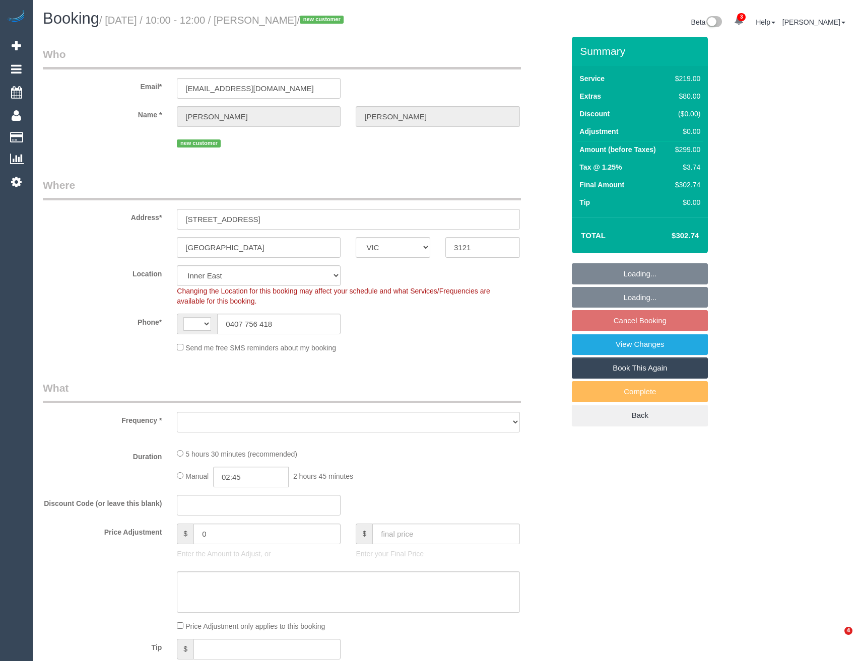
select select "VIC"
select select "string:AU"
select select "object:575"
select select "number:28"
select select "number:14"
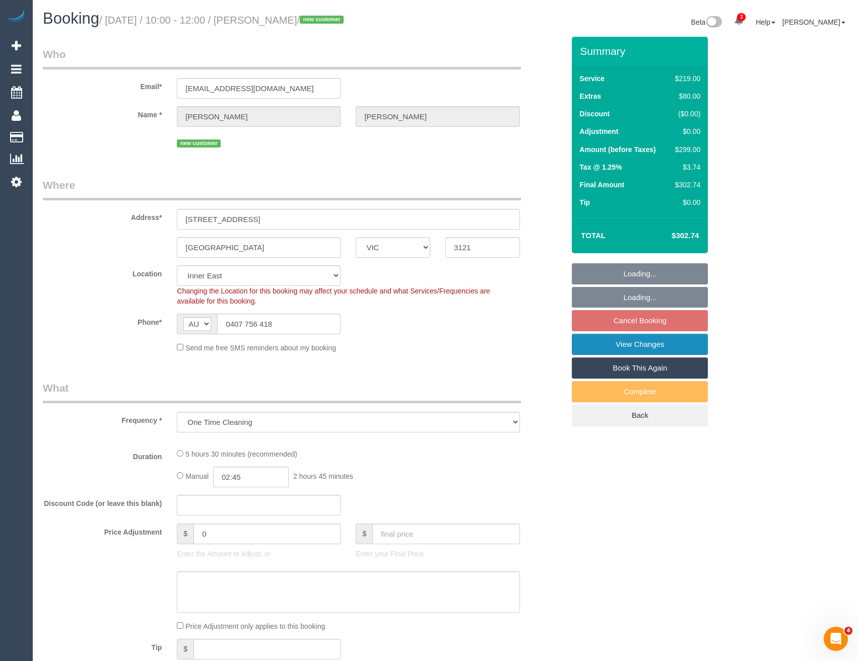
select select "number:19"
select select "number:24"
select select "number:34"
select select "number:13"
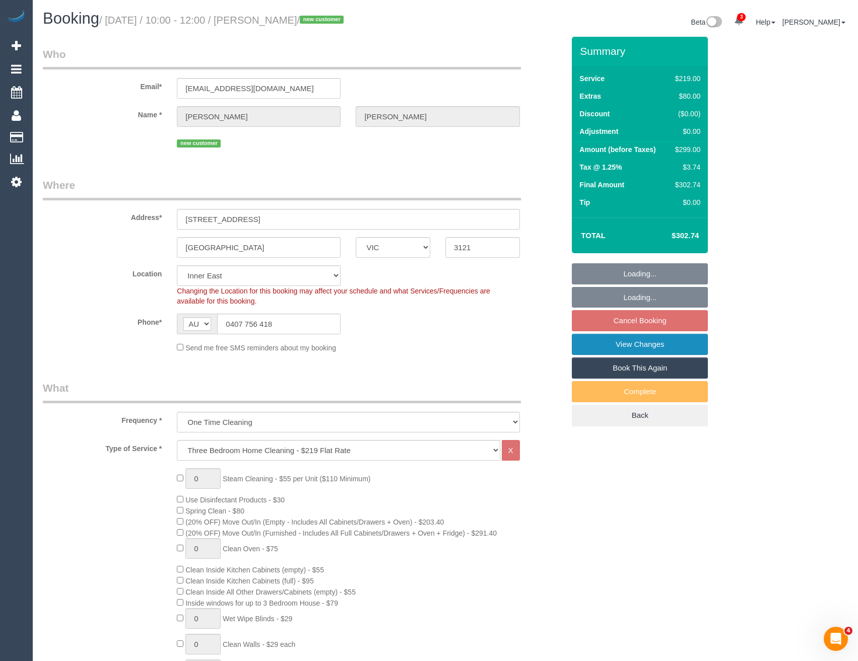
select select "spot3"
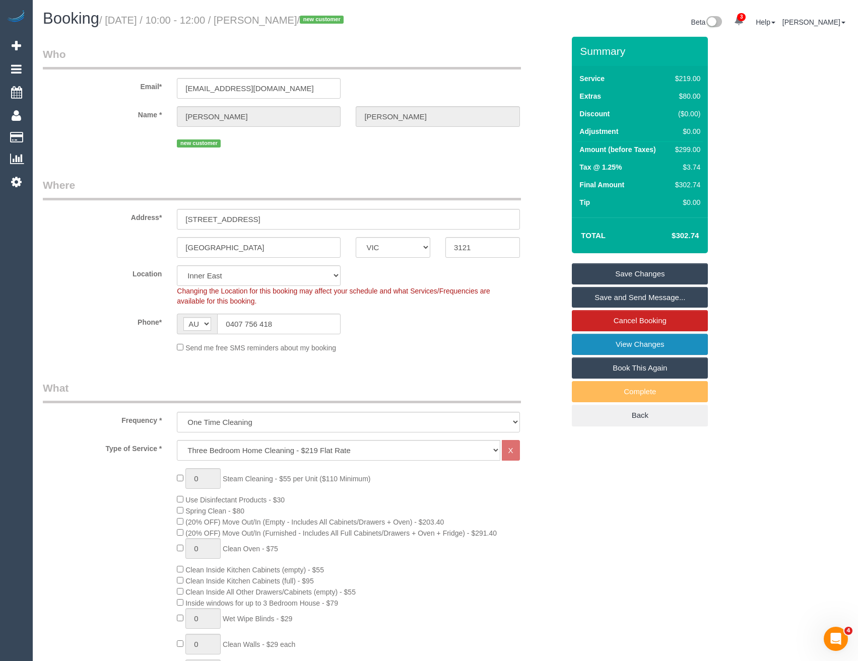
click at [615, 341] on link "View Changes" at bounding box center [640, 344] width 136 height 21
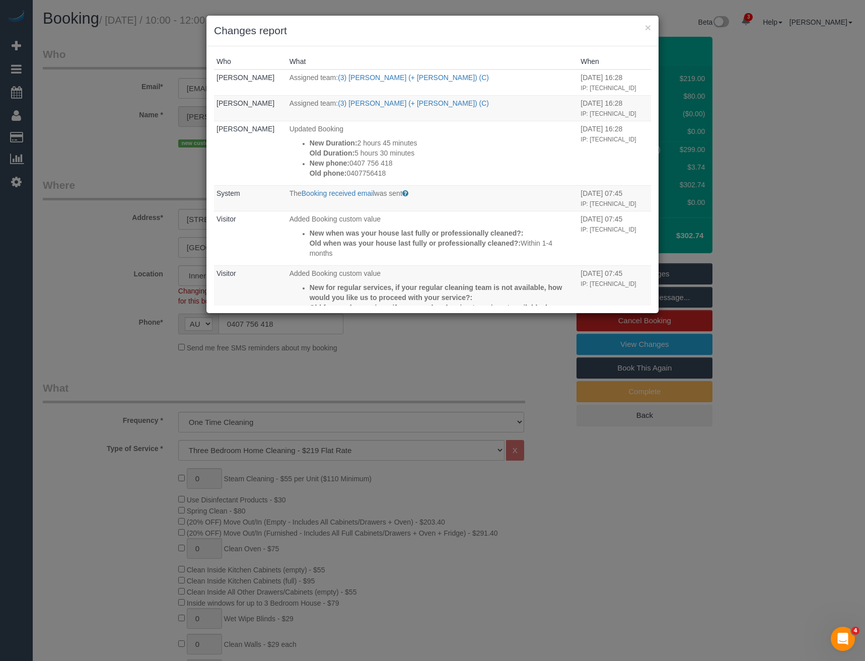
click at [376, 324] on div "× Changes report Who What When [PERSON_NAME] Assigned team: (3) [PERSON_NAME] (…" at bounding box center [432, 330] width 865 height 661
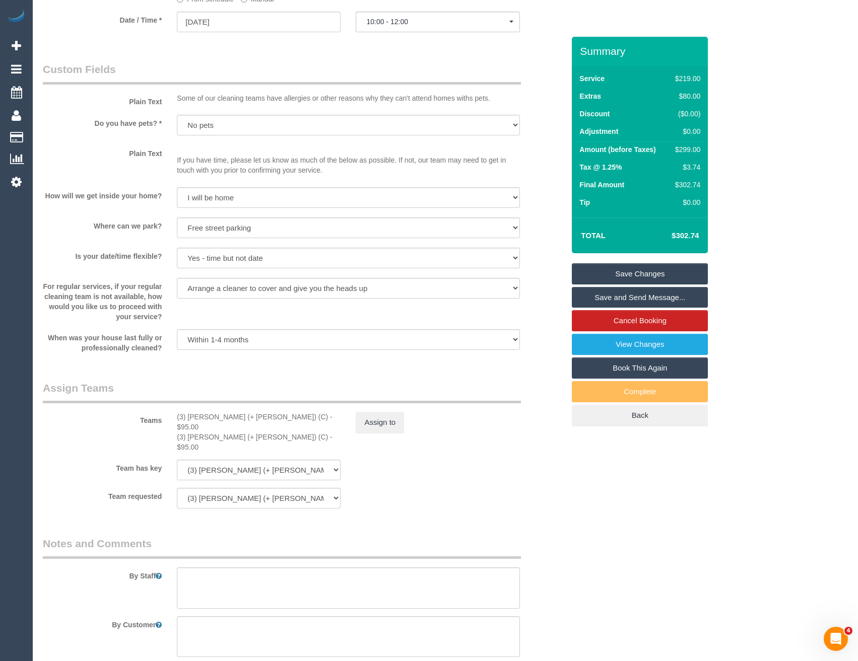
scroll to position [1286, 0]
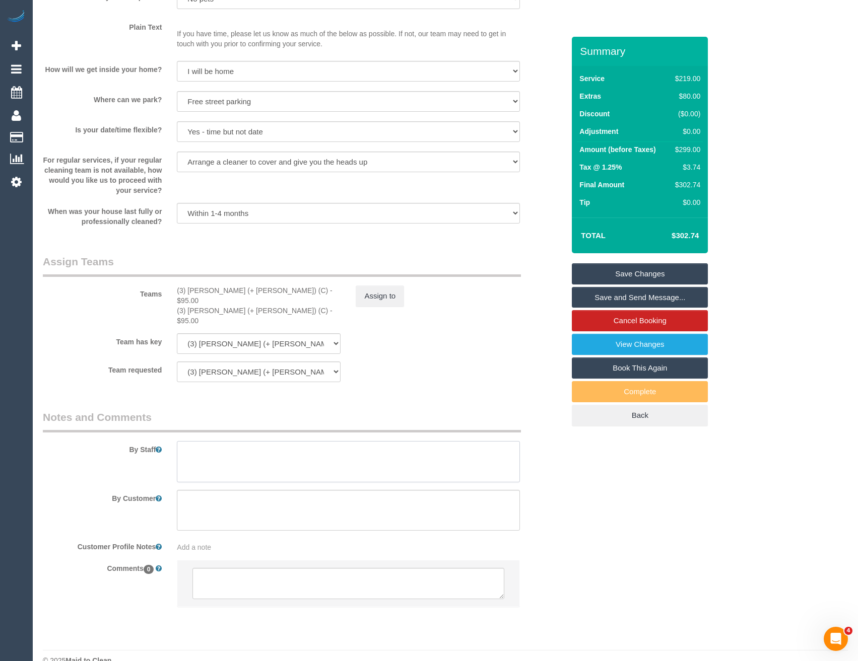
click at [260, 441] on textarea at bounding box center [348, 461] width 342 height 41
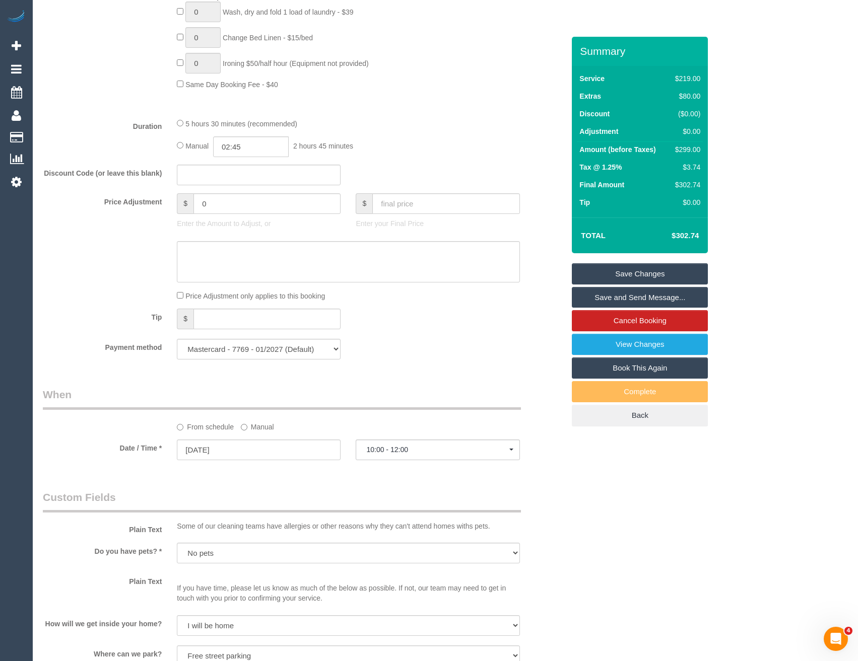
scroll to position [682, 0]
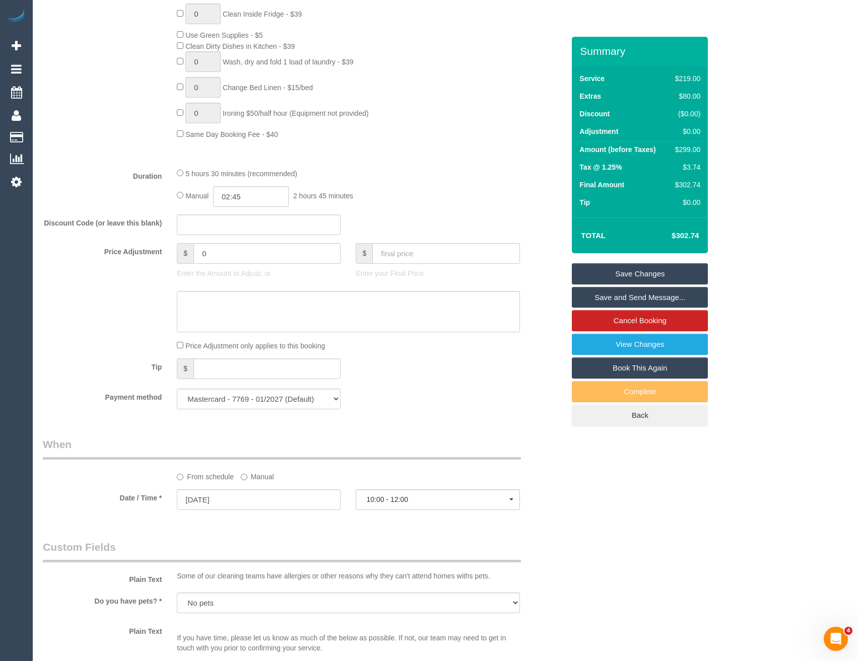
type textarea "Est 4.5 - 5.5 hours"
click at [648, 277] on link "Save Changes" at bounding box center [640, 273] width 136 height 21
